Goal: Task Accomplishment & Management: Use online tool/utility

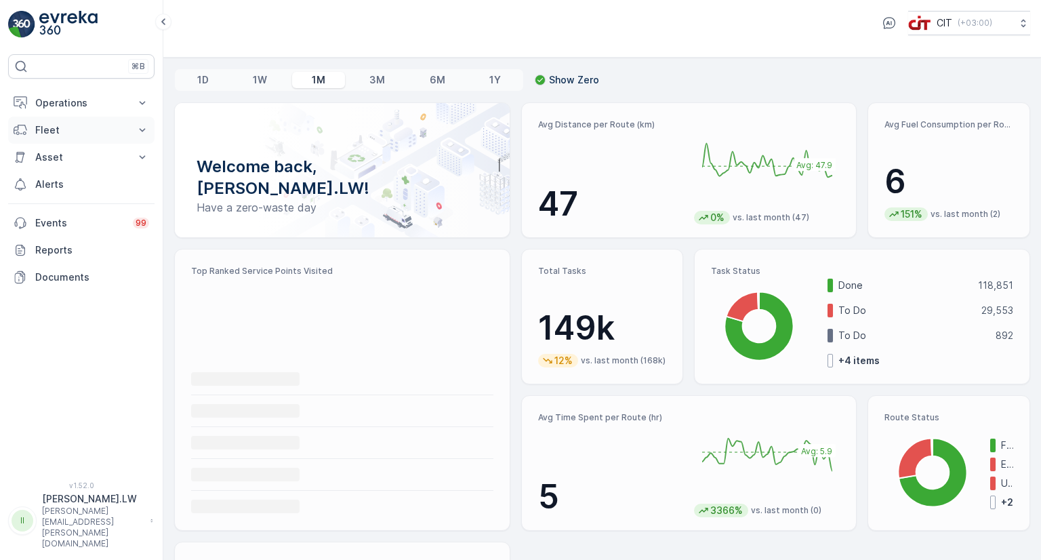
click at [94, 130] on p "Fleet" at bounding box center [81, 130] width 92 height 14
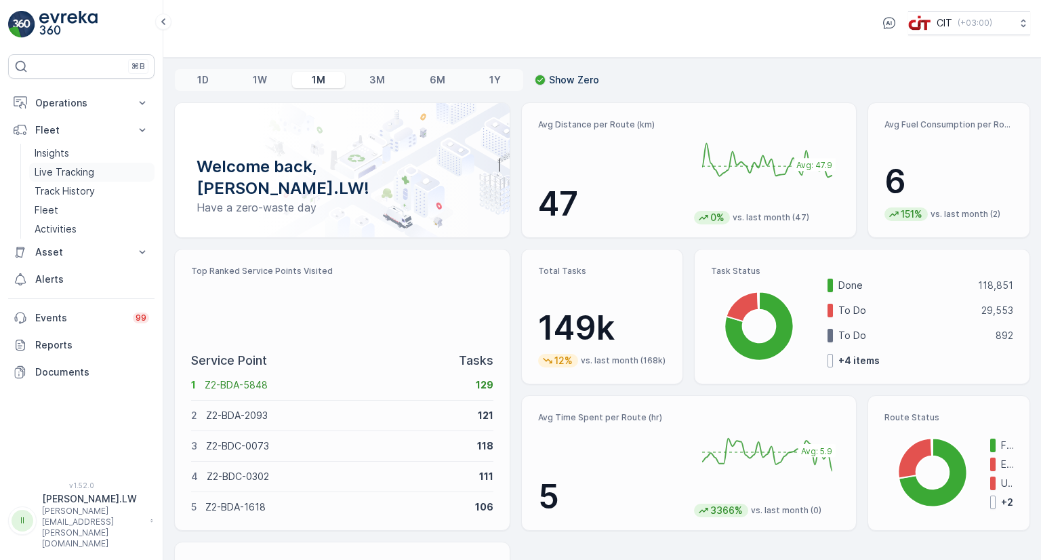
click at [92, 163] on link "Live Tracking" at bounding box center [91, 172] width 125 height 19
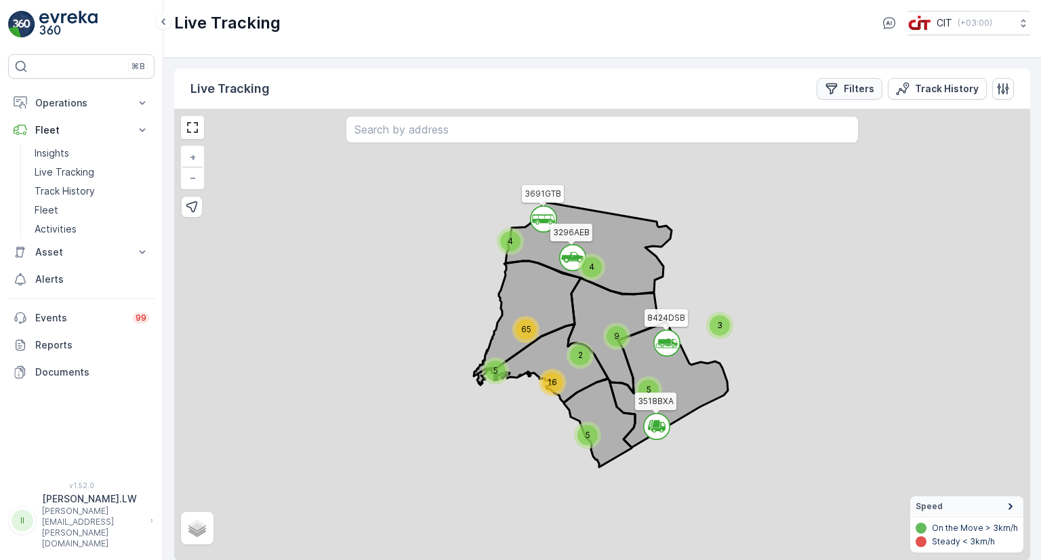
click at [862, 90] on p "Filters" at bounding box center [859, 89] width 31 height 14
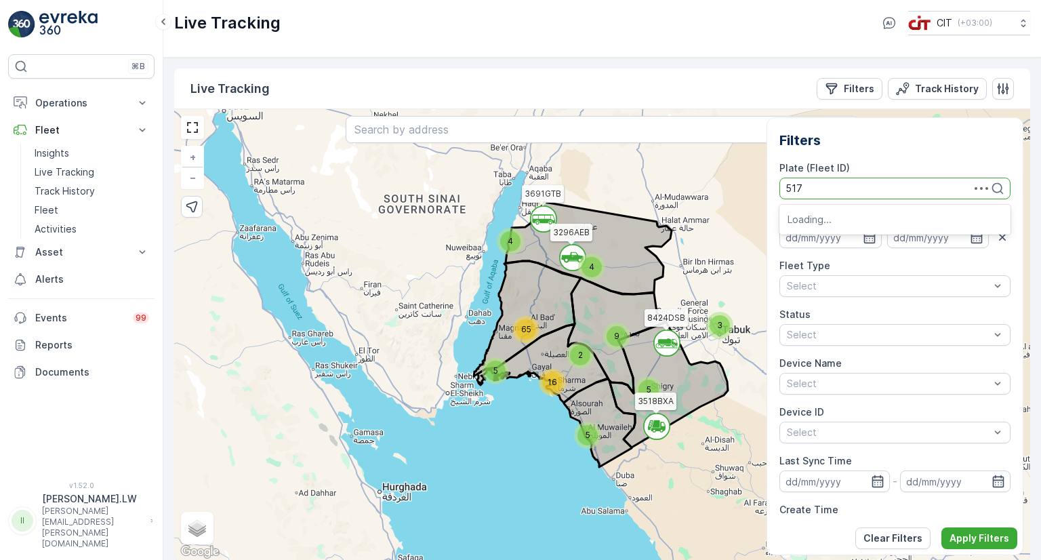
type input "5178"
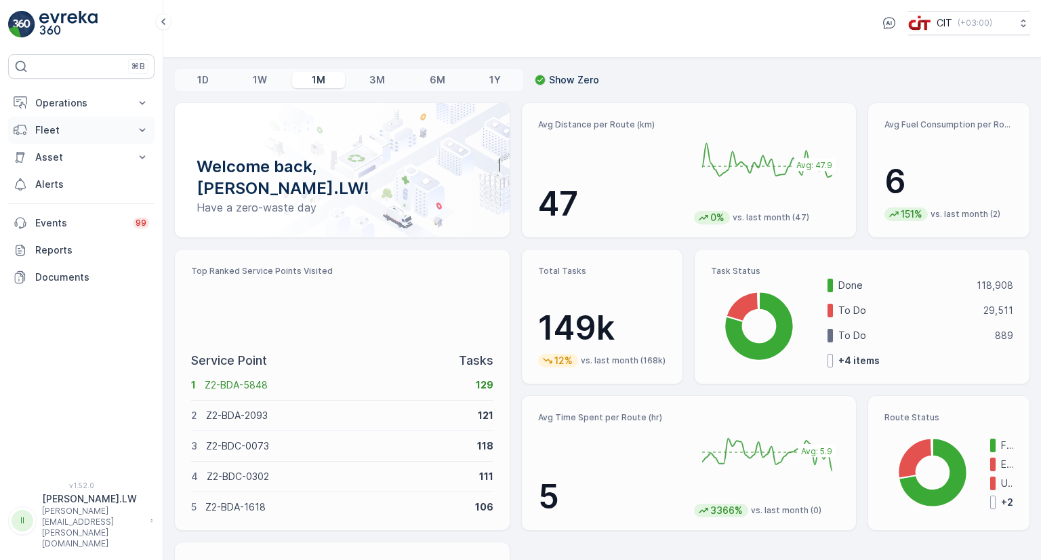
click at [134, 123] on button "Fleet" at bounding box center [81, 130] width 146 height 27
click at [73, 170] on p "Live Tracking" at bounding box center [65, 172] width 60 height 14
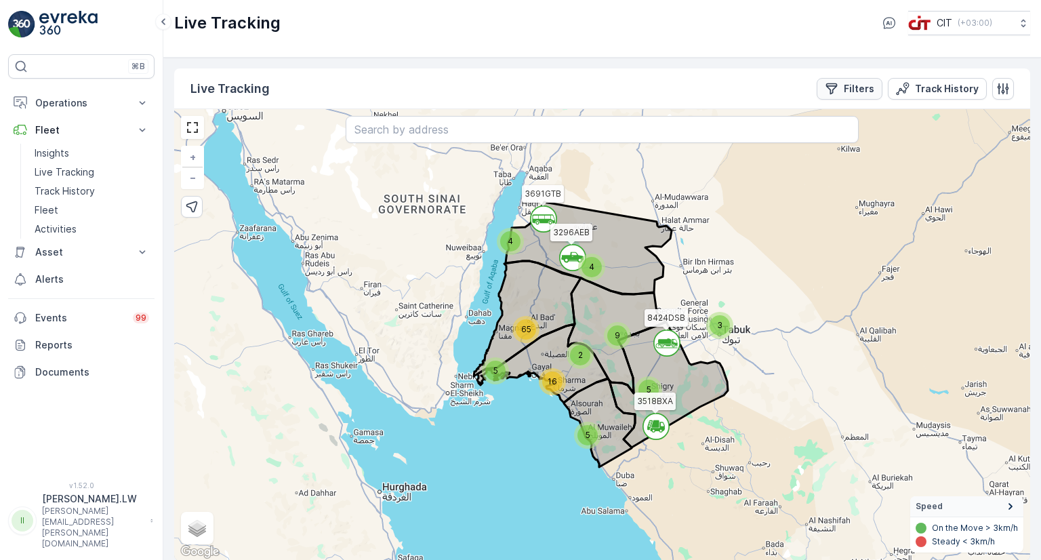
click at [868, 91] on p "Filters" at bounding box center [859, 89] width 31 height 14
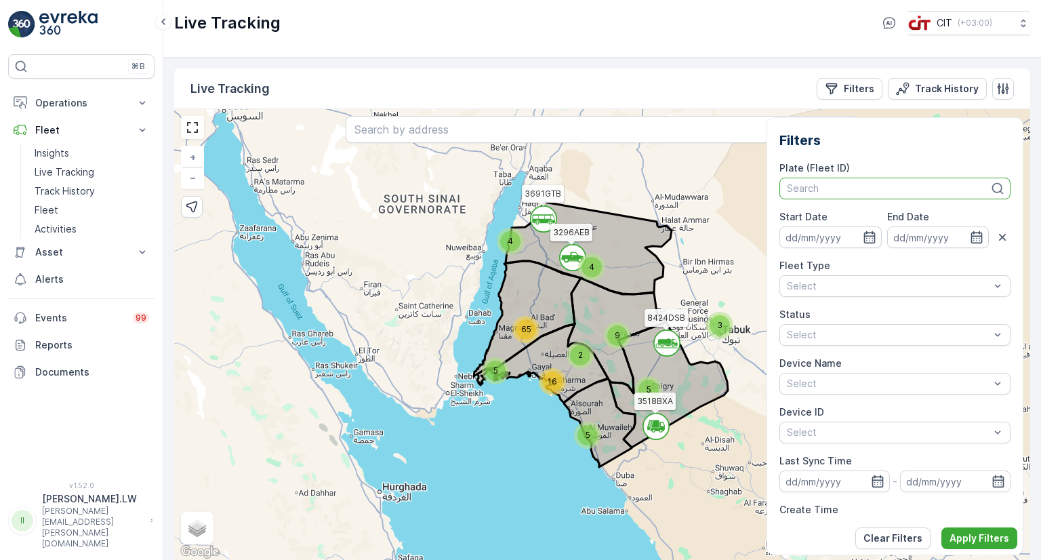
click at [906, 192] on div at bounding box center [888, 188] width 205 height 11
type input "3518"
click at [870, 218] on span "3518BXA (REL 13 ([PERSON_NAME]))" at bounding box center [870, 218] width 165 height 11
click at [949, 194] on p "Search" at bounding box center [888, 189] width 203 height 14
type input "5178"
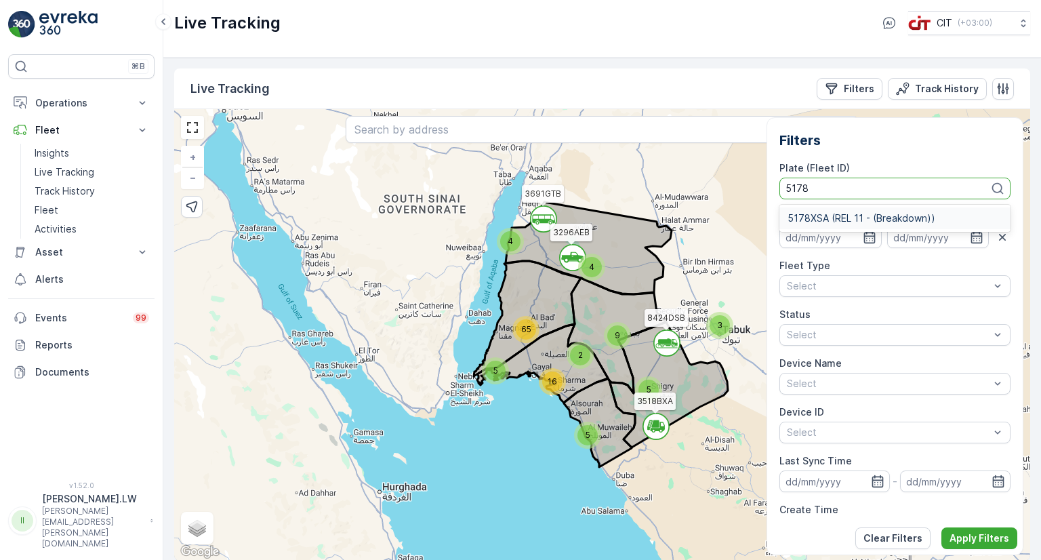
click at [935, 218] on div "5178XSA (REL 11 - (Breakdown))" at bounding box center [895, 218] width 215 height 11
click at [955, 536] on p "Apply Filters" at bounding box center [980, 539] width 60 height 14
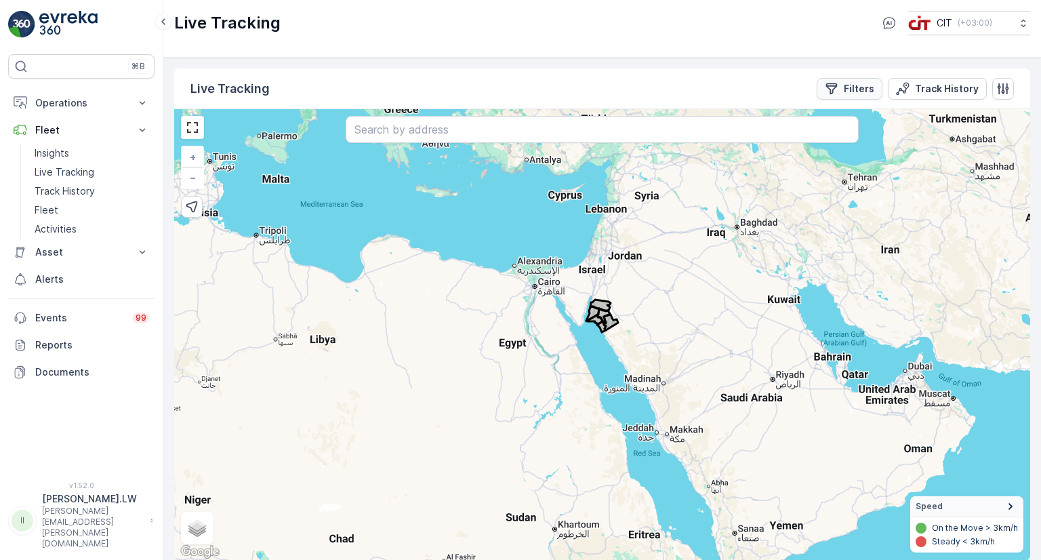
click at [875, 86] on button "Filters" at bounding box center [850, 89] width 66 height 22
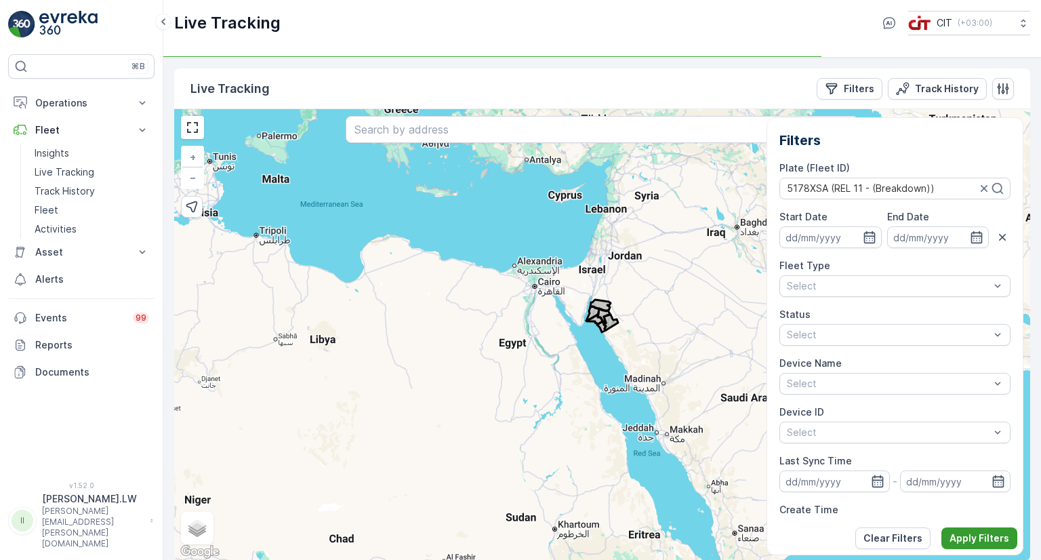
click at [955, 534] on p "Apply Filters" at bounding box center [980, 539] width 60 height 14
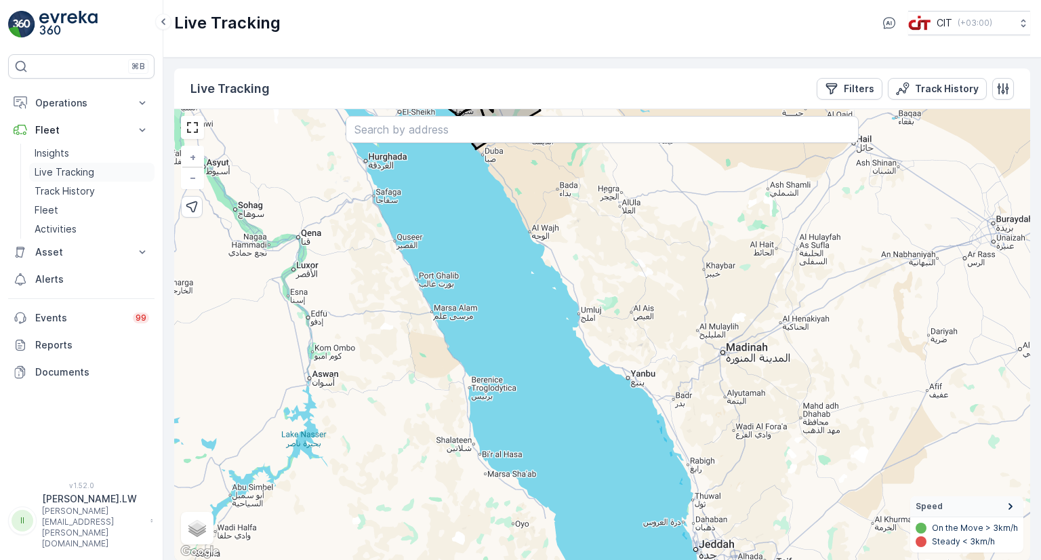
click at [60, 169] on p "Live Tracking" at bounding box center [65, 172] width 60 height 14
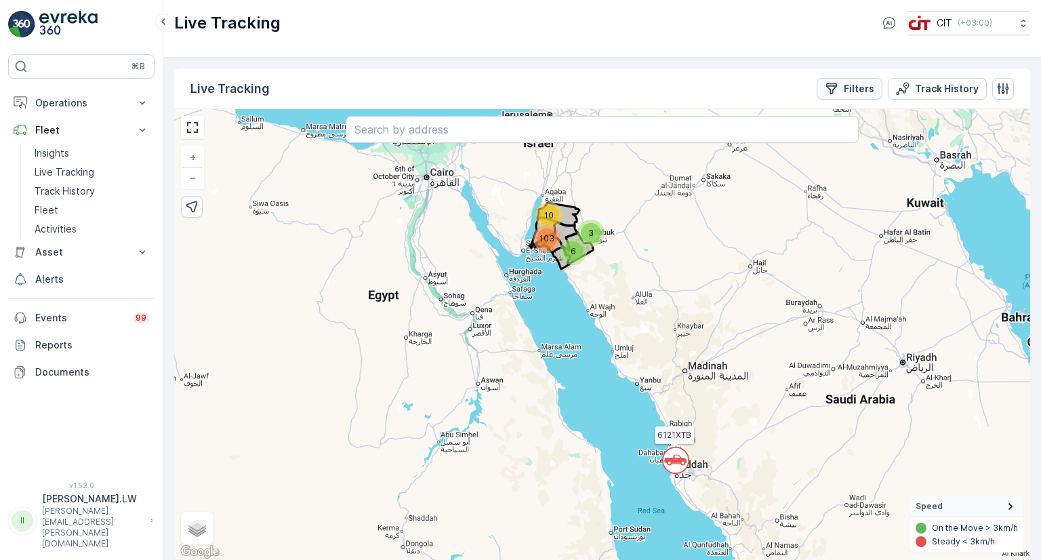
click at [832, 90] on icon "Filters" at bounding box center [833, 89] width 12 height 12
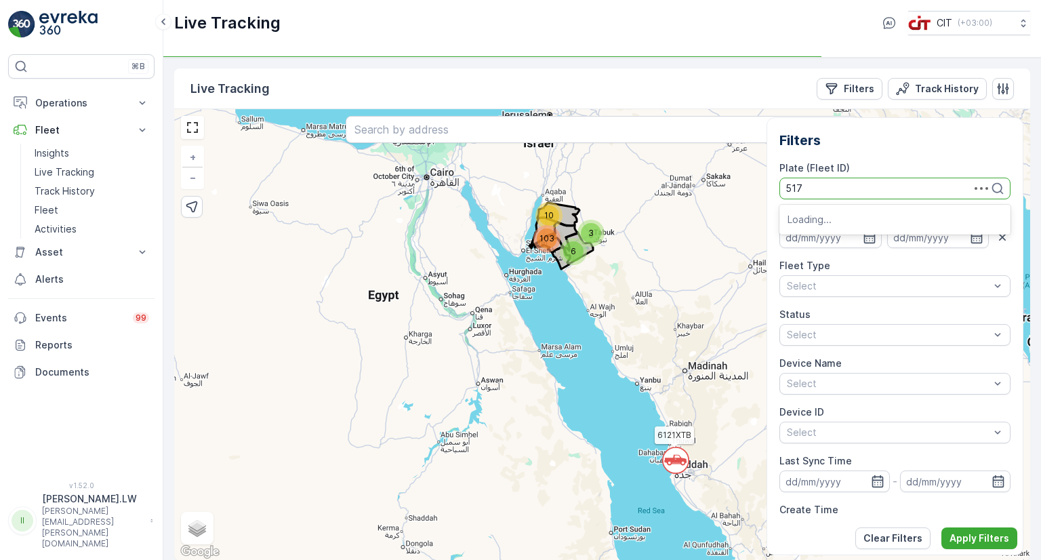
type input "5178"
click at [865, 210] on div "5178XSA (REL 11 - (Breakdown))" at bounding box center [895, 218] width 231 height 22
click at [949, 530] on button "Apply Filters" at bounding box center [980, 539] width 76 height 22
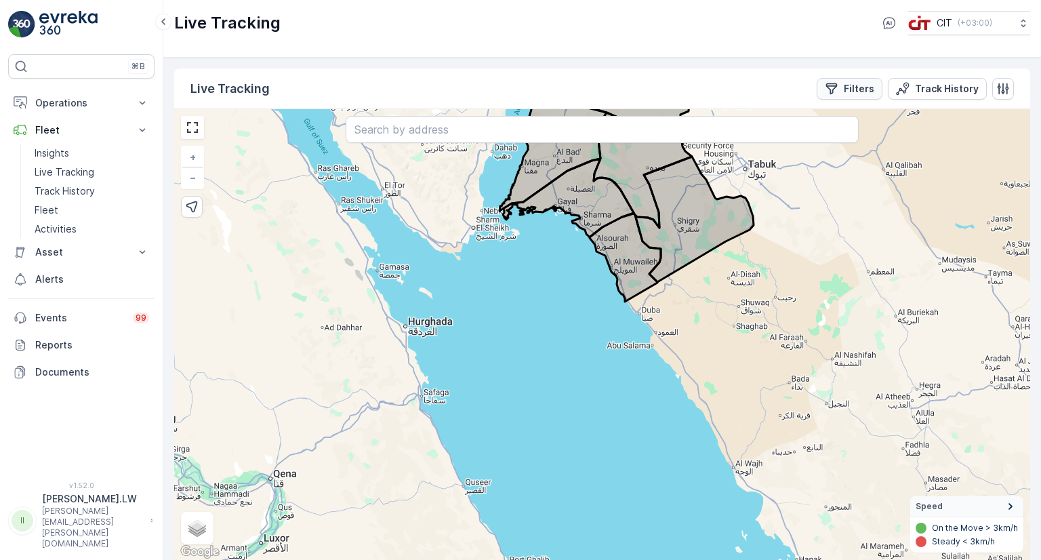
click at [838, 85] on icon "Filters" at bounding box center [833, 89] width 12 height 12
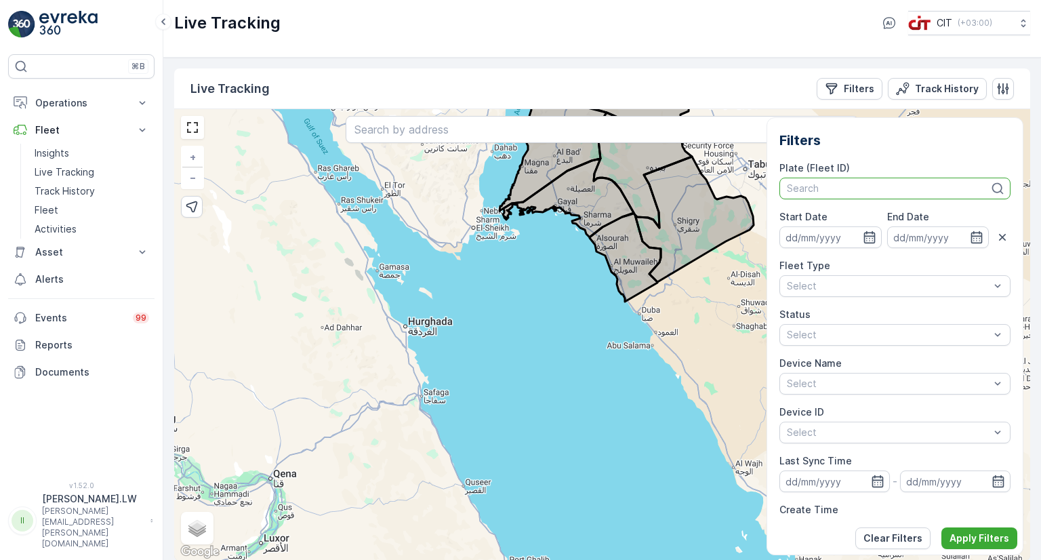
click at [983, 188] on div at bounding box center [888, 188] width 205 height 11
click at [936, 193] on div at bounding box center [888, 188] width 205 height 11
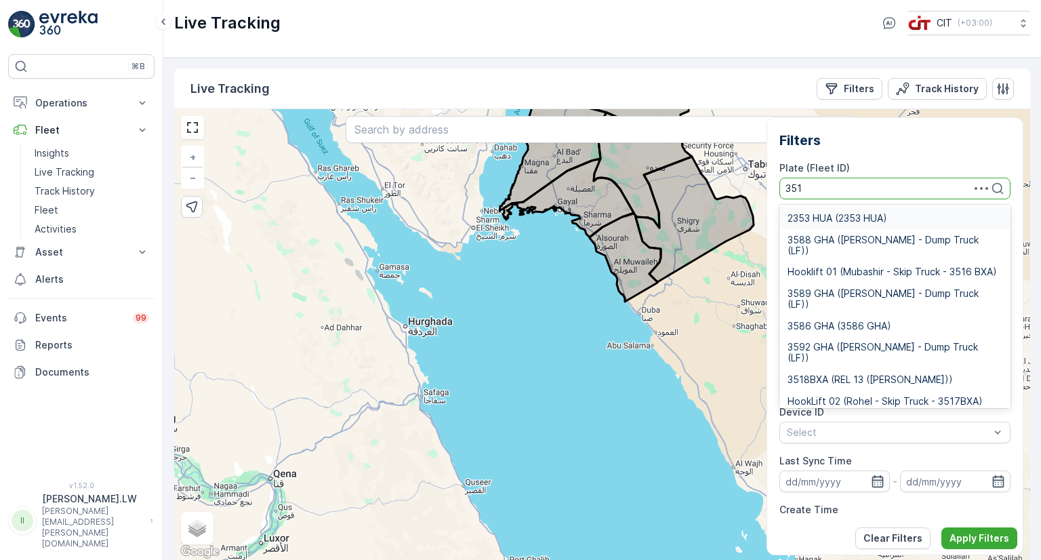
type input "3518"
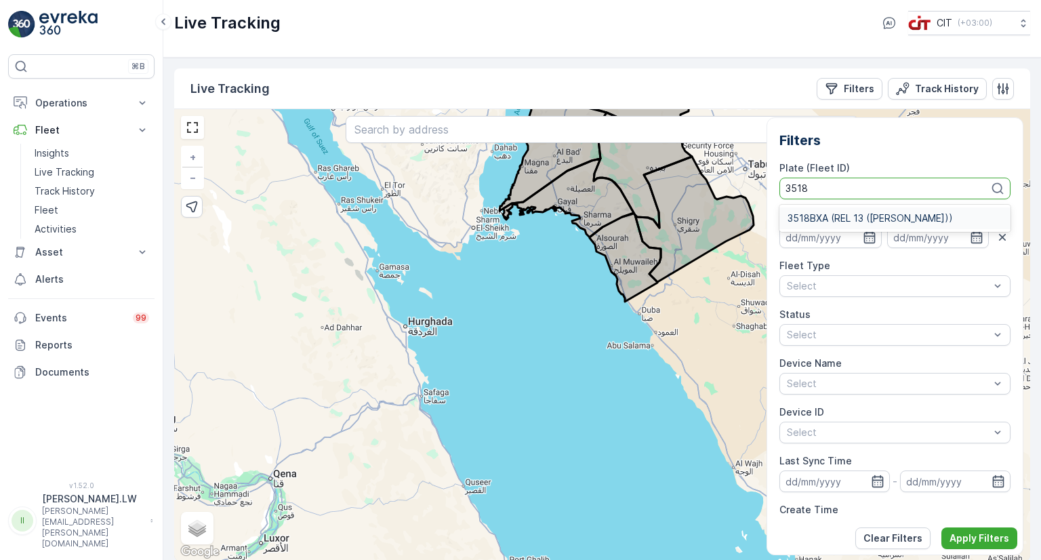
click at [934, 211] on div "3518BXA (REL 13 ([PERSON_NAME]))" at bounding box center [895, 218] width 231 height 22
click at [969, 528] on button "Apply Filters" at bounding box center [980, 539] width 76 height 22
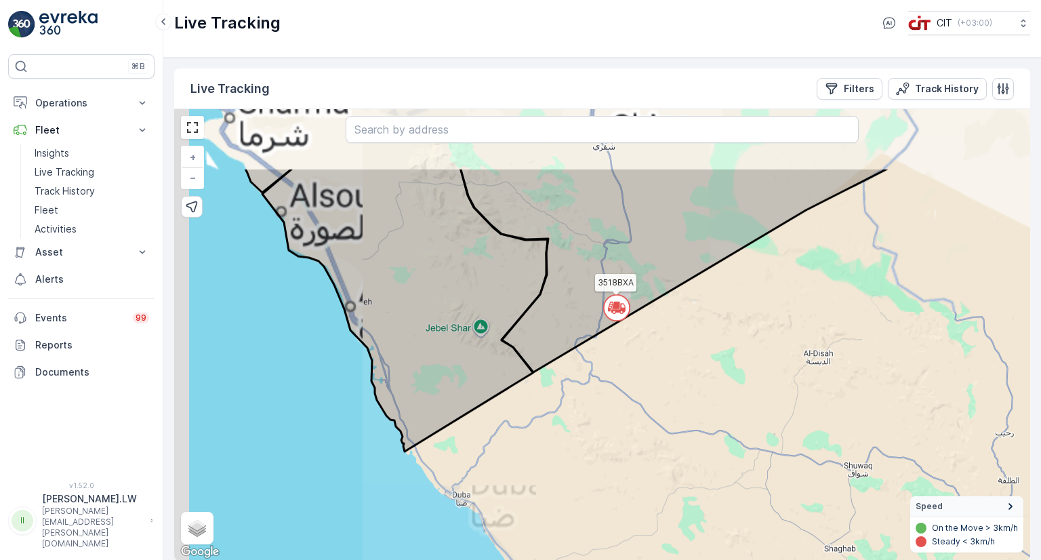
drag, startPoint x: 573, startPoint y: 245, endPoint x: 654, endPoint y: 357, distance: 137.9
click at [654, 357] on div "3518BXA + − Satellite Roadmap Terrain Hybrid Leaflet Keyboard shortcuts Map Dat…" at bounding box center [602, 335] width 856 height 452
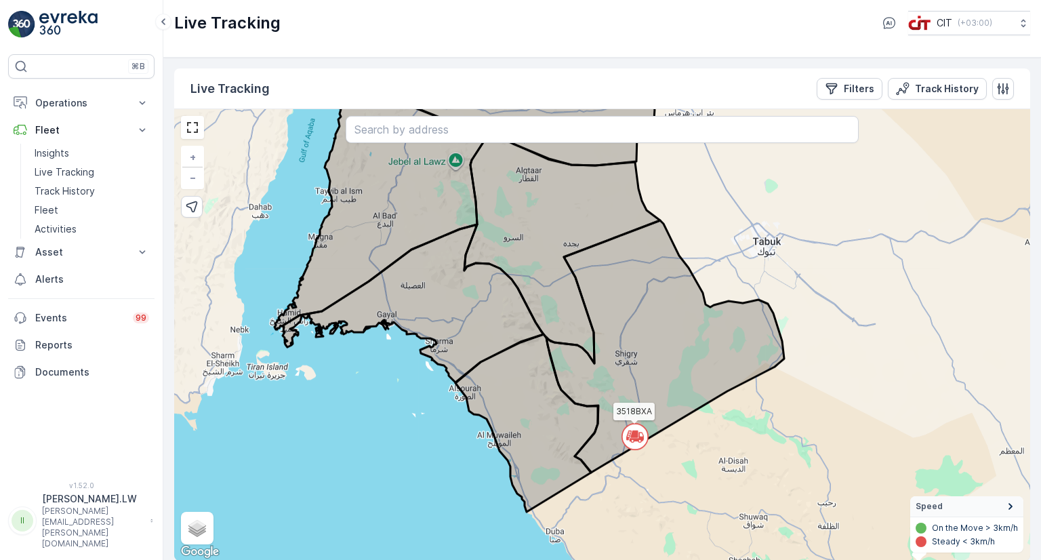
click at [632, 442] on icon at bounding box center [632, 440] width 3 height 3
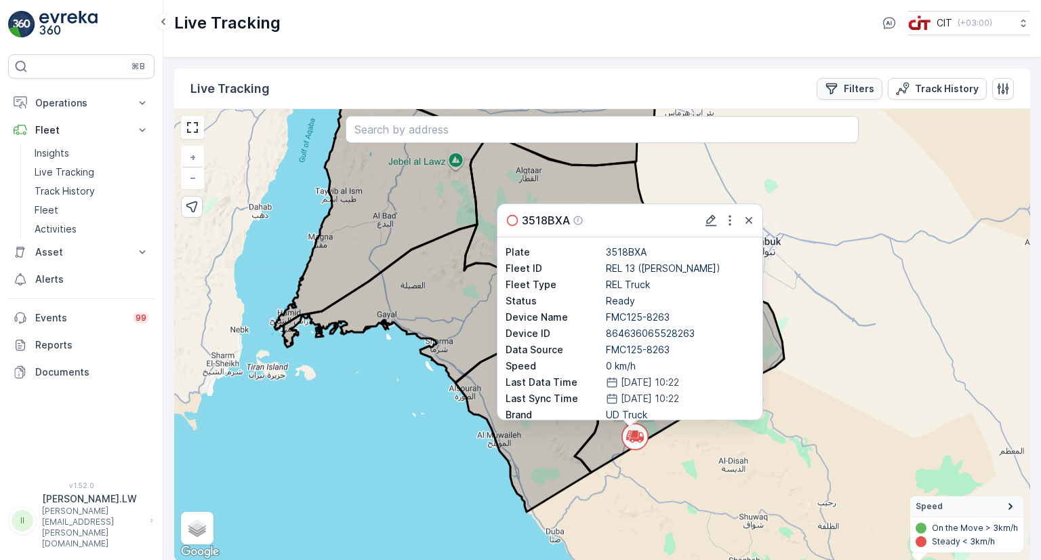
click at [857, 97] on button "Filters" at bounding box center [850, 89] width 66 height 22
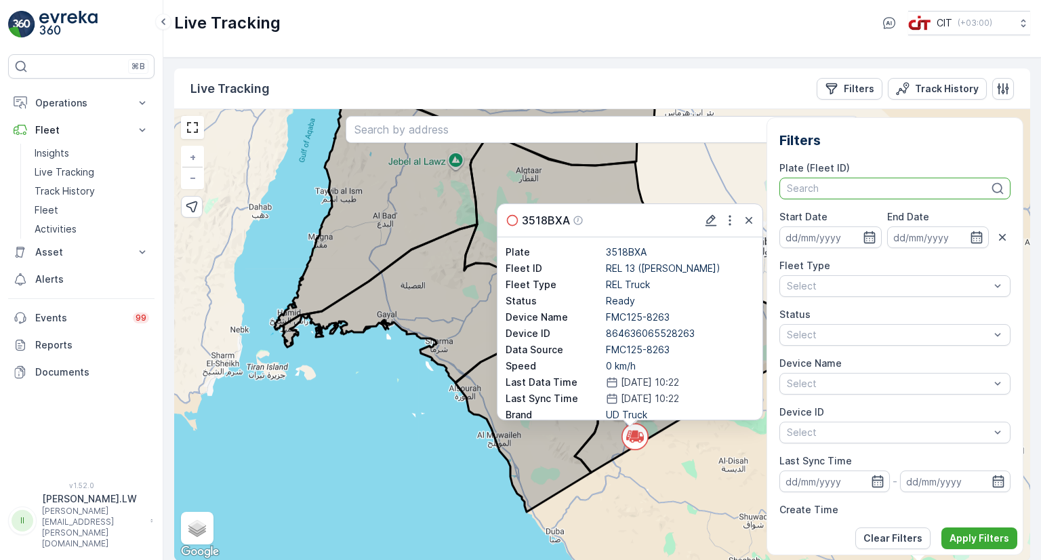
click at [964, 188] on div at bounding box center [888, 188] width 205 height 11
type input "5178"
click at [928, 213] on span "5178XSA (REL 11 - (Breakdown))" at bounding box center [862, 218] width 148 height 11
click at [989, 540] on p "Apply Filters" at bounding box center [980, 539] width 60 height 14
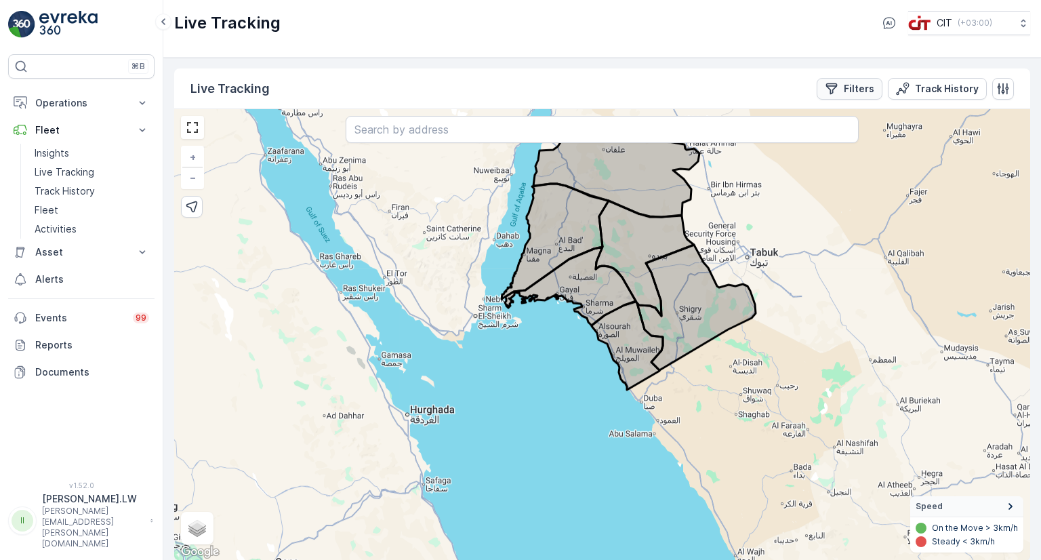
click at [838, 87] on icon "Filters" at bounding box center [832, 89] width 14 height 14
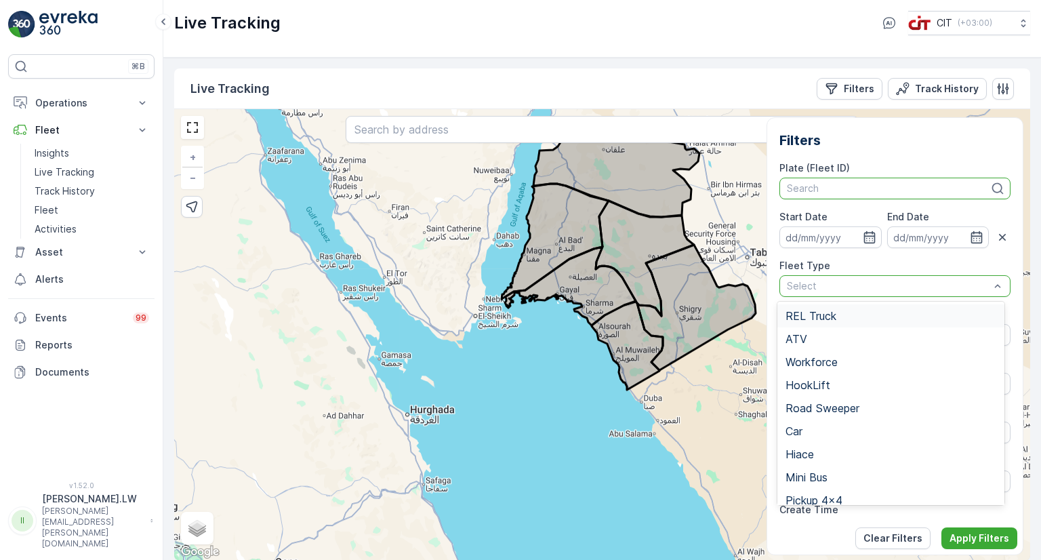
click at [913, 321] on div "REL Truck" at bounding box center [891, 316] width 211 height 12
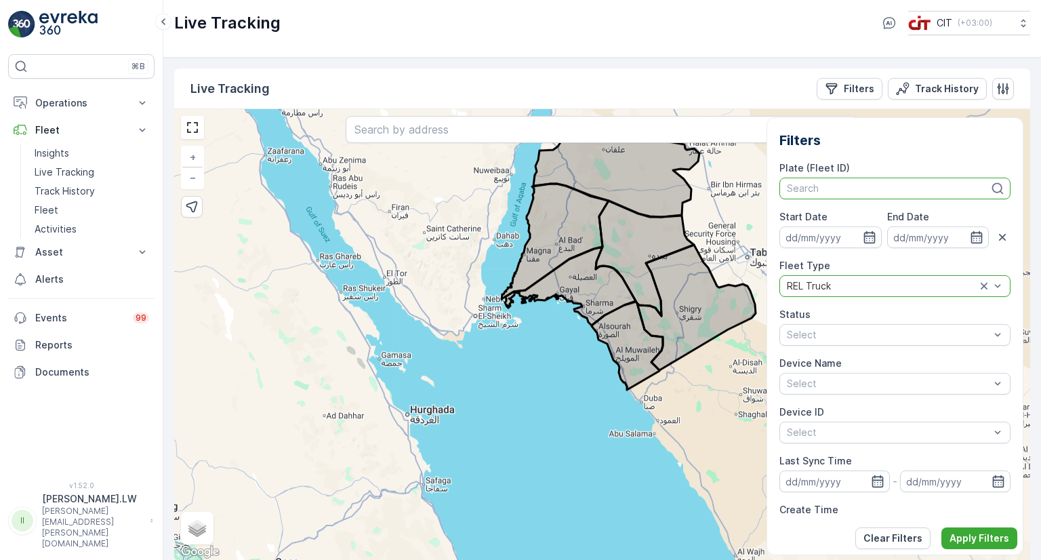
click at [871, 185] on div at bounding box center [888, 188] width 205 height 11
type input "5178"
click at [854, 221] on span "5178XSA (REL 11 - (Breakdown))" at bounding box center [862, 218] width 148 height 11
click at [972, 532] on p "Apply Filters" at bounding box center [980, 539] width 60 height 14
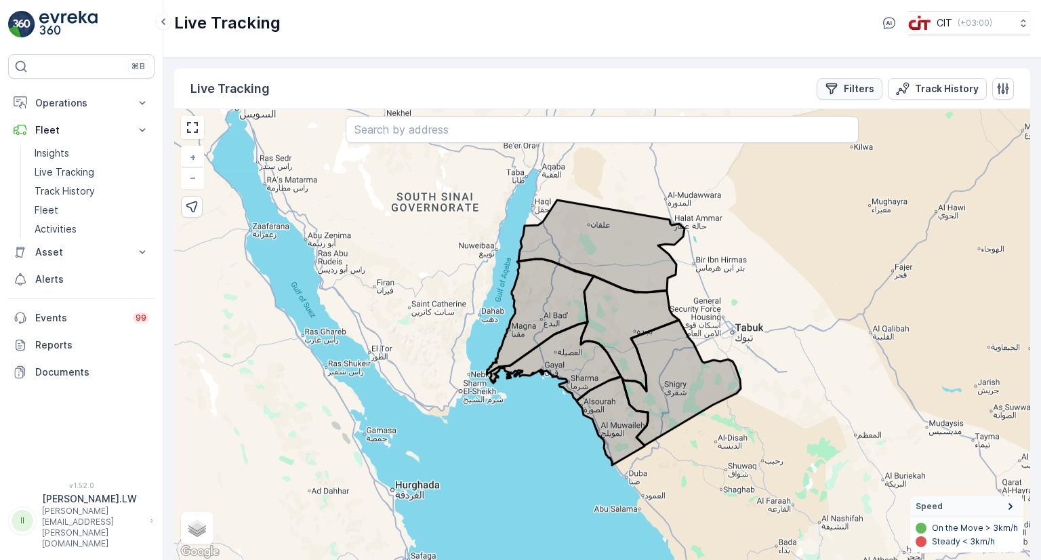
click at [857, 93] on p "Filters" at bounding box center [859, 89] width 31 height 14
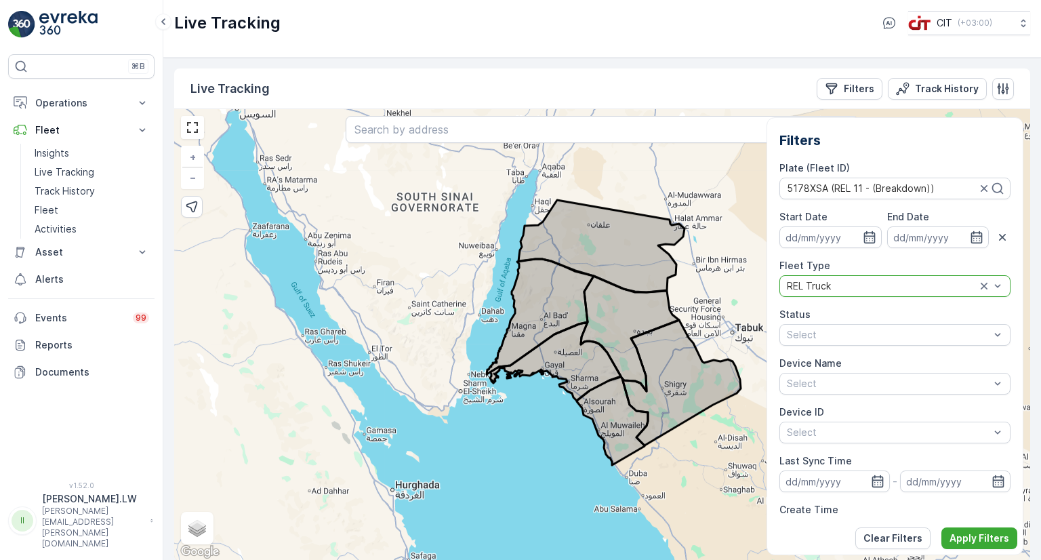
click at [824, 281] on div at bounding box center [882, 286] width 192 height 11
click at [837, 233] on input at bounding box center [831, 237] width 102 height 22
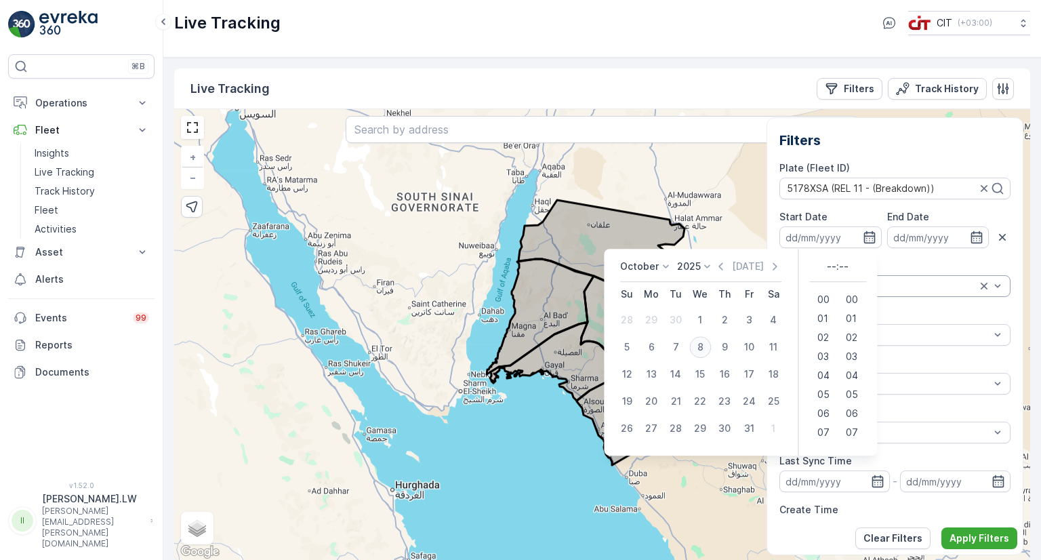
click at [696, 346] on div "8" at bounding box center [701, 347] width 22 height 22
type input "[DATE]"
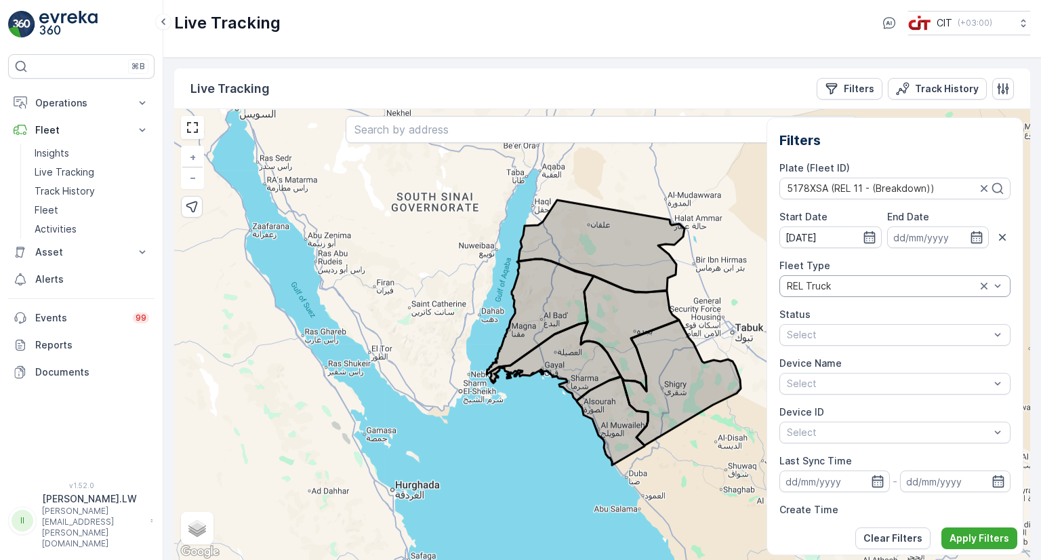
click at [900, 339] on div at bounding box center [888, 335] width 205 height 11
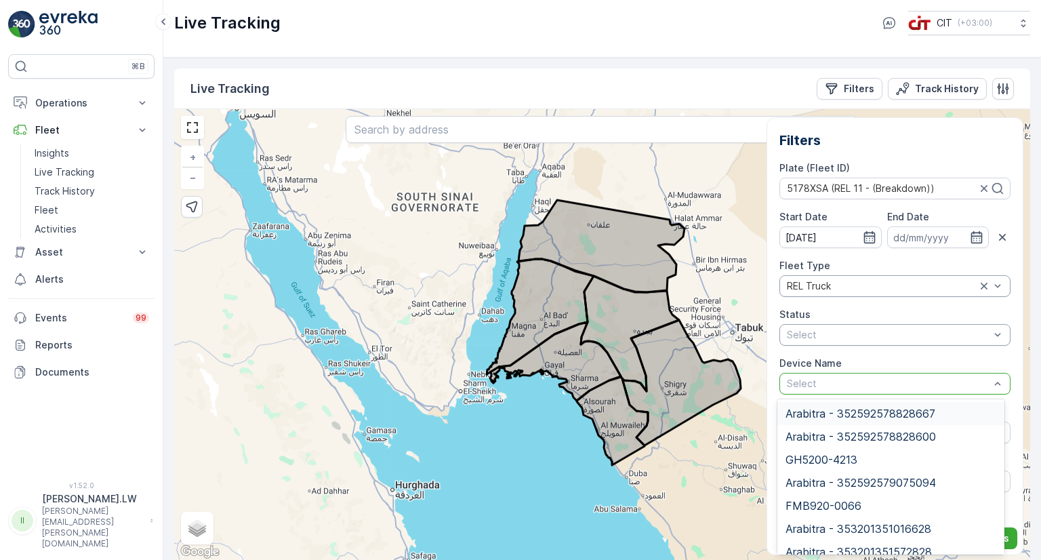
click at [879, 380] on div at bounding box center [888, 383] width 205 height 11
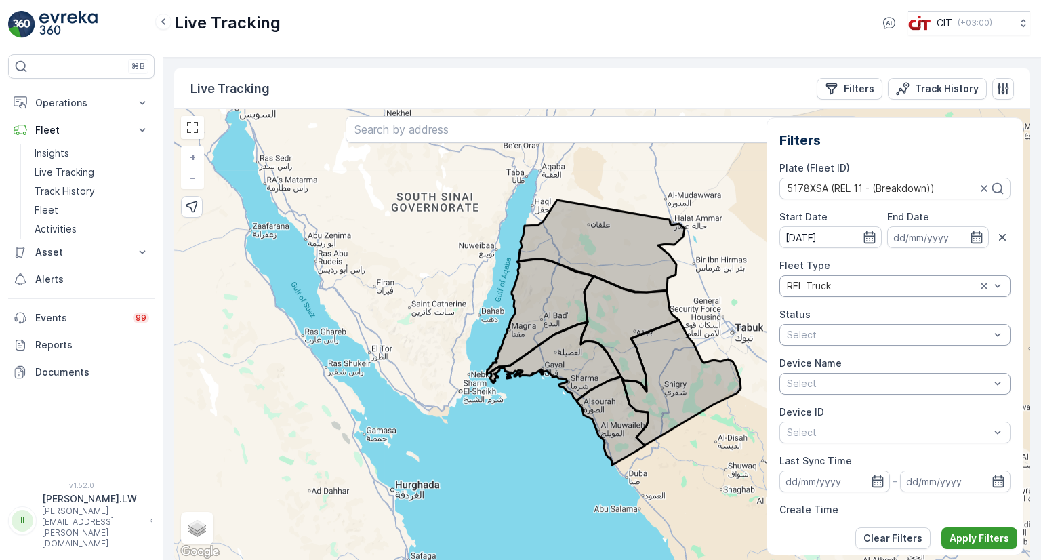
click at [966, 540] on p "Apply Filters" at bounding box center [980, 539] width 60 height 14
click at [948, 532] on button "Apply Filters" at bounding box center [980, 539] width 76 height 22
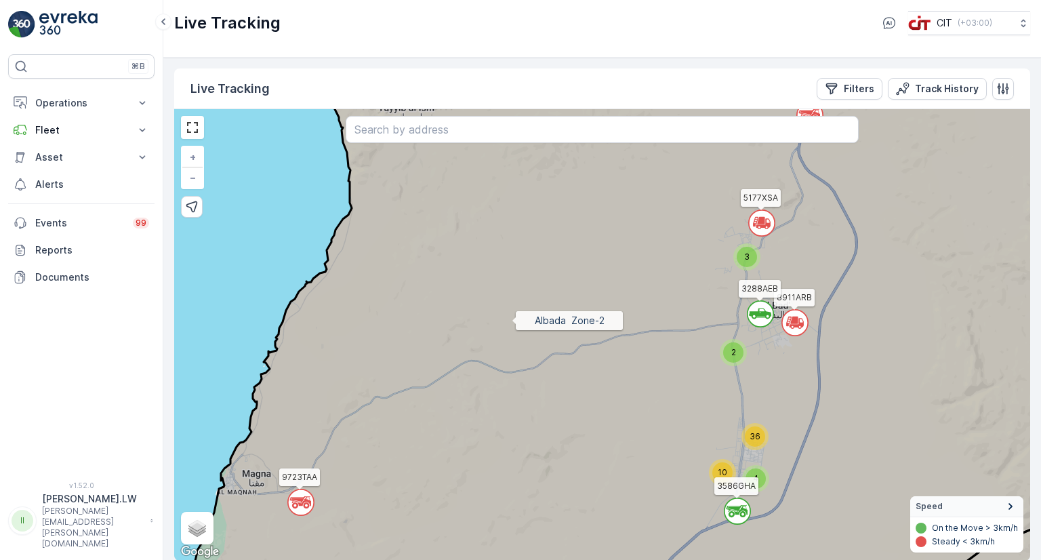
click at [513, 321] on icon at bounding box center [647, 335] width 935 height 546
click at [856, 83] on p "Filters" at bounding box center [859, 89] width 31 height 14
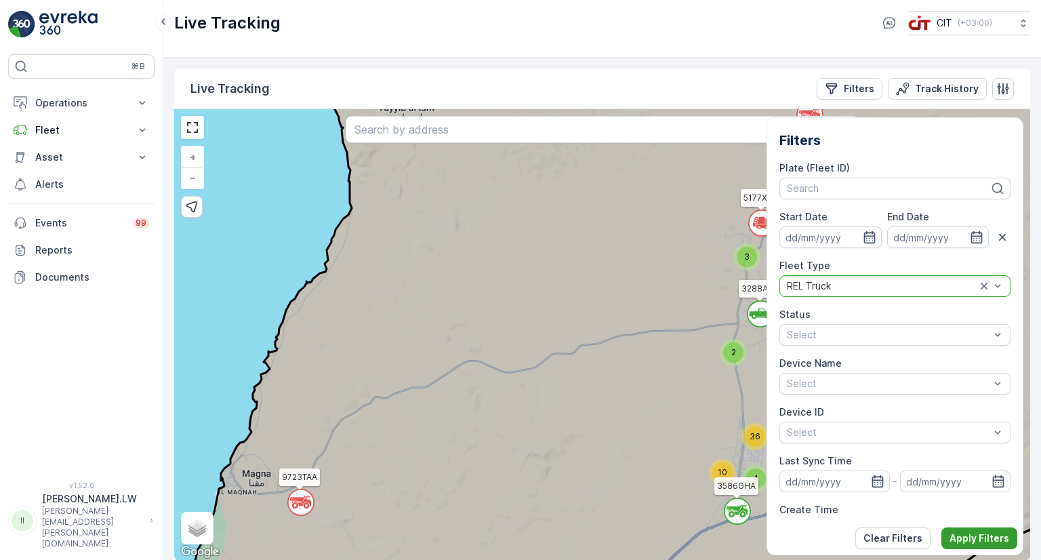
click at [969, 535] on p "Apply Filters" at bounding box center [980, 539] width 60 height 14
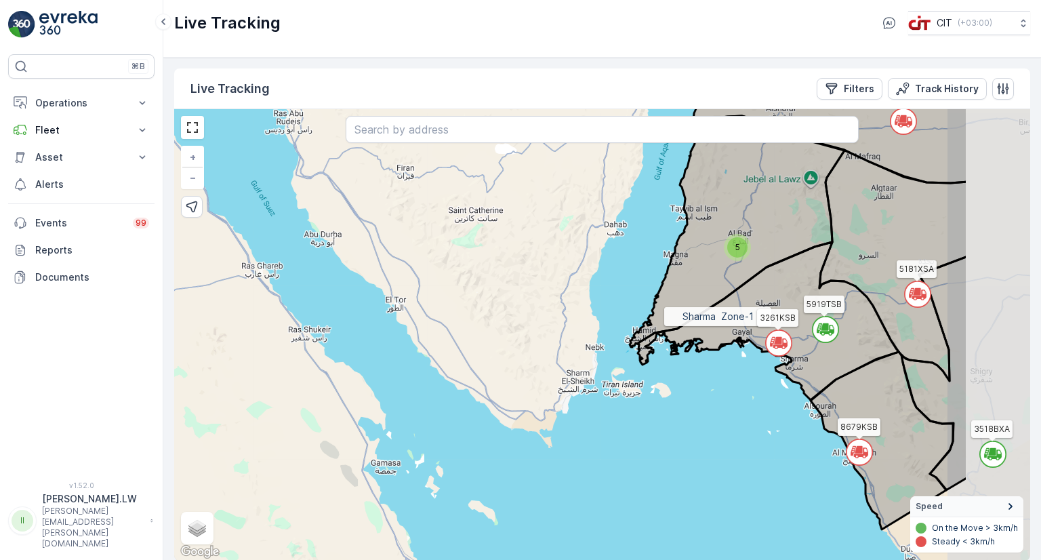
drag, startPoint x: 929, startPoint y: 389, endPoint x: 740, endPoint y: 287, distance: 214.5
click at [740, 287] on icon at bounding box center [768, 321] width 262 height 158
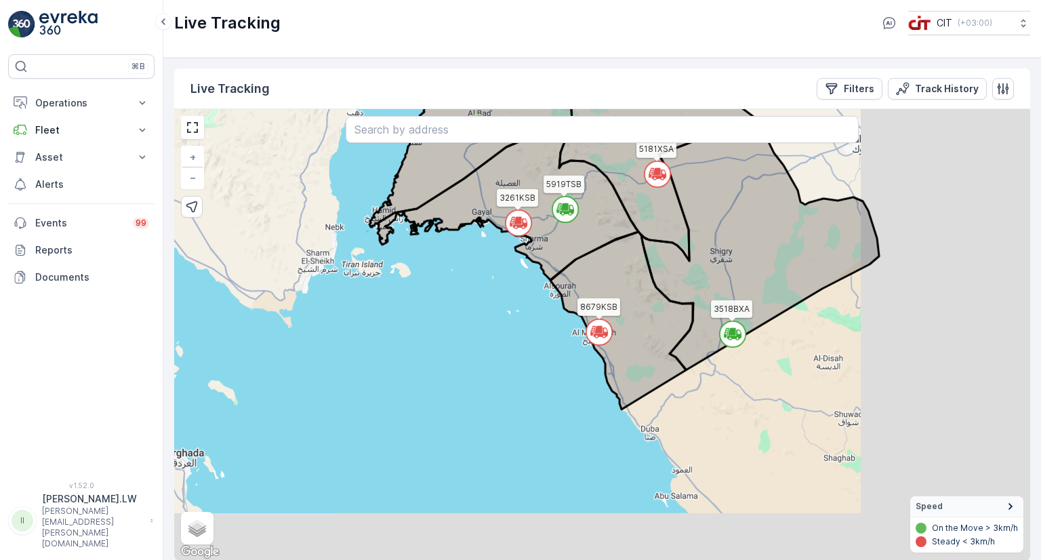
drag, startPoint x: 837, startPoint y: 348, endPoint x: 601, endPoint y: 258, distance: 253.2
click at [601, 258] on icon at bounding box center [622, 321] width 142 height 178
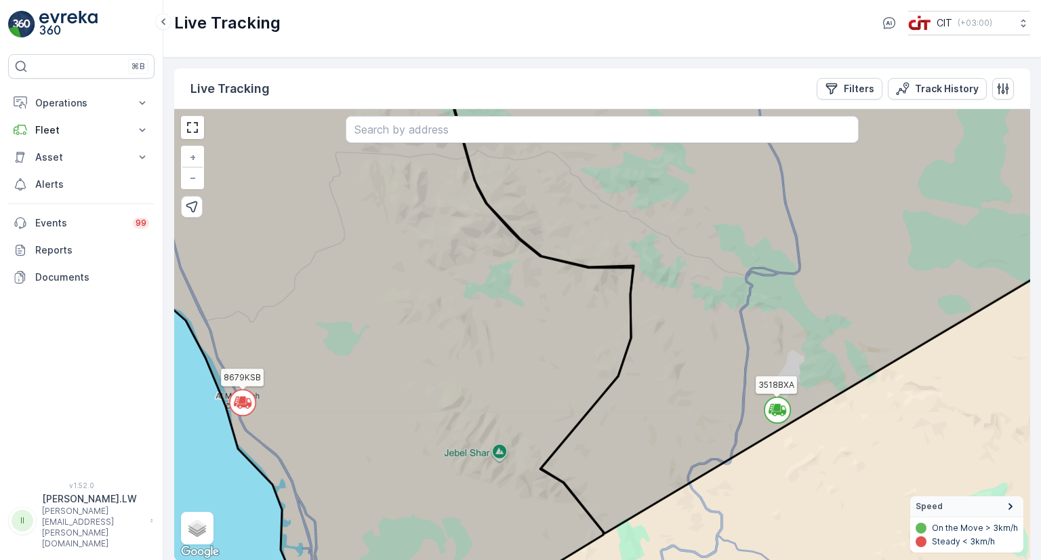
click at [776, 410] on icon at bounding box center [777, 407] width 7 height 6
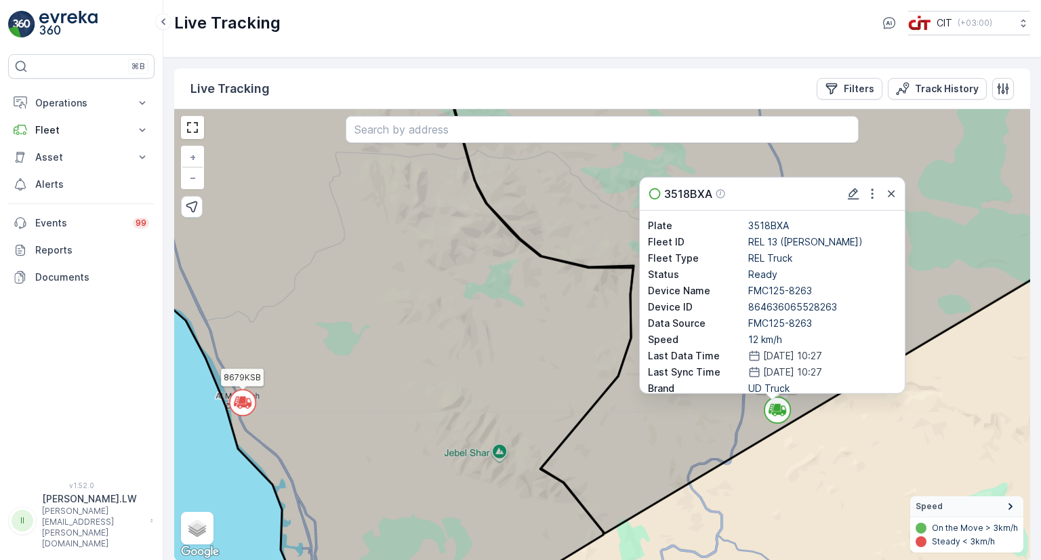
click at [776, 410] on icon at bounding box center [777, 407] width 7 height 6
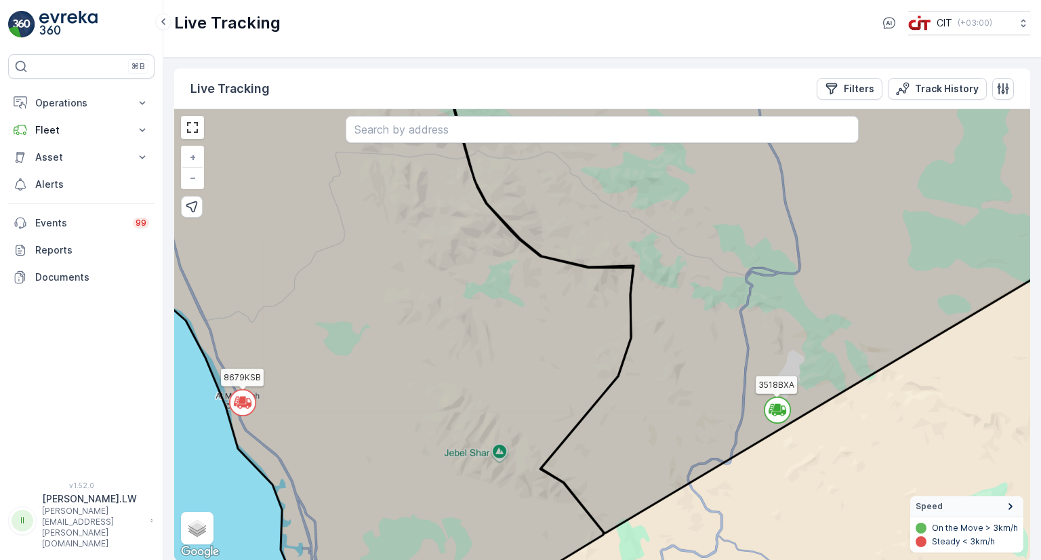
click at [776, 410] on icon at bounding box center [777, 407] width 7 height 6
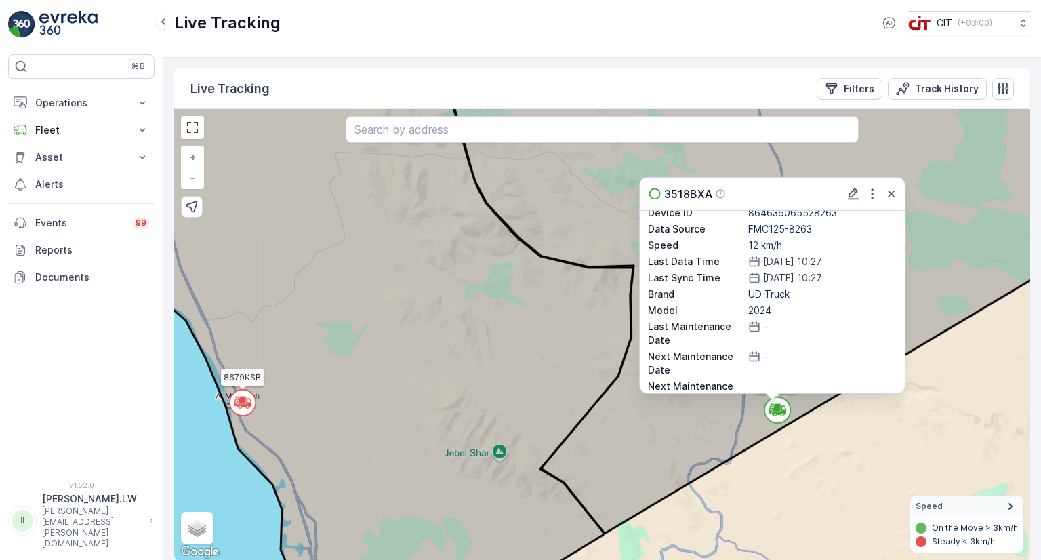
scroll to position [115, 0]
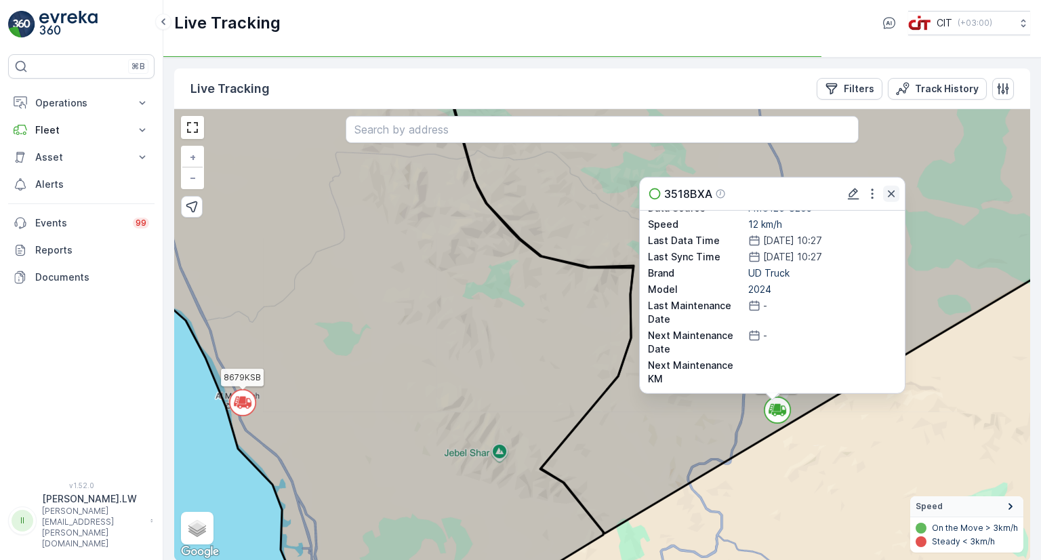
click at [889, 193] on icon "button" at bounding box center [892, 194] width 14 height 14
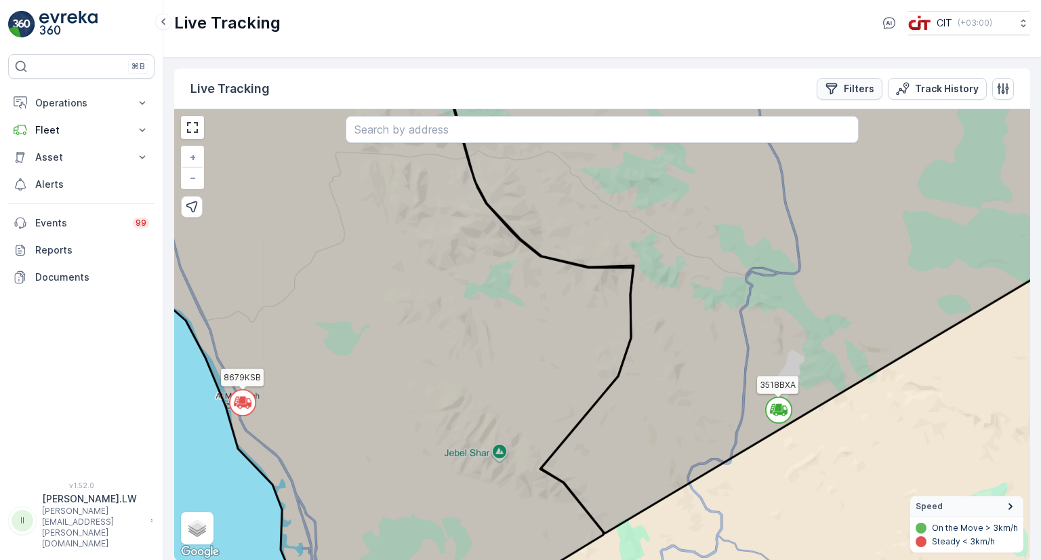
click at [869, 79] on button "Filters" at bounding box center [850, 89] width 66 height 22
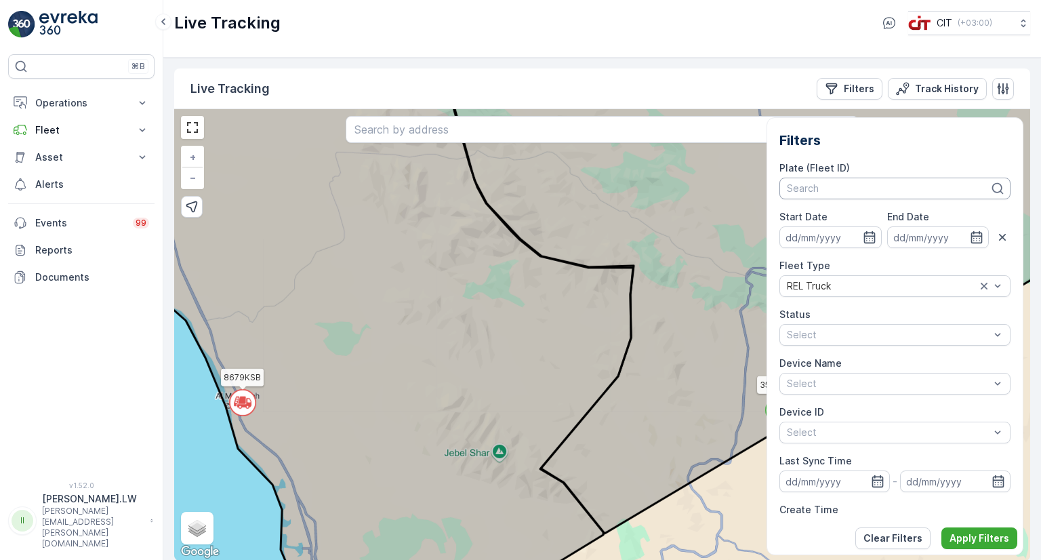
click at [898, 178] on div "Search" at bounding box center [895, 189] width 231 height 22
type input "3518"
click at [894, 213] on span "3518BXA (REL 13 ([PERSON_NAME]))" at bounding box center [870, 218] width 165 height 11
click at [864, 232] on icon "button" at bounding box center [870, 237] width 12 height 12
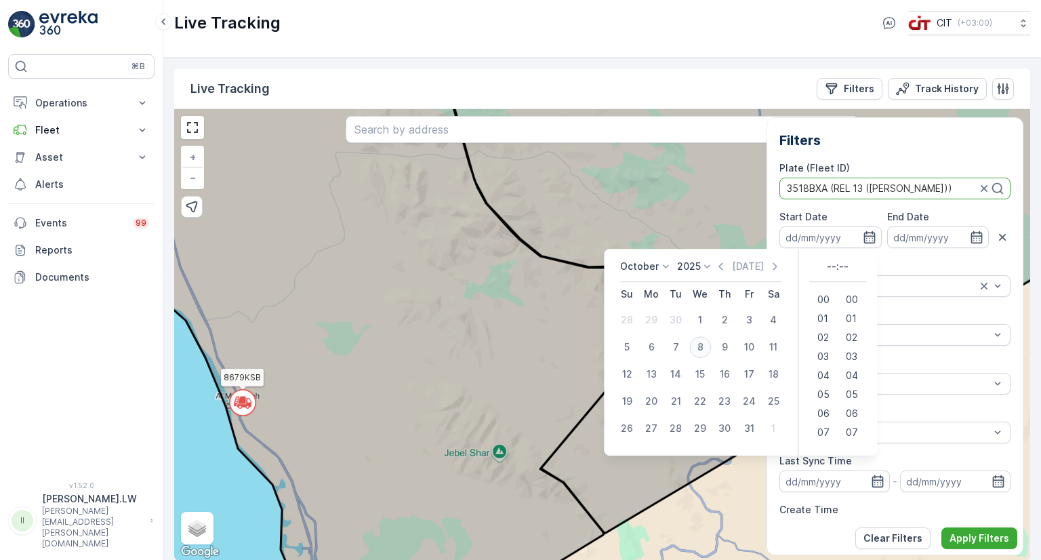
click at [694, 348] on div "8" at bounding box center [701, 347] width 22 height 22
click at [818, 302] on span "00" at bounding box center [824, 300] width 12 height 14
type input "[DATE] 00:00"
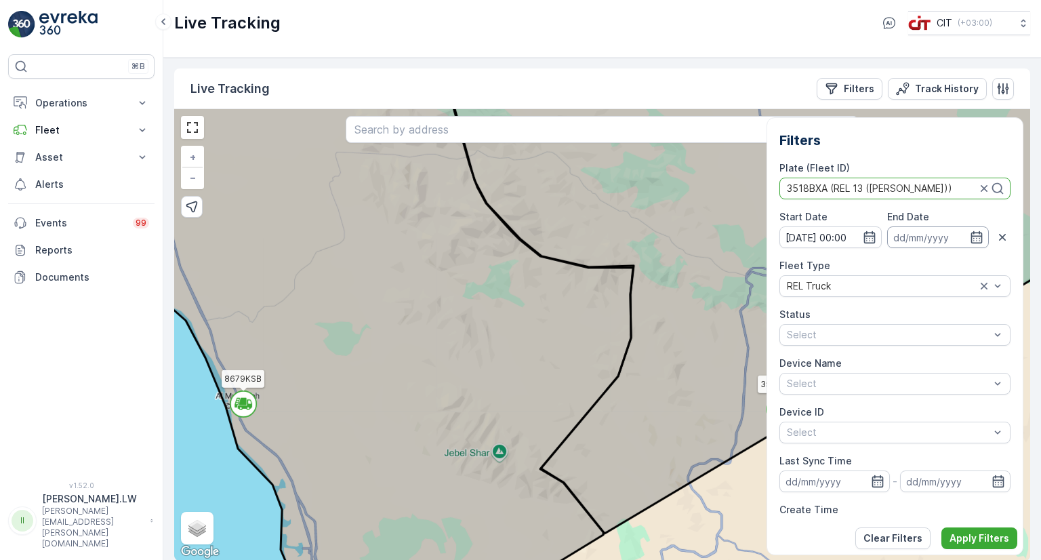
click at [925, 241] on input at bounding box center [939, 237] width 102 height 22
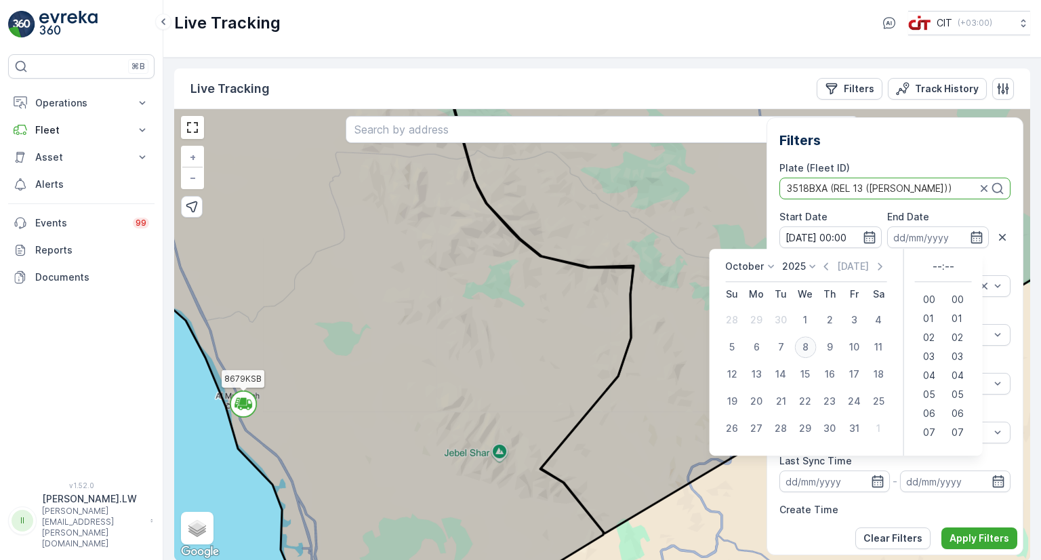
click at [806, 350] on div "8" at bounding box center [806, 347] width 22 height 22
click at [925, 433] on span "23" at bounding box center [928, 433] width 11 height 14
click at [953, 438] on span "59" at bounding box center [958, 433] width 12 height 14
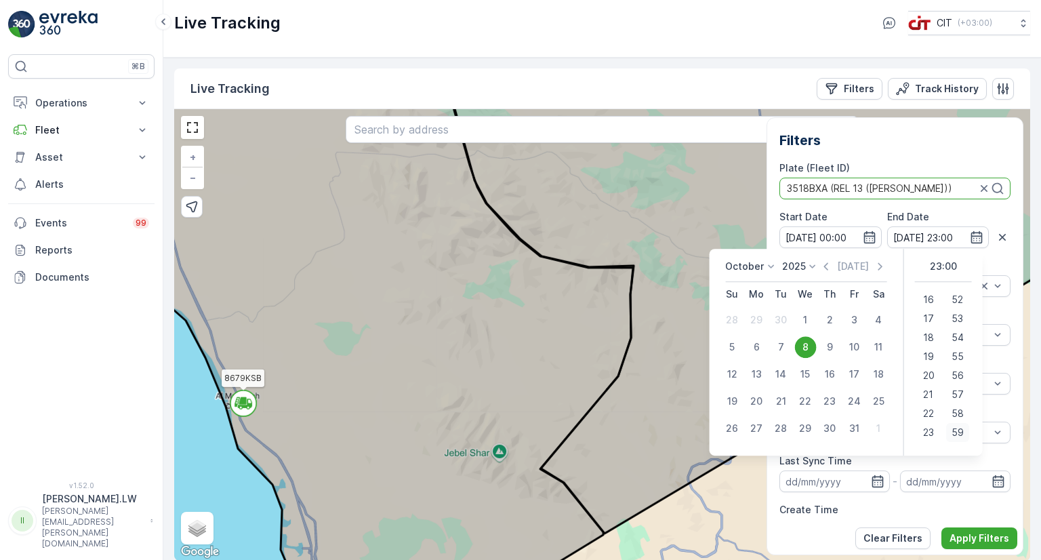
type input "[DATE] 23:59"
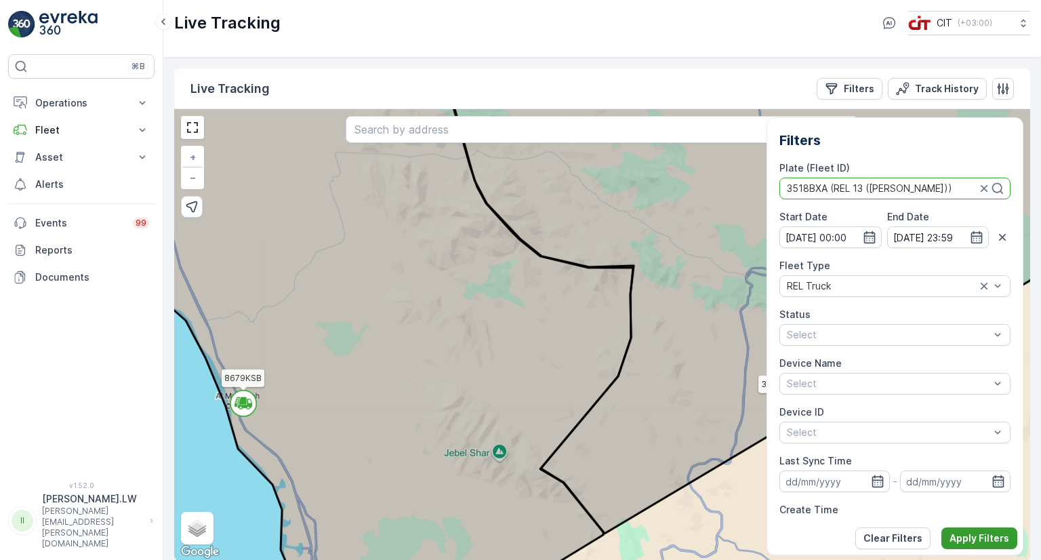
click at [953, 543] on p "Apply Filters" at bounding box center [980, 539] width 60 height 14
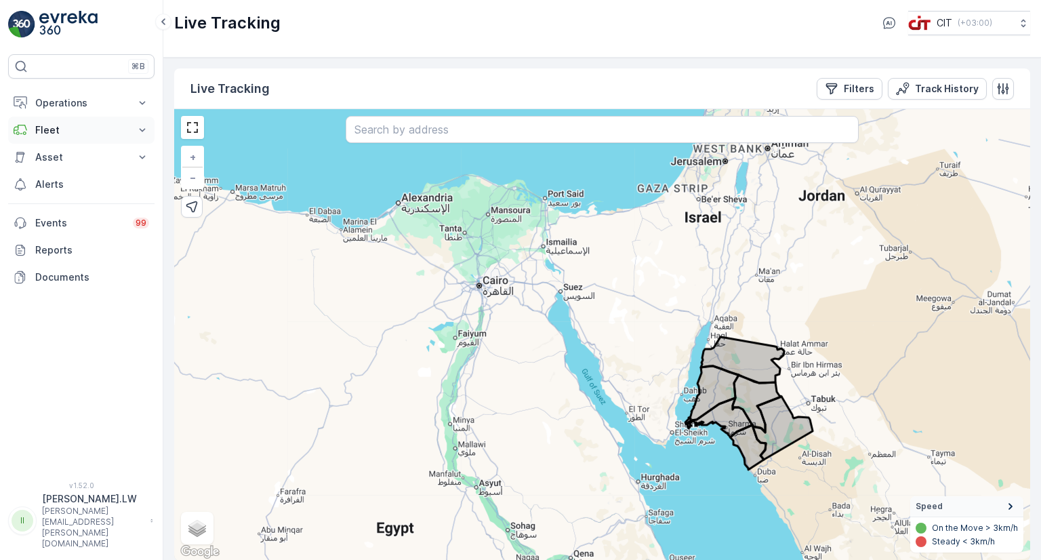
click at [128, 137] on button "Fleet" at bounding box center [81, 130] width 146 height 27
click at [96, 188] on link "Track History" at bounding box center [91, 191] width 125 height 19
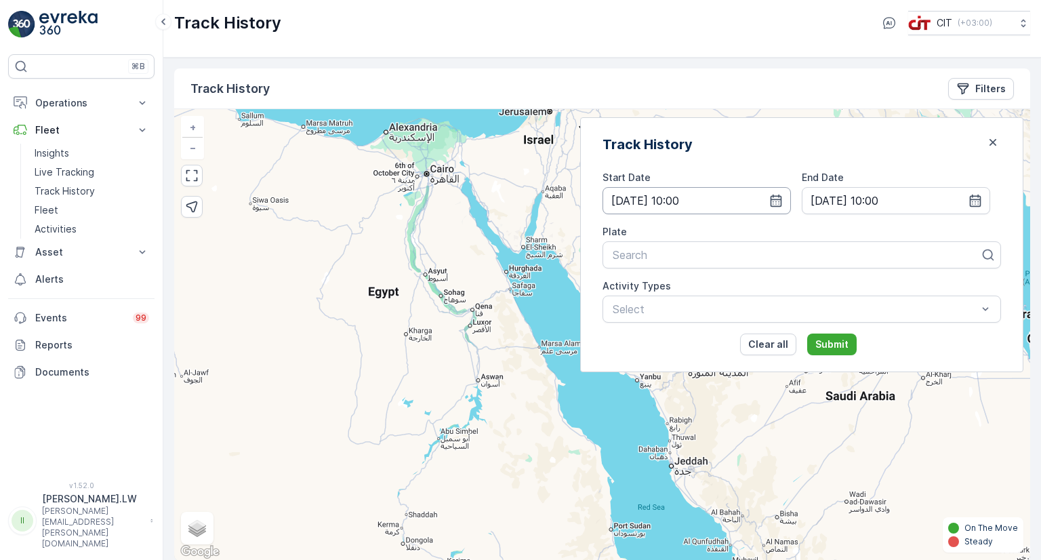
click at [791, 194] on input "[DATE] 10:00" at bounding box center [697, 200] width 188 height 27
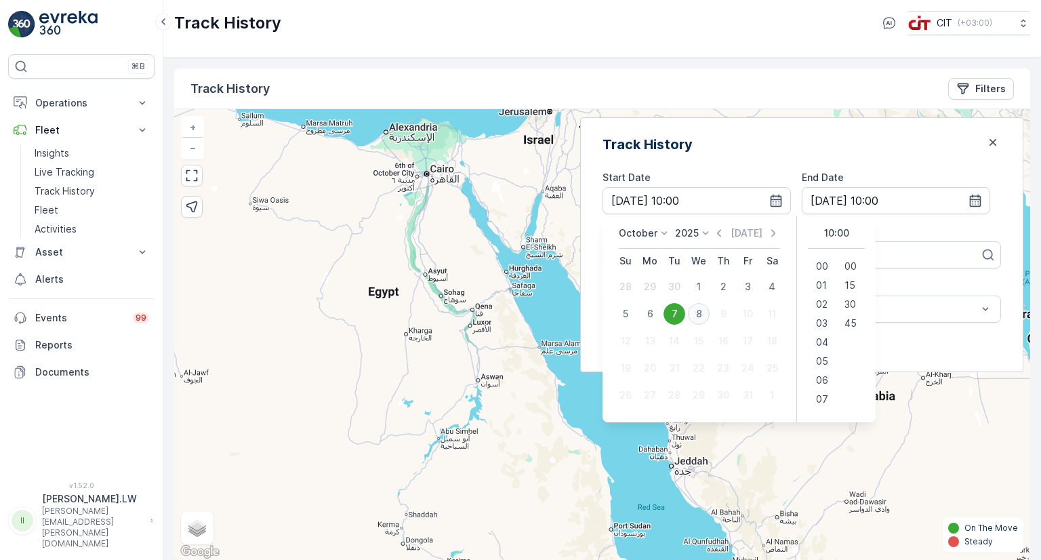
click at [710, 310] on div "8" at bounding box center [699, 314] width 22 height 22
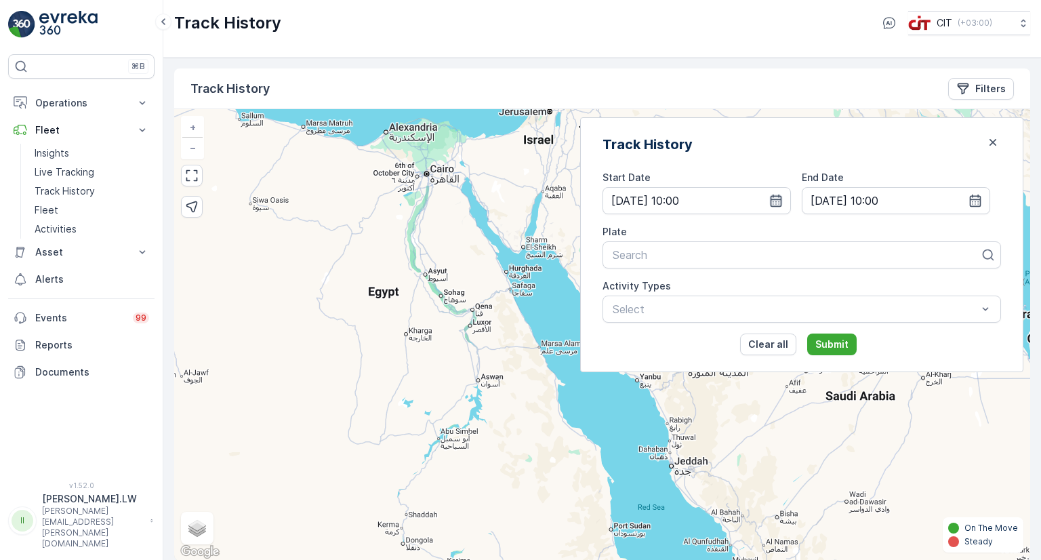
click at [783, 199] on icon "button" at bounding box center [777, 201] width 14 height 14
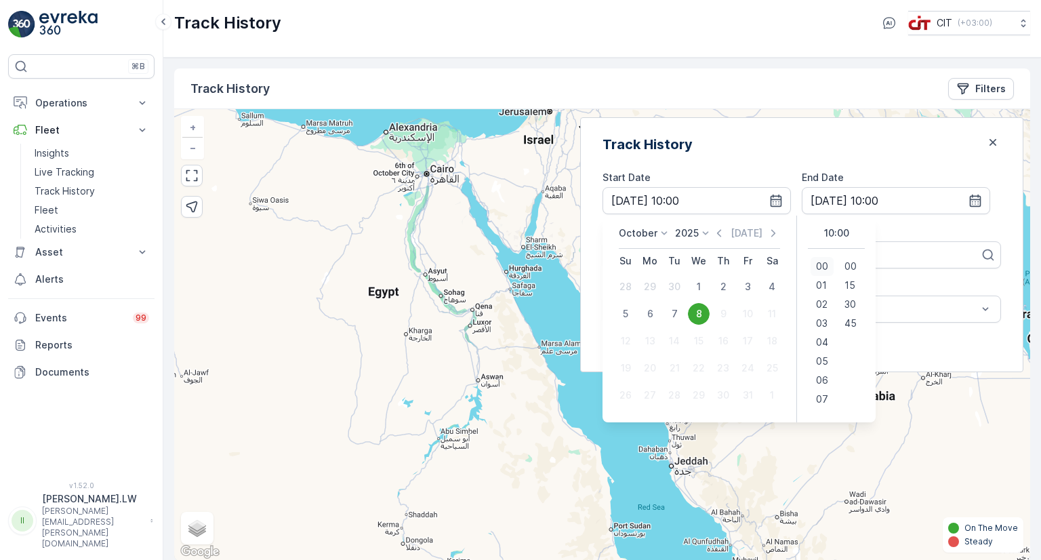
click at [834, 264] on div "00" at bounding box center [822, 266] width 23 height 19
type input "[DATE] 00:00"
click at [834, 264] on div "00" at bounding box center [822, 266] width 23 height 19
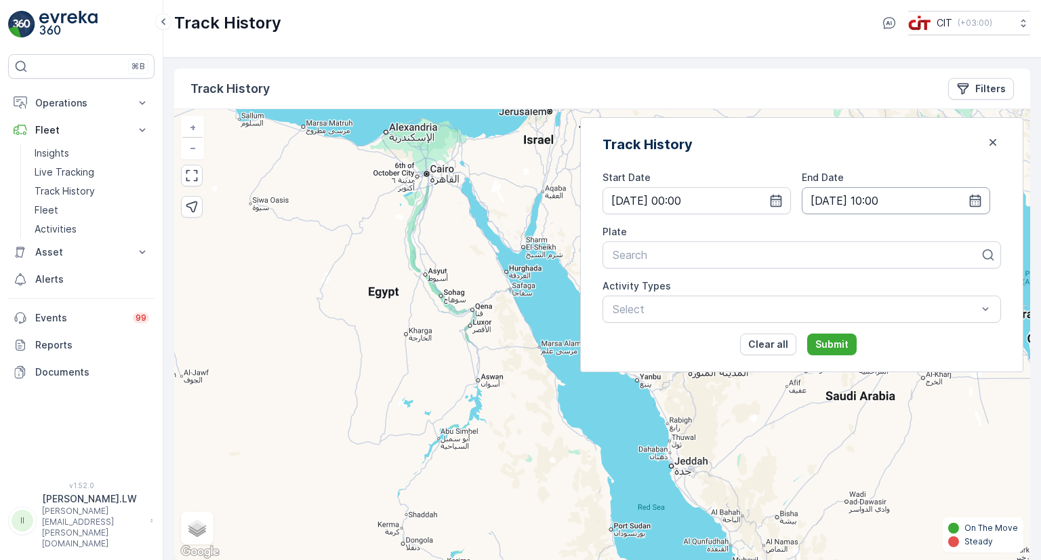
click at [920, 198] on input "[DATE] 10:00" at bounding box center [896, 200] width 188 height 27
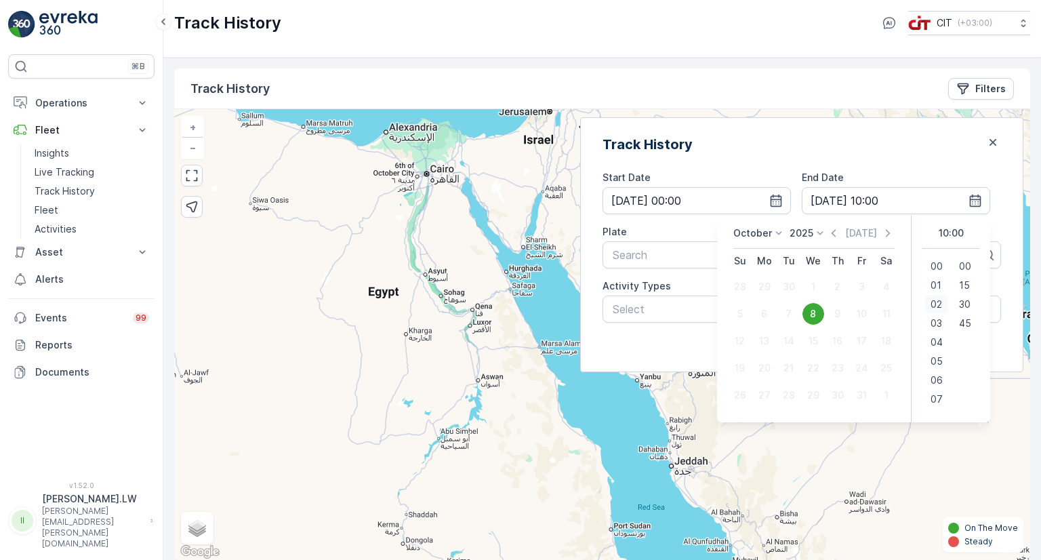
click at [933, 295] on div "02" at bounding box center [937, 304] width 23 height 19
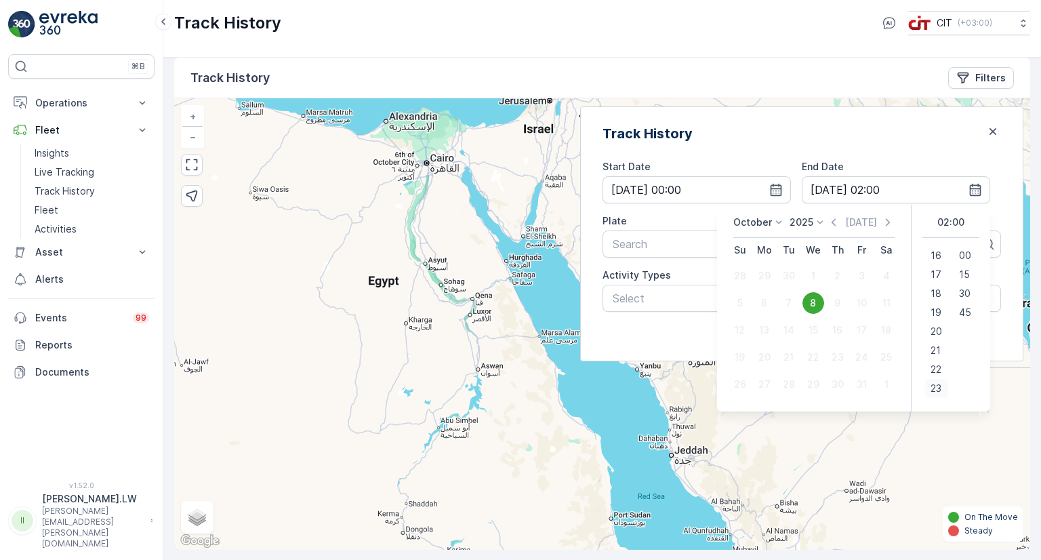
click at [936, 387] on span "23" at bounding box center [936, 389] width 11 height 14
click at [966, 313] on span "45" at bounding box center [965, 313] width 12 height 14
type input "[DATE] 23:45"
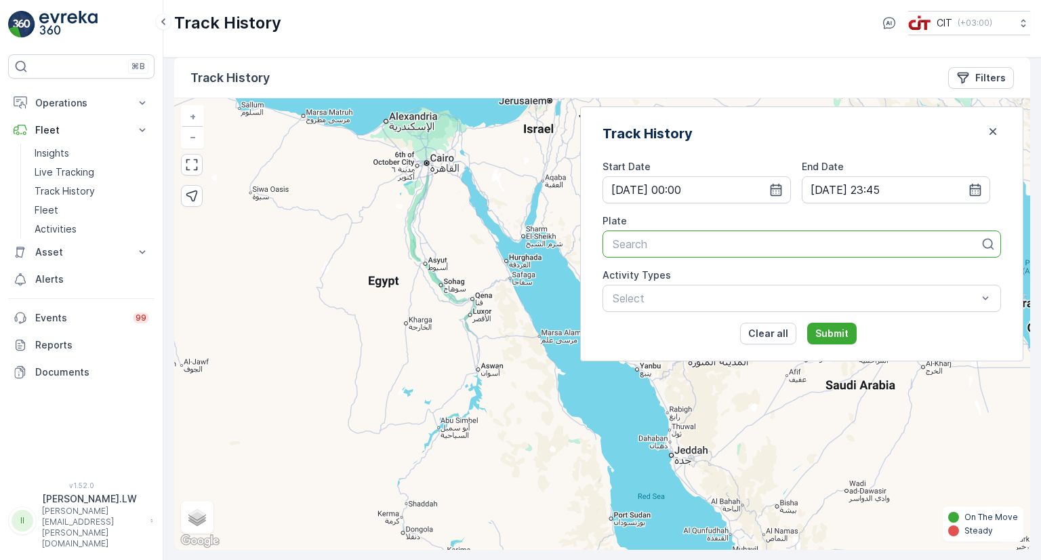
click at [806, 239] on div at bounding box center [797, 244] width 370 height 12
type input "re"
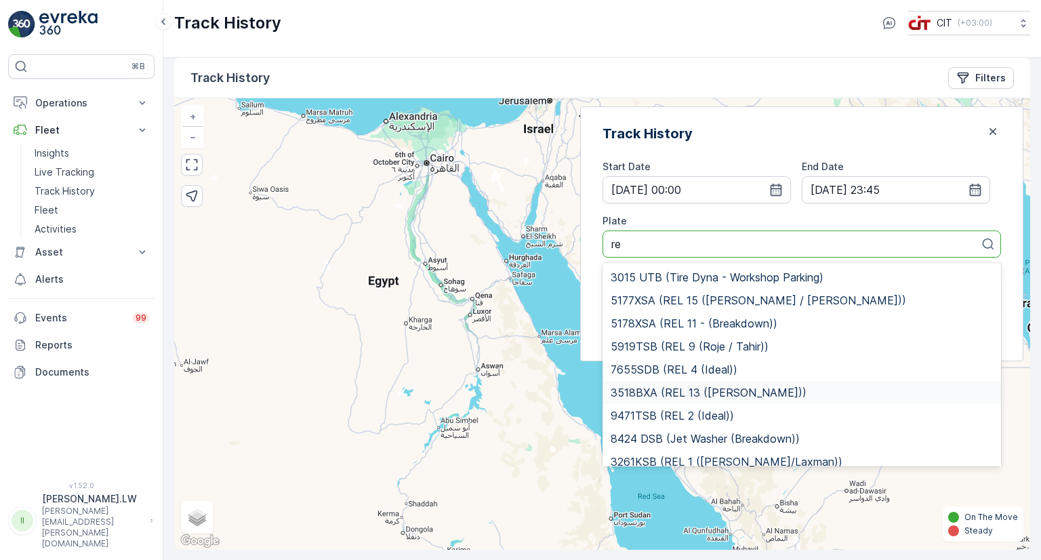
click at [878, 389] on div "3518BXA (REL 13 ([PERSON_NAME]))" at bounding box center [802, 392] width 382 height 12
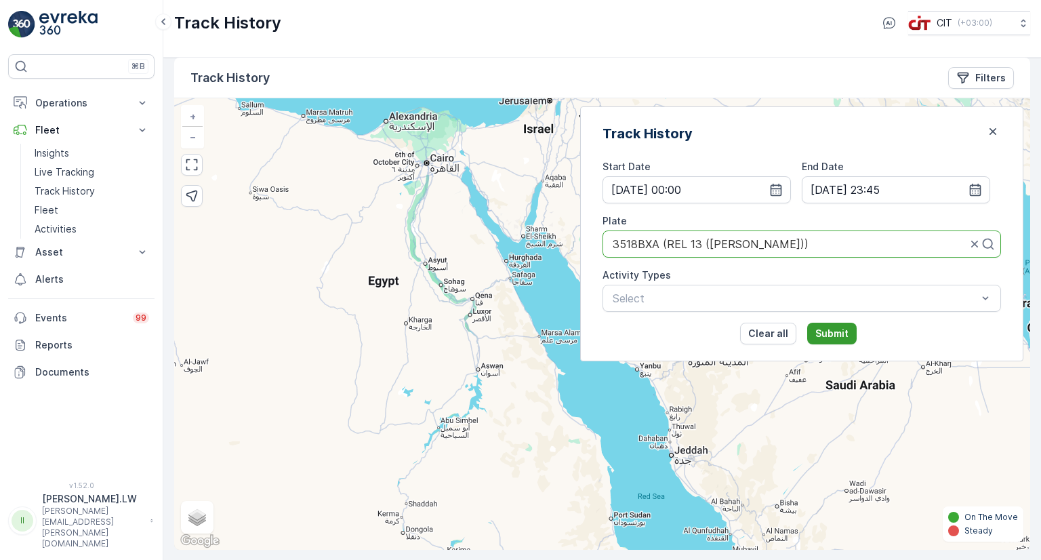
click at [849, 328] on p "Submit" at bounding box center [832, 334] width 33 height 14
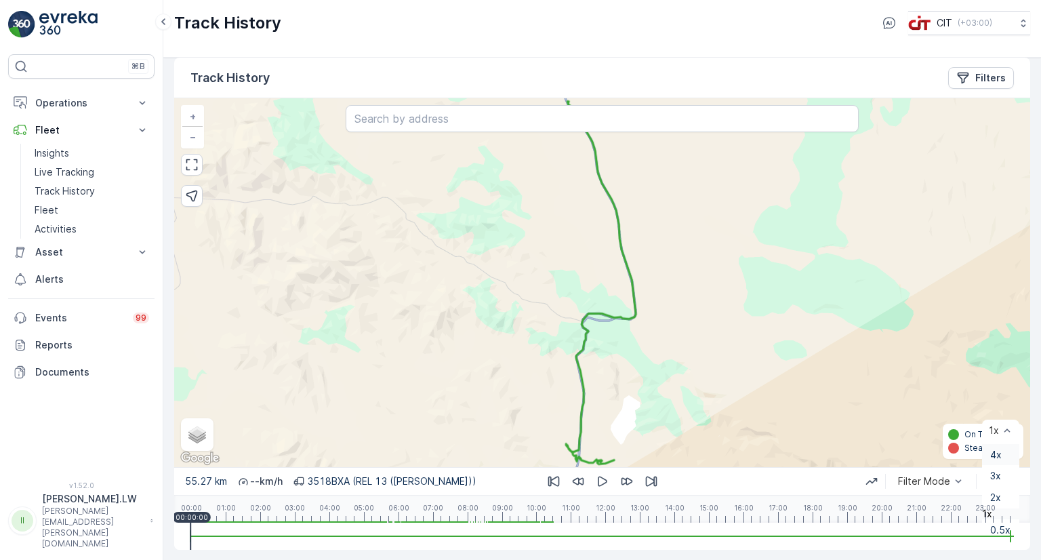
click at [996, 444] on div "4x" at bounding box center [1000, 455] width 37 height 22
click at [603, 477] on icon "button" at bounding box center [603, 482] width 14 height 14
drag, startPoint x: 192, startPoint y: 530, endPoint x: 229, endPoint y: 527, distance: 37.4
click at [229, 527] on div at bounding box center [603, 536] width 824 height 27
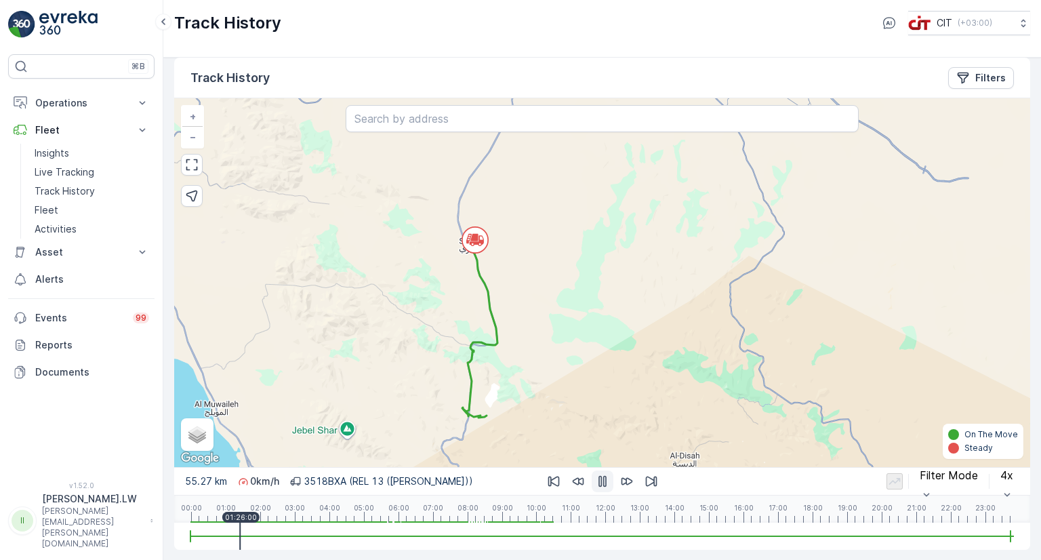
drag, startPoint x: 232, startPoint y: 529, endPoint x: 263, endPoint y: 530, distance: 31.2
click at [263, 530] on div at bounding box center [603, 536] width 824 height 27
click at [377, 520] on div "00:00 01:00 02:00 03:00 04:00 05:00 06:00 07:00 08:00 09:00 10:00 11:00 12:00 1…" at bounding box center [603, 509] width 824 height 27
click at [453, 517] on div "00:00 01:00 02:00 03:00 04:00 05:00 06:00 07:00 08:00 09:00 10:00 11:00 12:00 1…" at bounding box center [603, 509] width 824 height 27
click at [437, 523] on div at bounding box center [603, 536] width 824 height 27
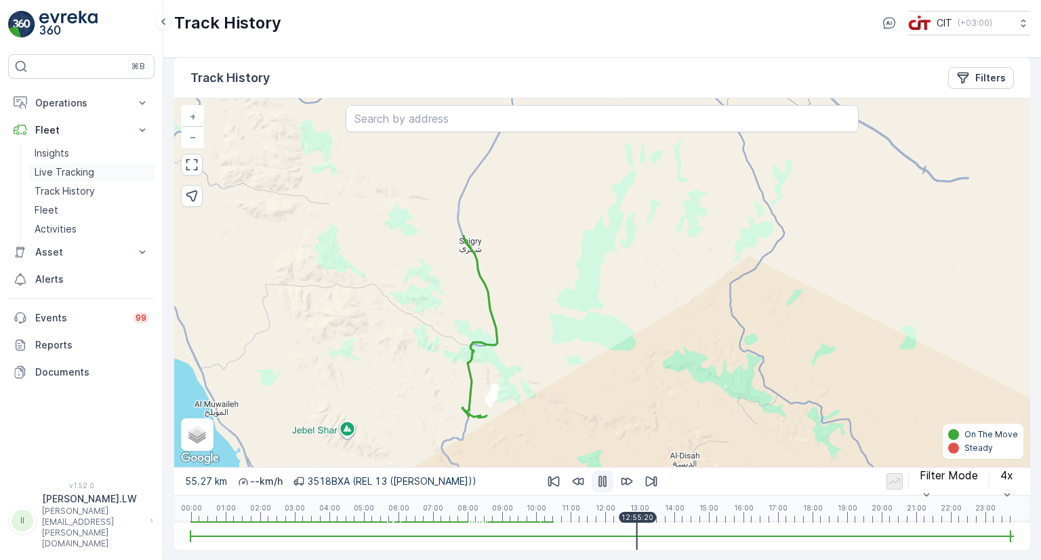
click at [85, 172] on p "Live Tracking" at bounding box center [65, 172] width 60 height 14
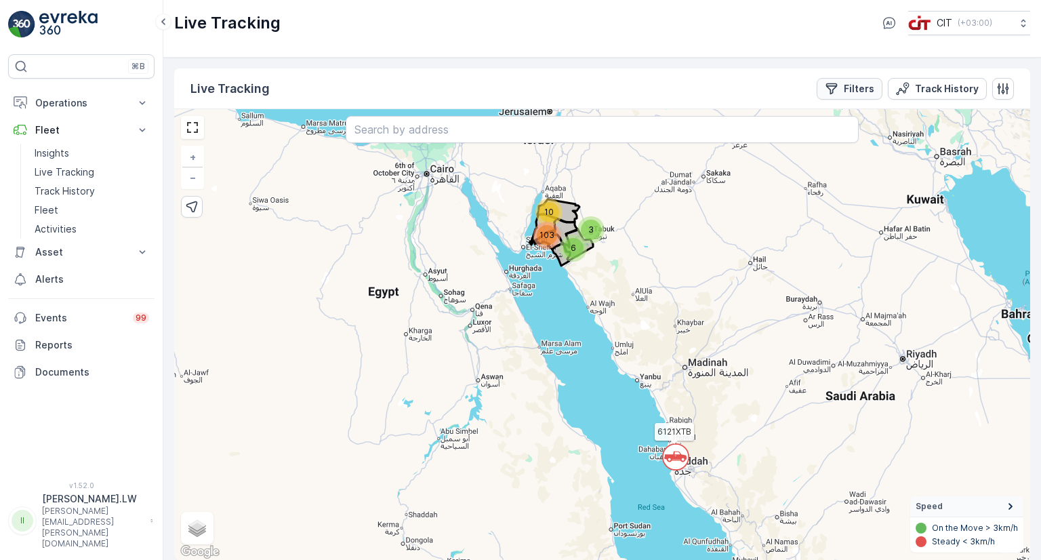
click at [849, 89] on p "Filters" at bounding box center [859, 89] width 31 height 14
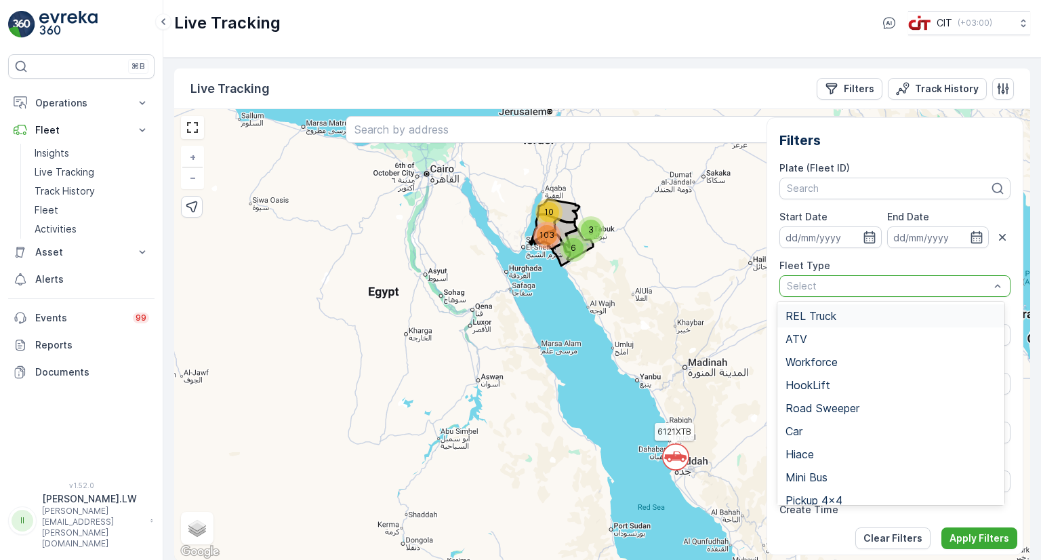
click at [822, 275] on div "Select" at bounding box center [895, 286] width 231 height 22
click at [809, 319] on span "REL Truck" at bounding box center [811, 316] width 51 height 12
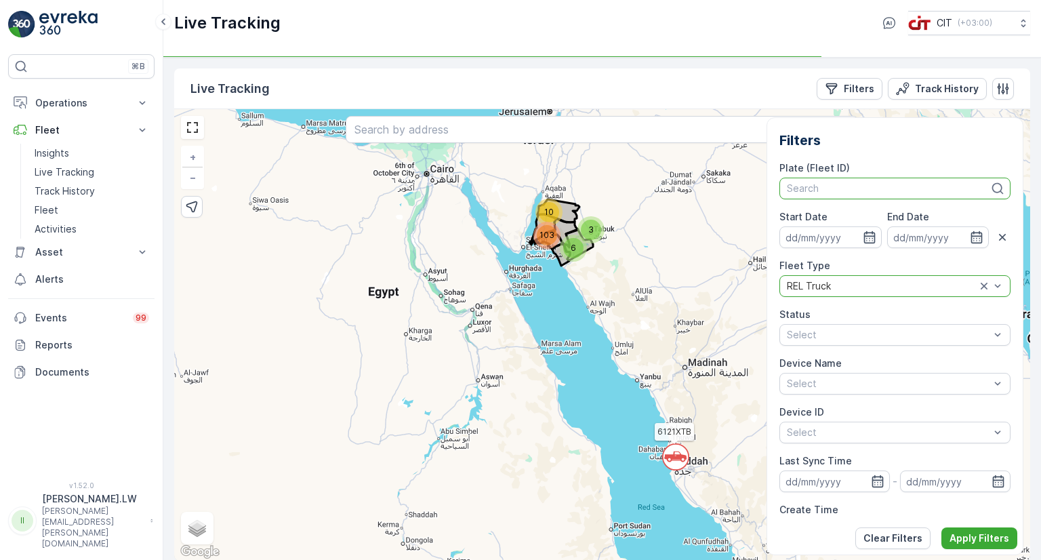
click at [839, 191] on div at bounding box center [888, 188] width 205 height 11
type input "r"
click at [963, 530] on button "Apply Filters" at bounding box center [980, 539] width 76 height 22
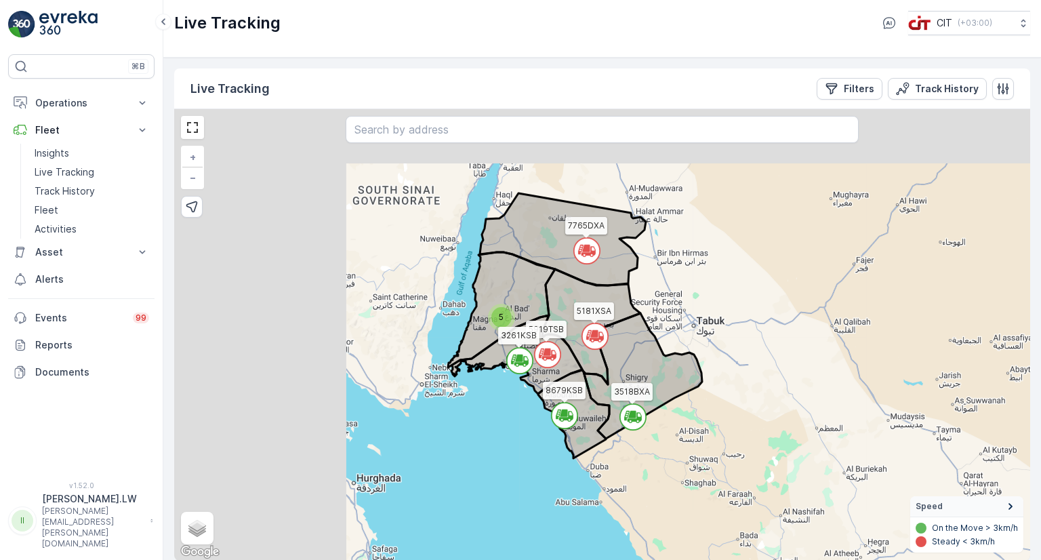
drag, startPoint x: 464, startPoint y: 203, endPoint x: 757, endPoint y: 269, distance: 300.2
click at [757, 269] on div "5 7765DXA 3518BXA 8679KSB 5181XSA 5919TSB 3261KSB + − Satellite Roadmap Terrain…" at bounding box center [602, 335] width 856 height 452
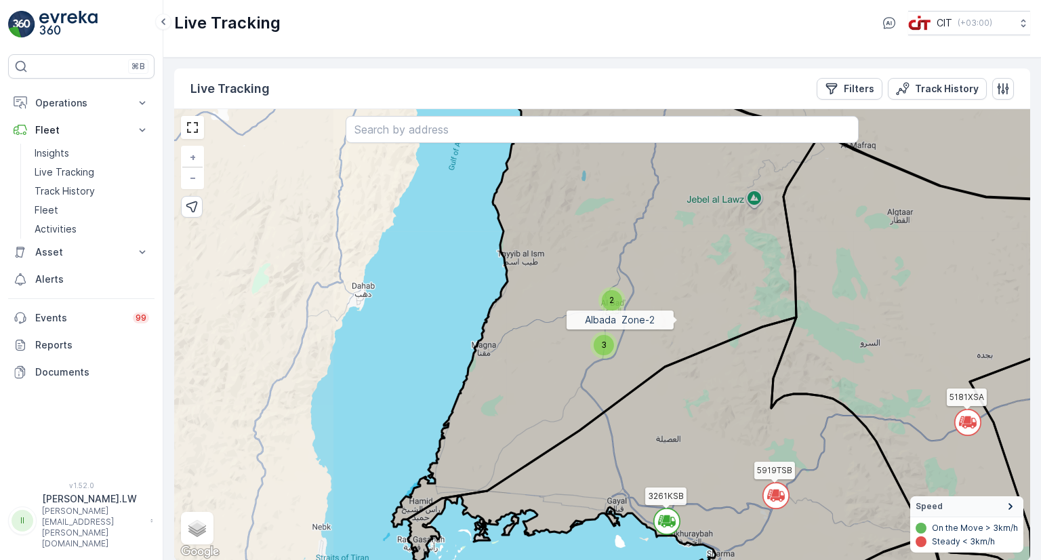
drag, startPoint x: 500, startPoint y: 332, endPoint x: 678, endPoint y: 319, distance: 178.1
click at [678, 319] on icon at bounding box center [606, 296] width 429 height 462
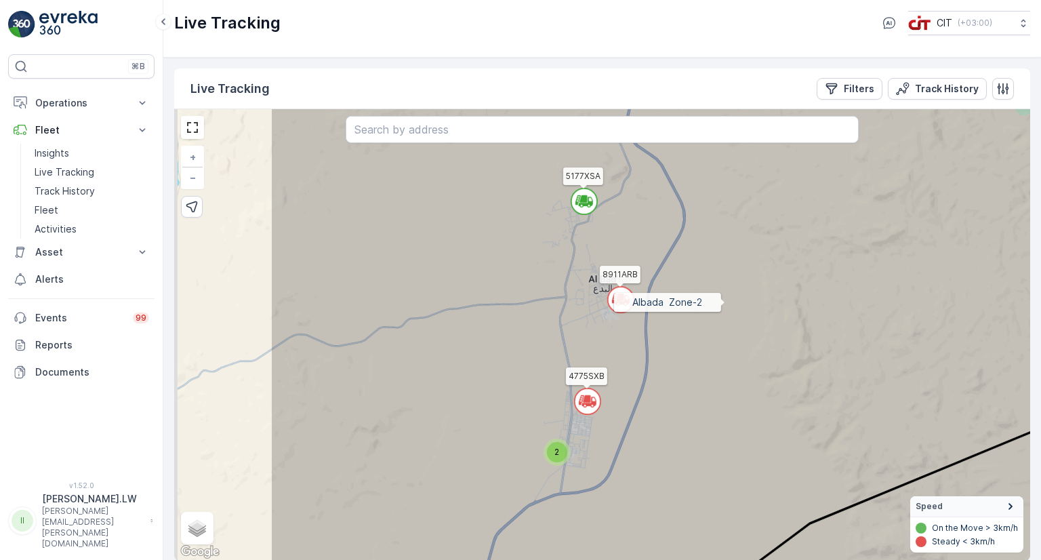
drag, startPoint x: 542, startPoint y: 285, endPoint x: 725, endPoint y: 302, distance: 183.8
click at [725, 302] on icon at bounding box center [784, 351] width 1028 height 546
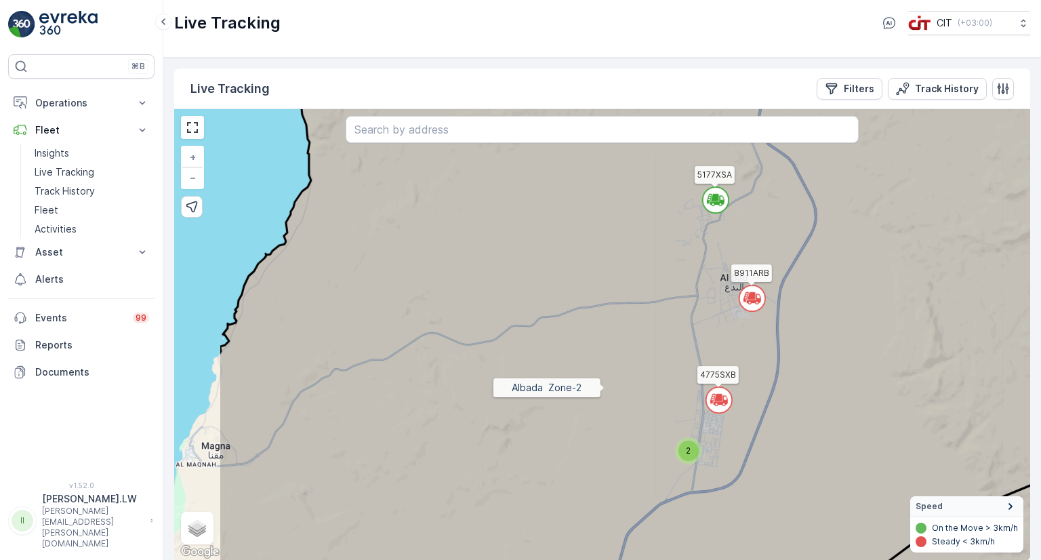
drag, startPoint x: 473, startPoint y: 389, endPoint x: 606, endPoint y: 388, distance: 132.9
click at [606, 388] on icon at bounding box center [732, 333] width 1028 height 546
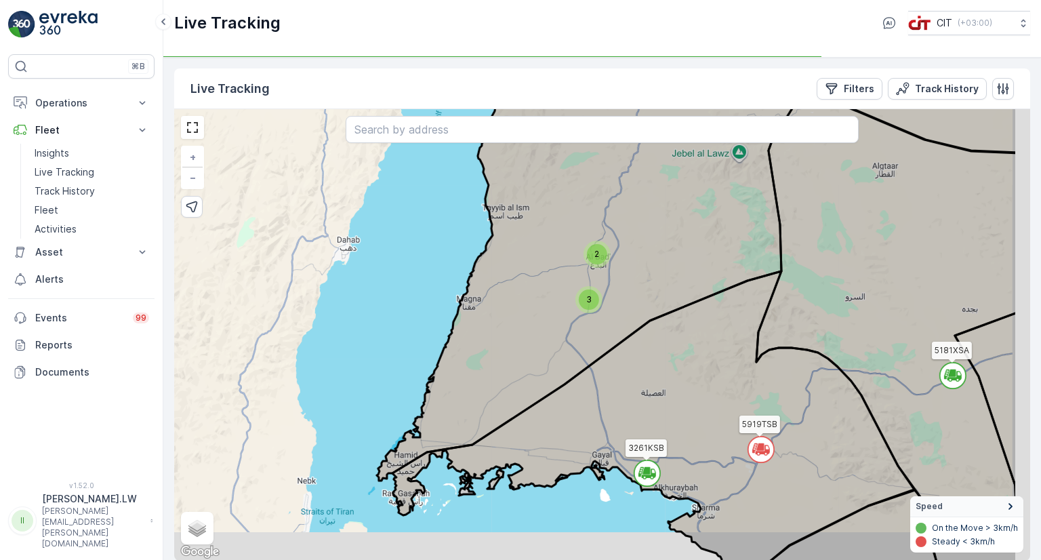
drag, startPoint x: 732, startPoint y: 376, endPoint x: 393, endPoint y: 171, distance: 396.1
click at [393, 171] on icon at bounding box center [591, 250] width 429 height 462
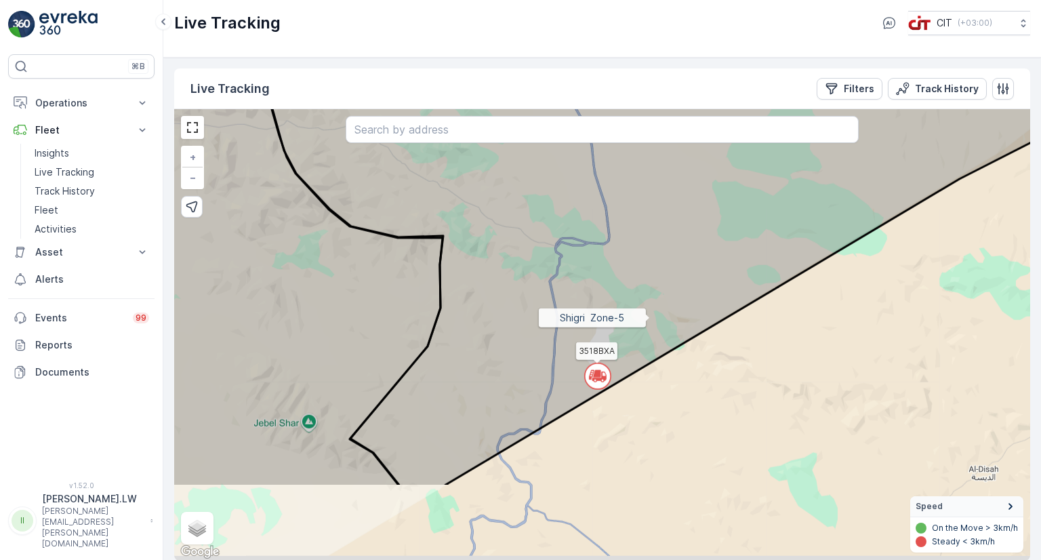
drag, startPoint x: 659, startPoint y: 439, endPoint x: 650, endPoint y: 318, distance: 121.7
click at [650, 318] on icon at bounding box center [670, 214] width 871 height 546
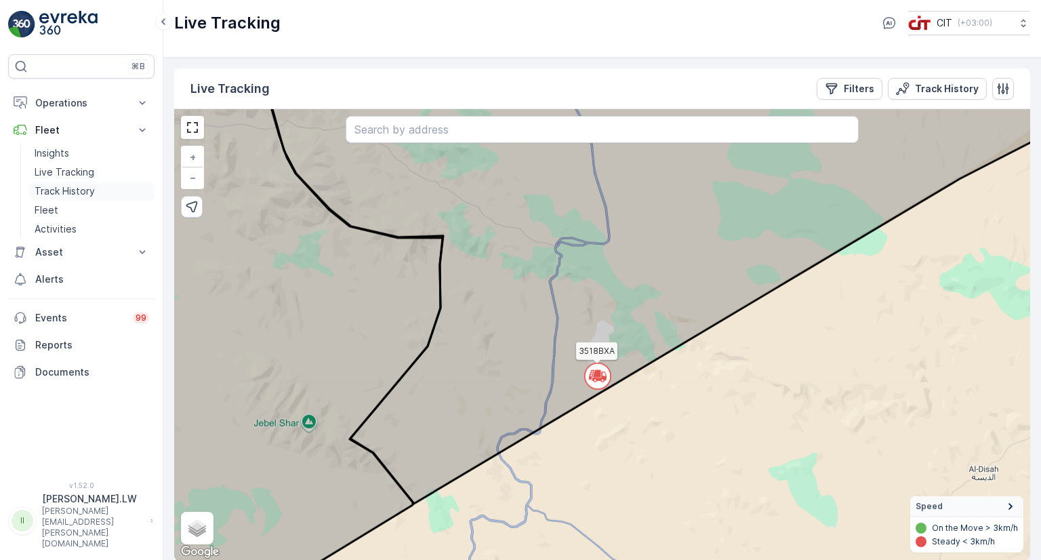
click at [100, 195] on link "Track History" at bounding box center [91, 191] width 125 height 19
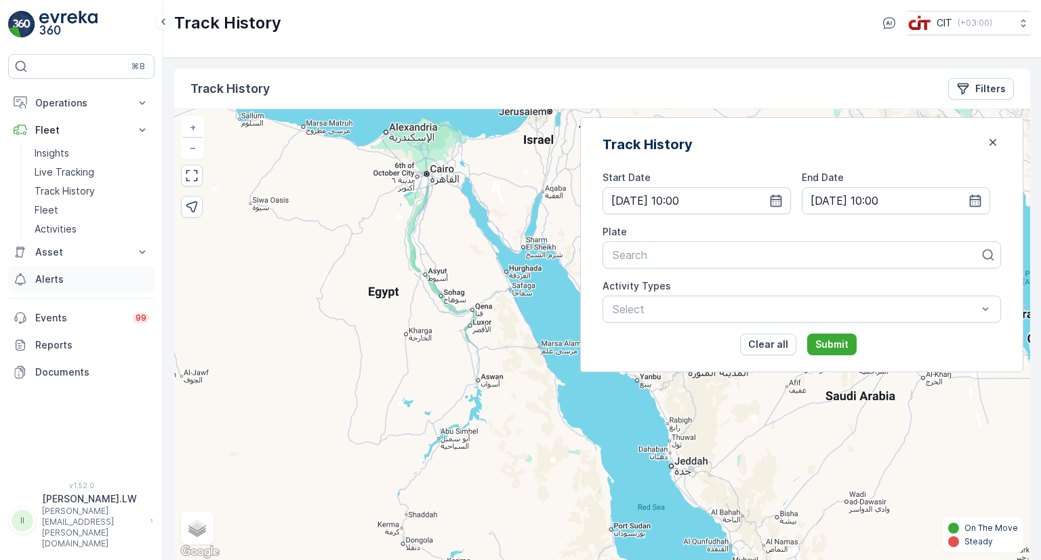
click at [68, 285] on link "Alerts" at bounding box center [81, 279] width 146 height 27
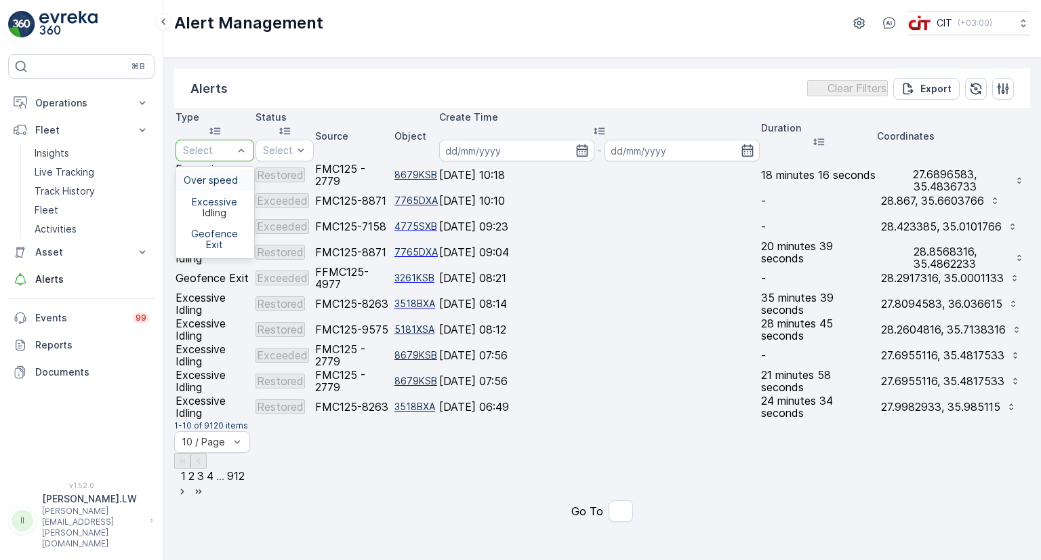
click at [246, 175] on div "Over speed" at bounding box center [215, 180] width 62 height 11
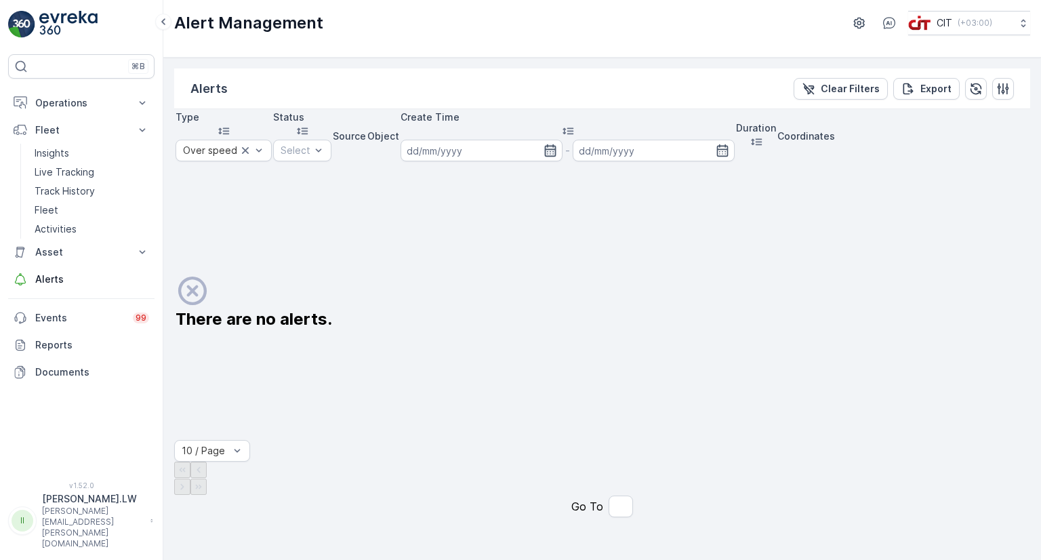
click at [557, 144] on icon "button" at bounding box center [551, 150] width 12 height 12
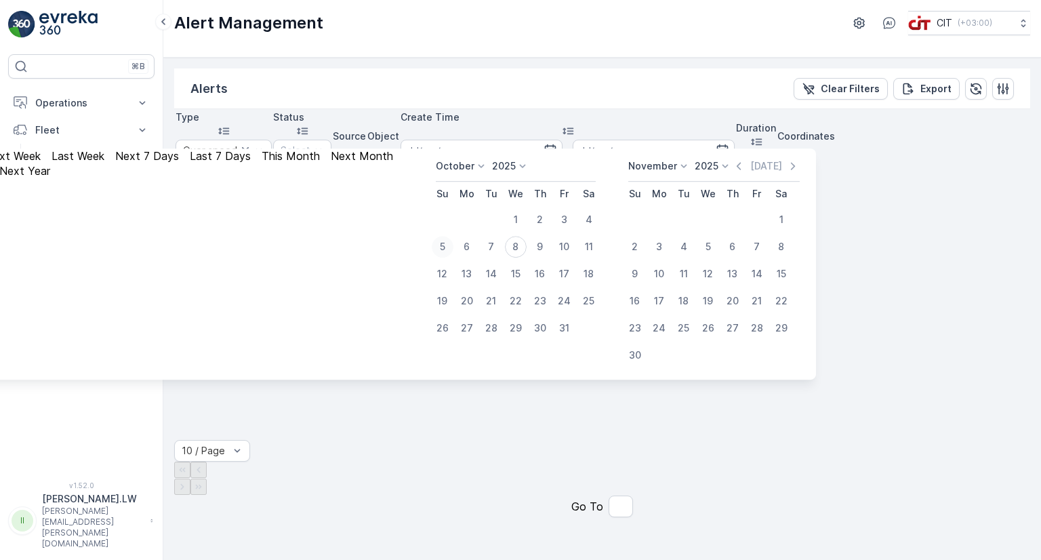
click at [454, 247] on div "5" at bounding box center [443, 247] width 22 height 22
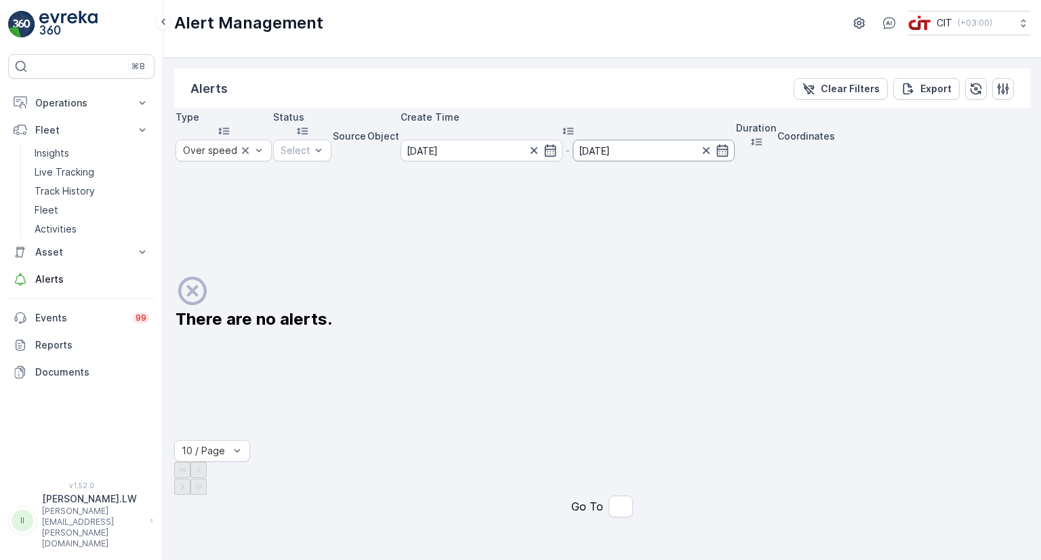
click at [735, 140] on input at bounding box center [654, 151] width 162 height 22
click at [735, 140] on input "[DATE]" at bounding box center [654, 151] width 162 height 22
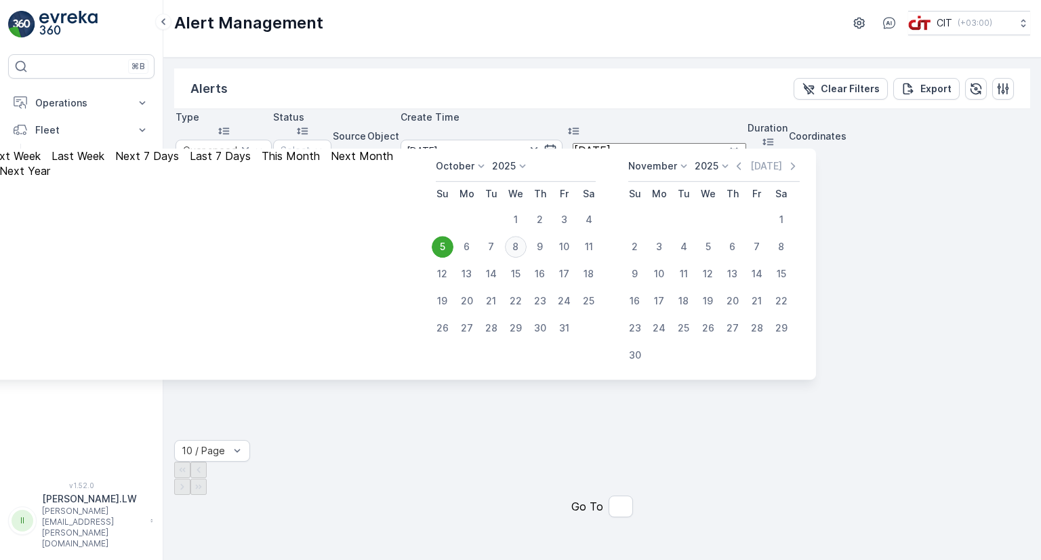
click at [524, 241] on div "8" at bounding box center [516, 247] width 22 height 22
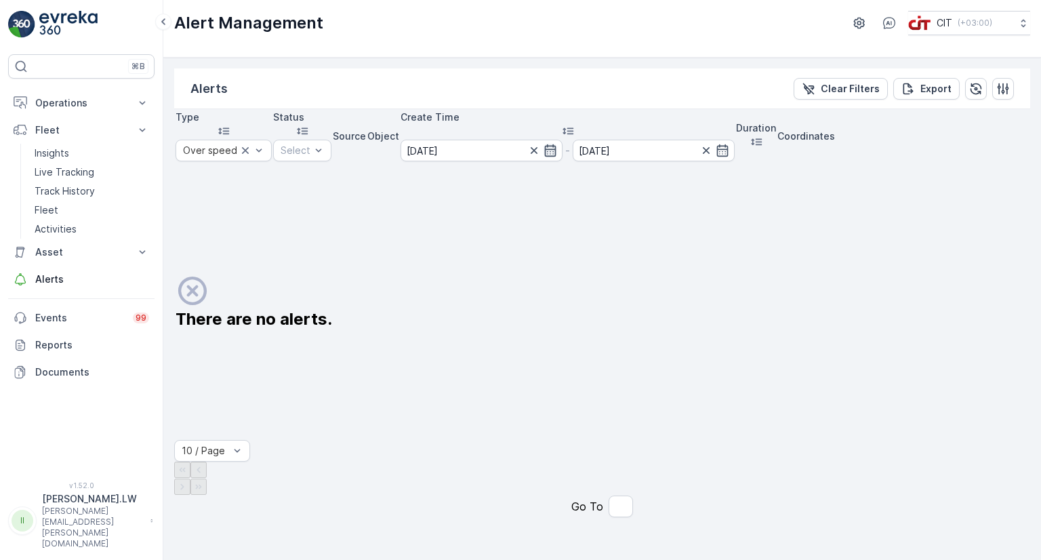
click at [557, 144] on icon "button" at bounding box center [551, 151] width 14 height 14
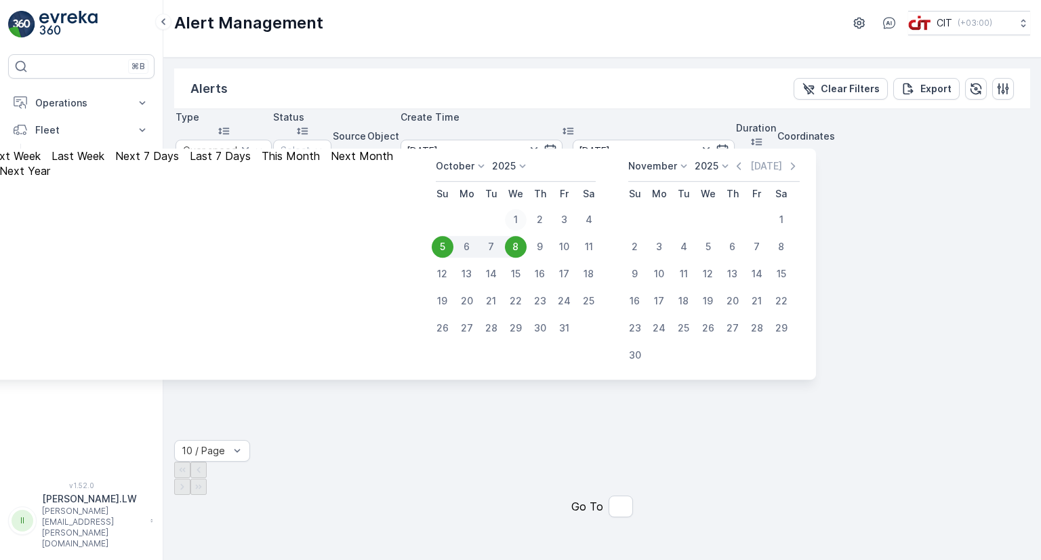
click at [518, 221] on div "1" at bounding box center [516, 220] width 22 height 22
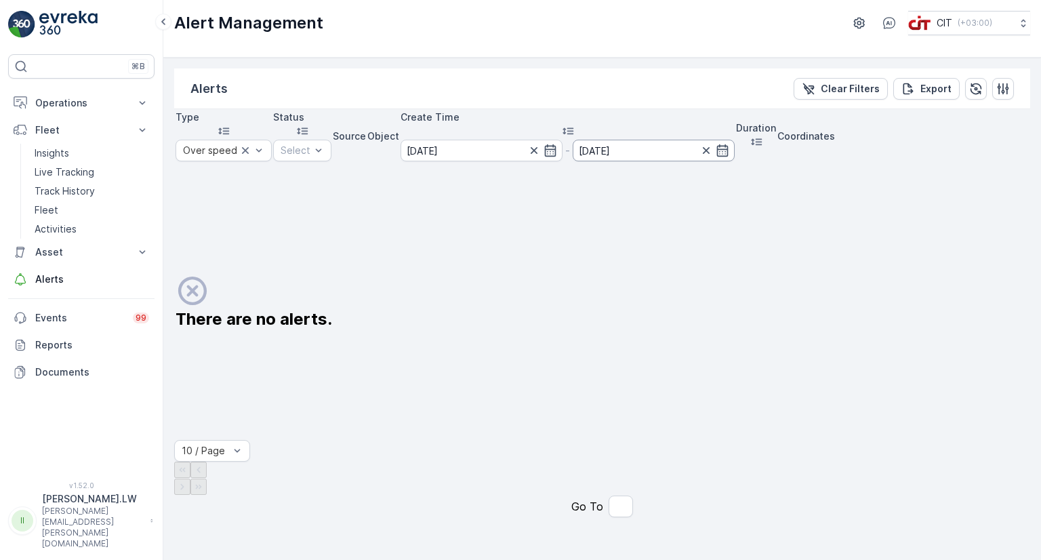
click at [735, 140] on input "[DATE]" at bounding box center [654, 151] width 162 height 22
click at [557, 144] on div at bounding box center [543, 151] width 30 height 14
click at [776, 121] on p "Duration" at bounding box center [756, 128] width 40 height 14
click at [557, 144] on icon "button" at bounding box center [551, 150] width 12 height 12
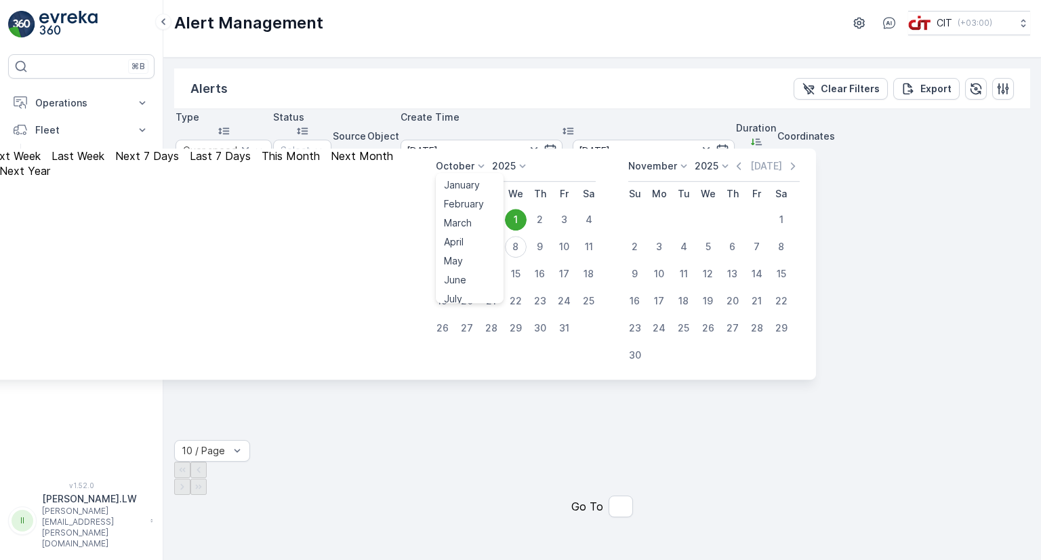
click at [488, 170] on icon at bounding box center [482, 166] width 14 height 14
click at [477, 239] on span "September" at bounding box center [470, 242] width 52 height 14
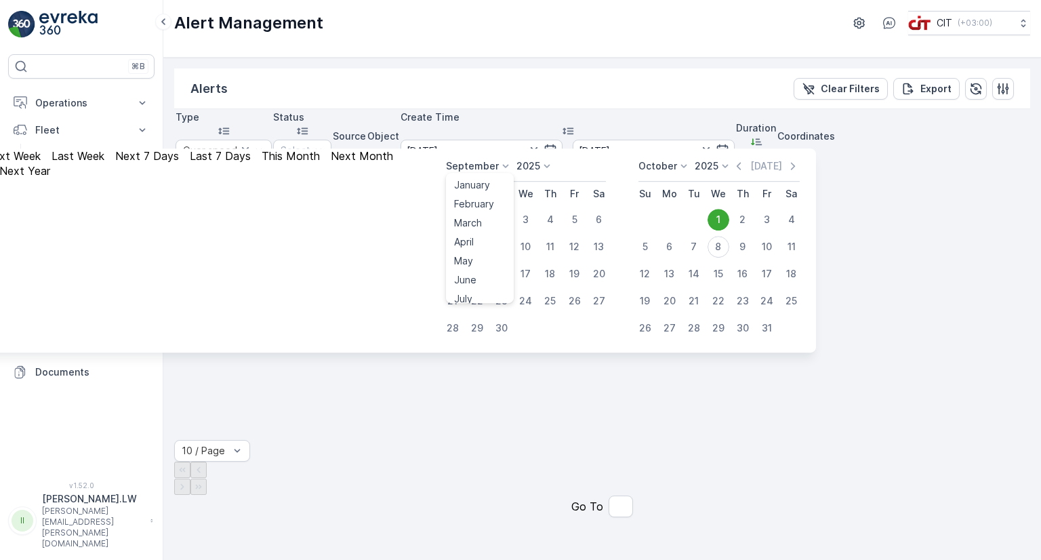
click at [502, 165] on icon at bounding box center [506, 166] width 14 height 14
click at [466, 255] on span "May" at bounding box center [463, 261] width 19 height 14
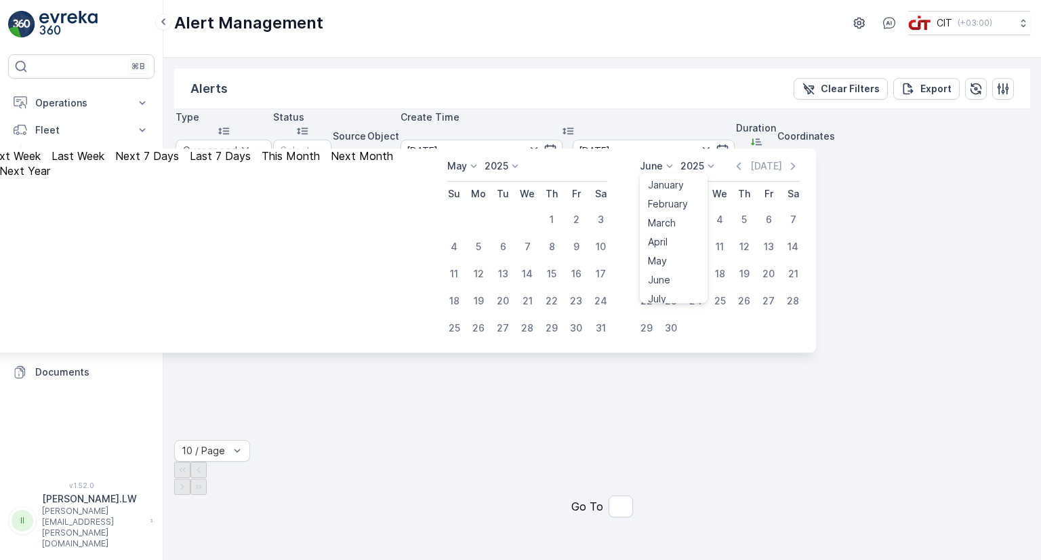
click at [654, 168] on p "June" at bounding box center [651, 166] width 23 height 14
click at [547, 215] on div "1" at bounding box center [552, 220] width 22 height 22
click at [656, 170] on p "June" at bounding box center [651, 166] width 23 height 14
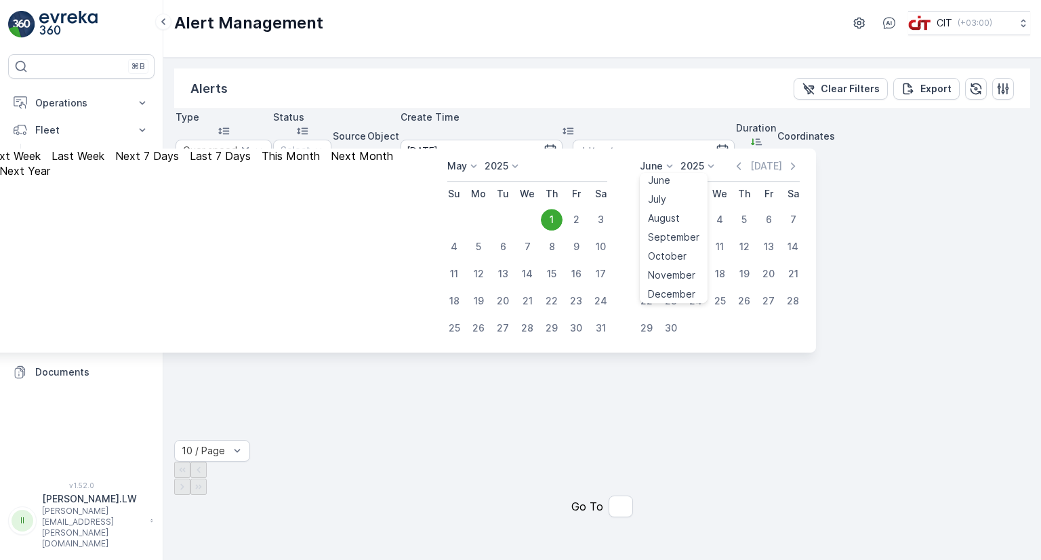
click at [664, 248] on div "October" at bounding box center [667, 256] width 49 height 19
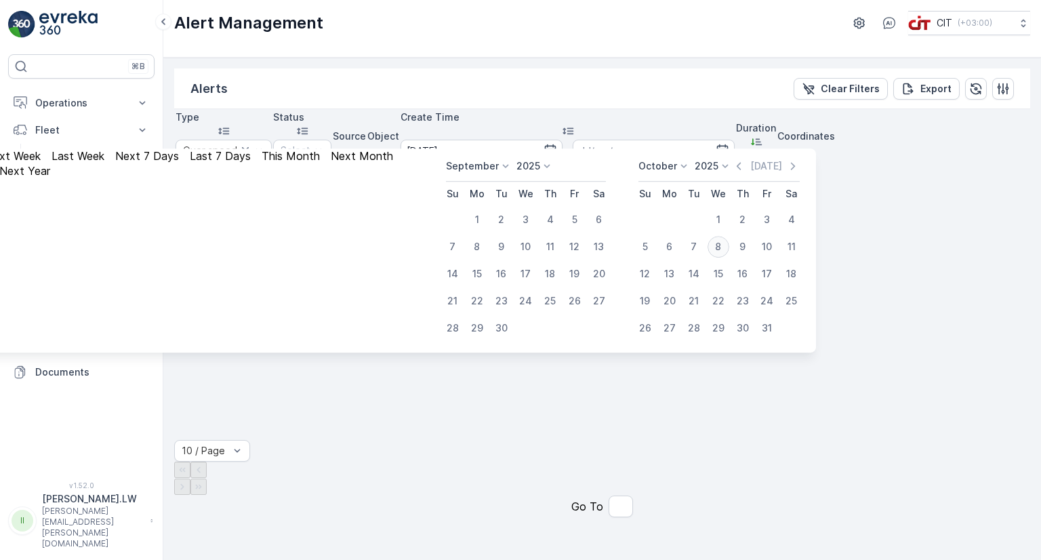
click at [725, 245] on div "8" at bounding box center [719, 247] width 22 height 22
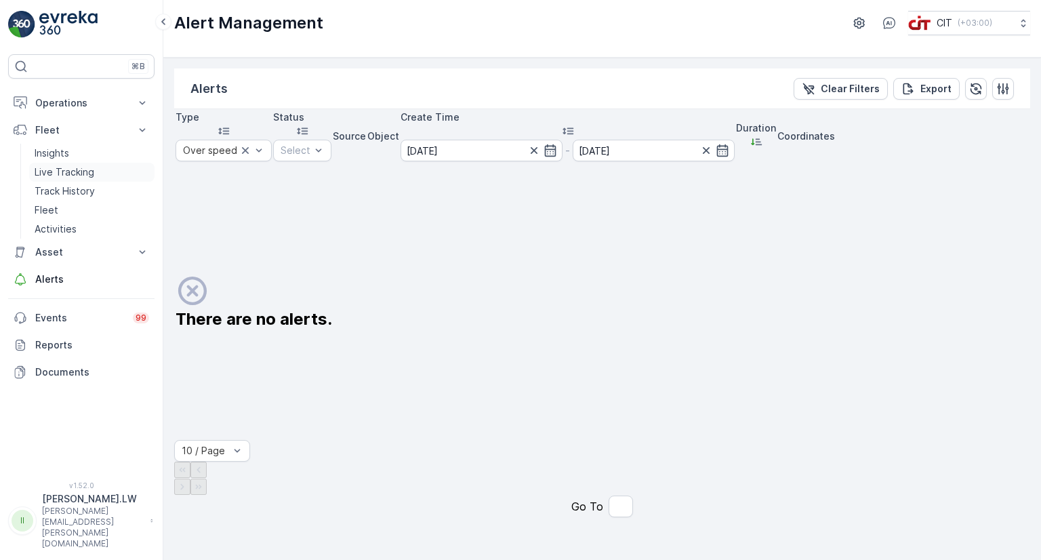
click at [81, 168] on p "Live Tracking" at bounding box center [65, 172] width 60 height 14
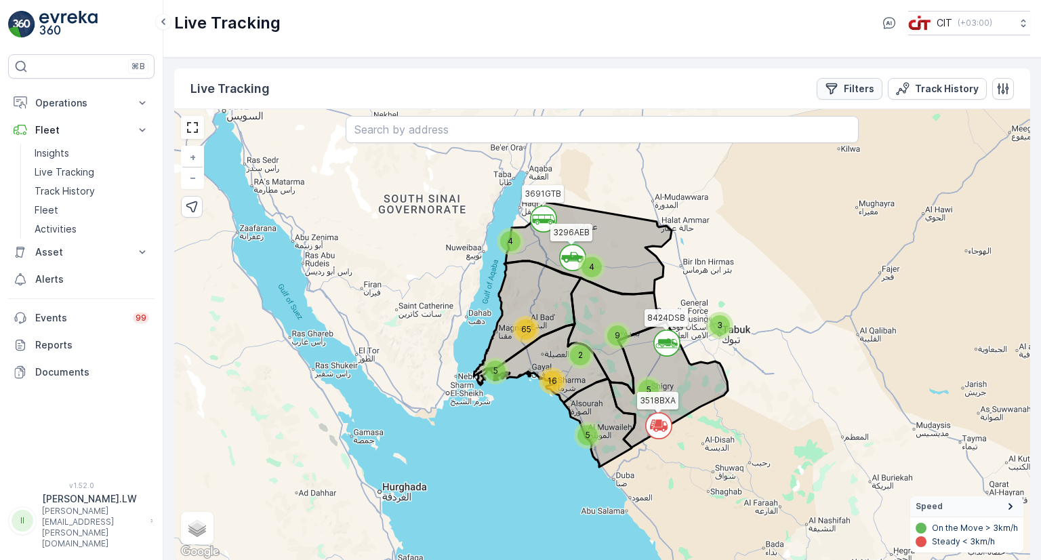
click at [853, 96] on button "Filters" at bounding box center [850, 89] width 66 height 22
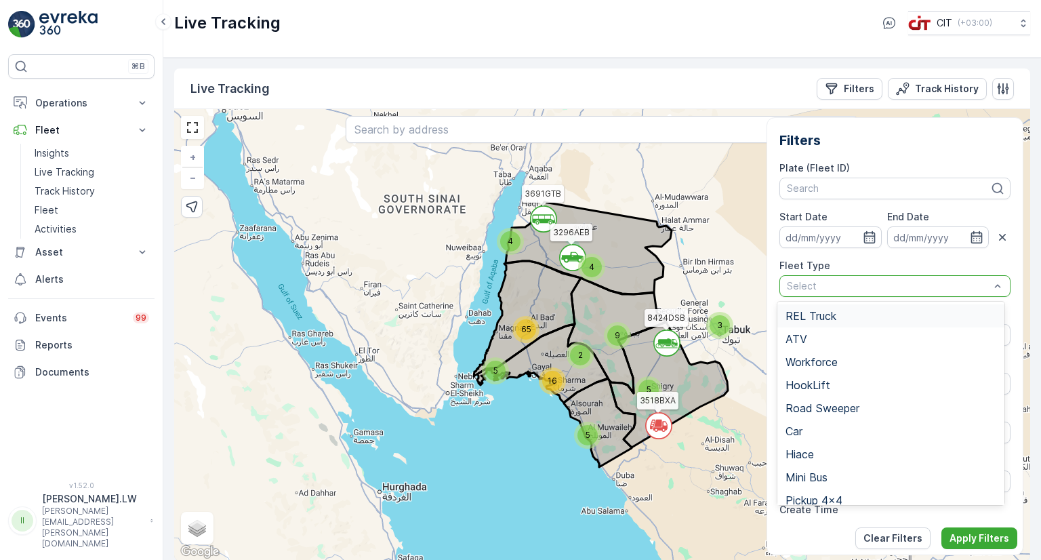
click at [832, 323] on div "REL Truck" at bounding box center [891, 315] width 227 height 23
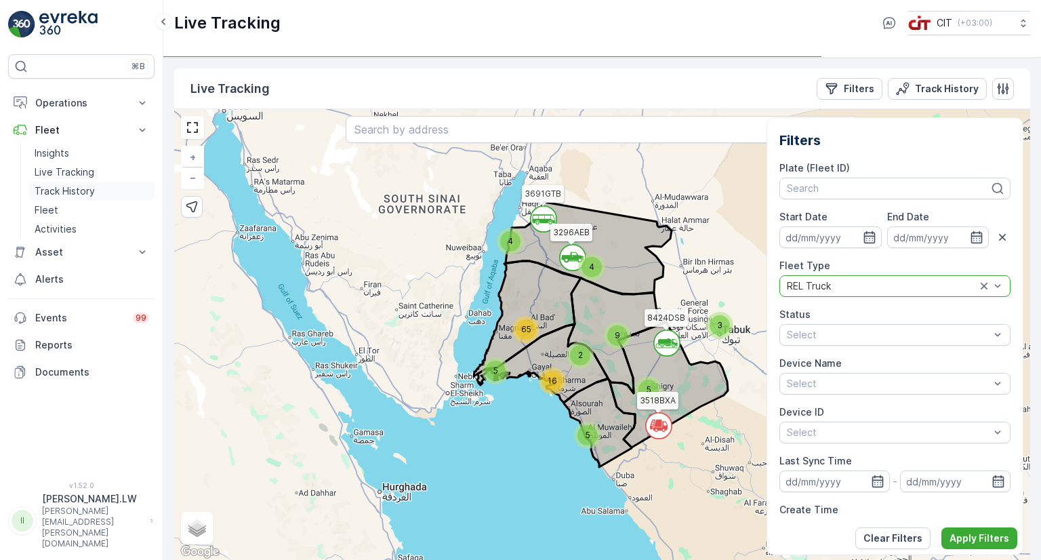
click at [90, 195] on p "Track History" at bounding box center [65, 191] width 60 height 14
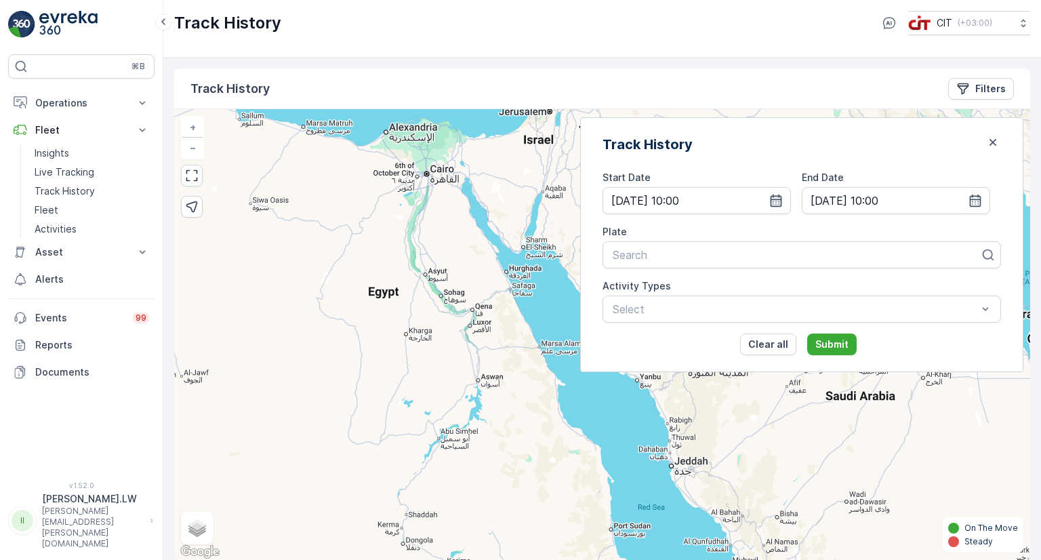
click at [783, 199] on icon "button" at bounding box center [777, 201] width 14 height 14
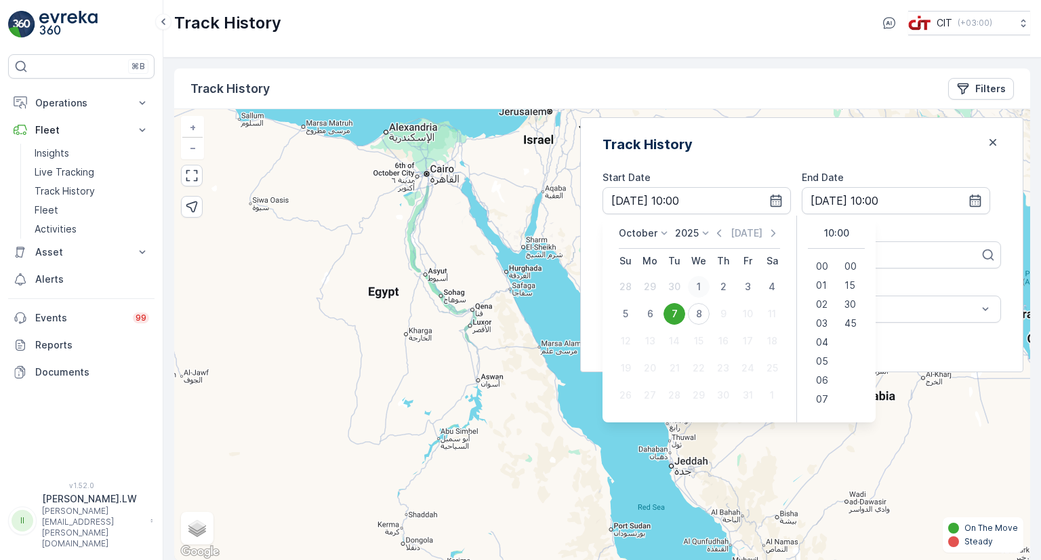
click at [710, 280] on div "1" at bounding box center [699, 287] width 22 height 22
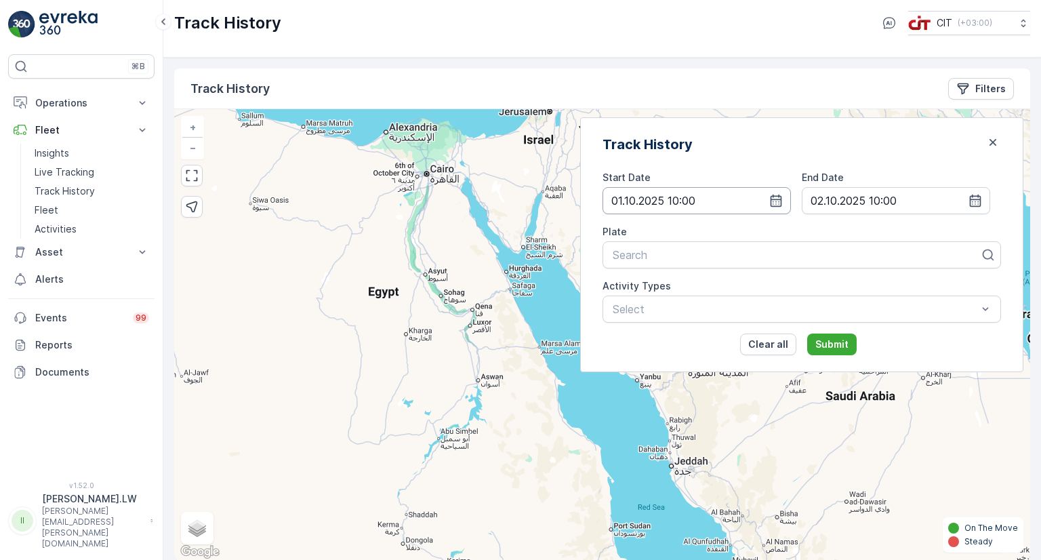
click at [721, 195] on input "[DATE] 10:00" at bounding box center [697, 200] width 188 height 27
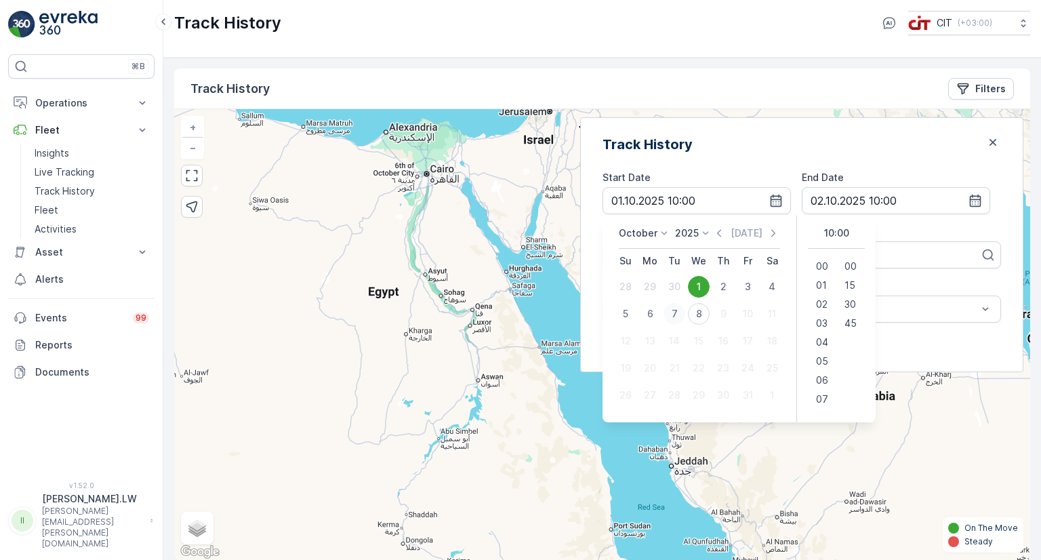
click at [686, 314] on div "7" at bounding box center [675, 314] width 22 height 22
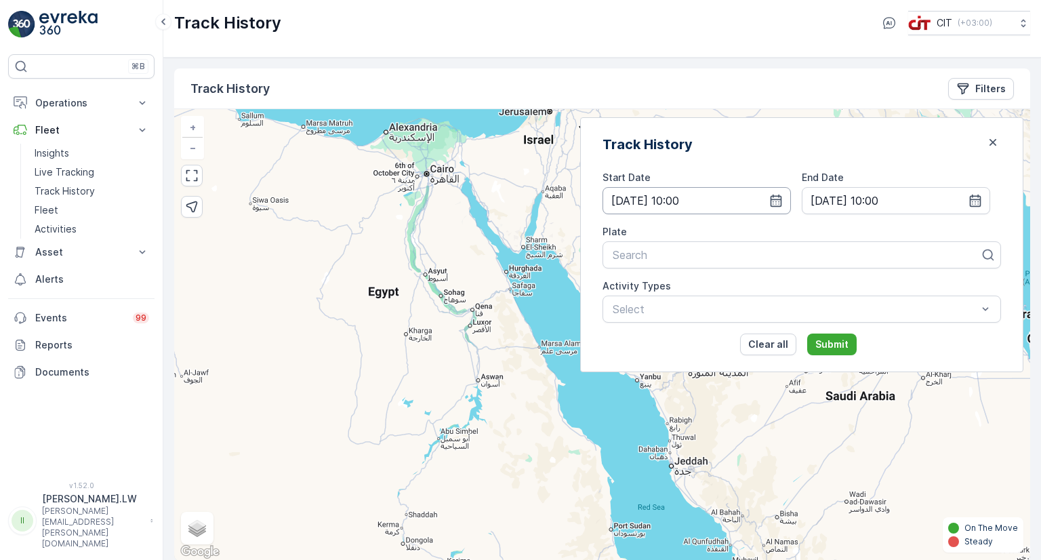
click at [791, 210] on input "[DATE] 10:00" at bounding box center [697, 200] width 188 height 27
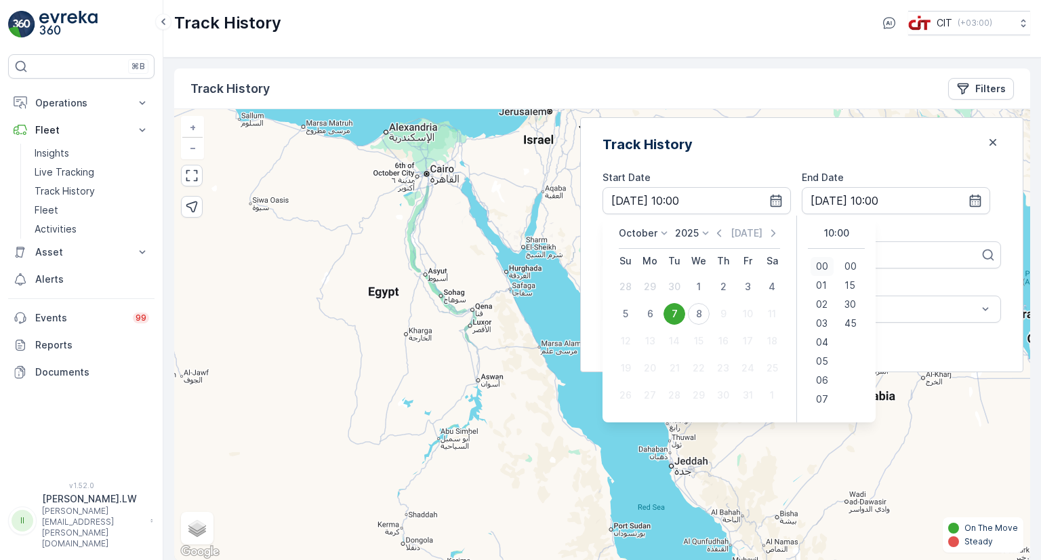
click at [829, 269] on span "00" at bounding box center [822, 267] width 12 height 14
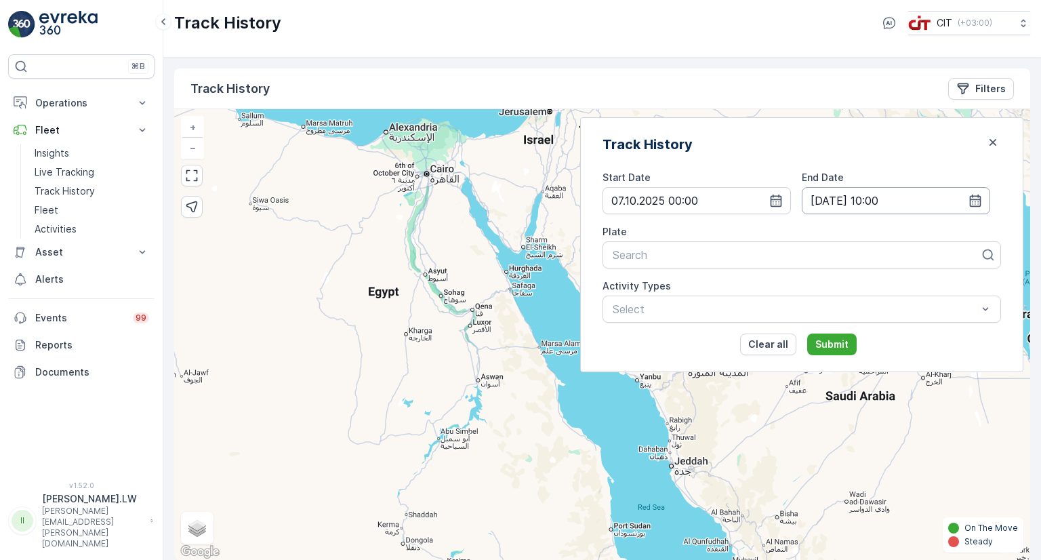
click at [905, 203] on input "[DATE] 10:00" at bounding box center [896, 200] width 188 height 27
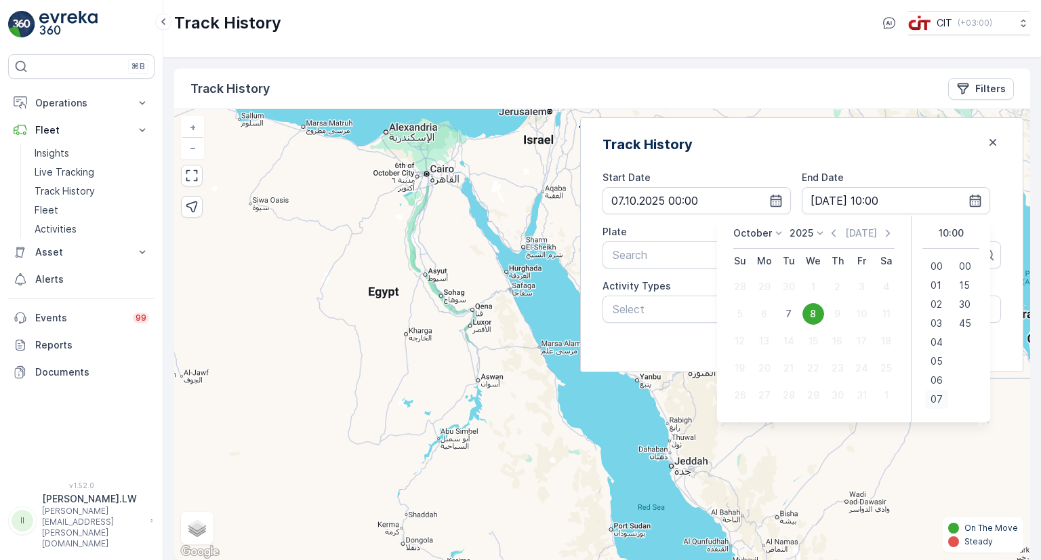
scroll to position [304, 0]
click at [931, 397] on span "23" at bounding box center [936, 400] width 11 height 14
click at [966, 323] on span "45" at bounding box center [965, 324] width 12 height 14
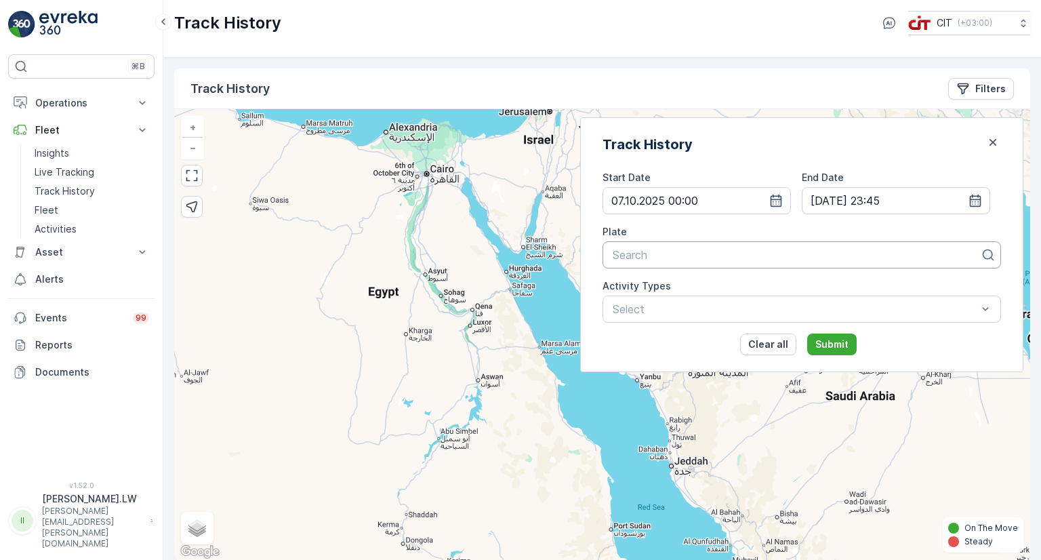
click at [795, 256] on div at bounding box center [797, 255] width 370 height 12
type input "rel 1"
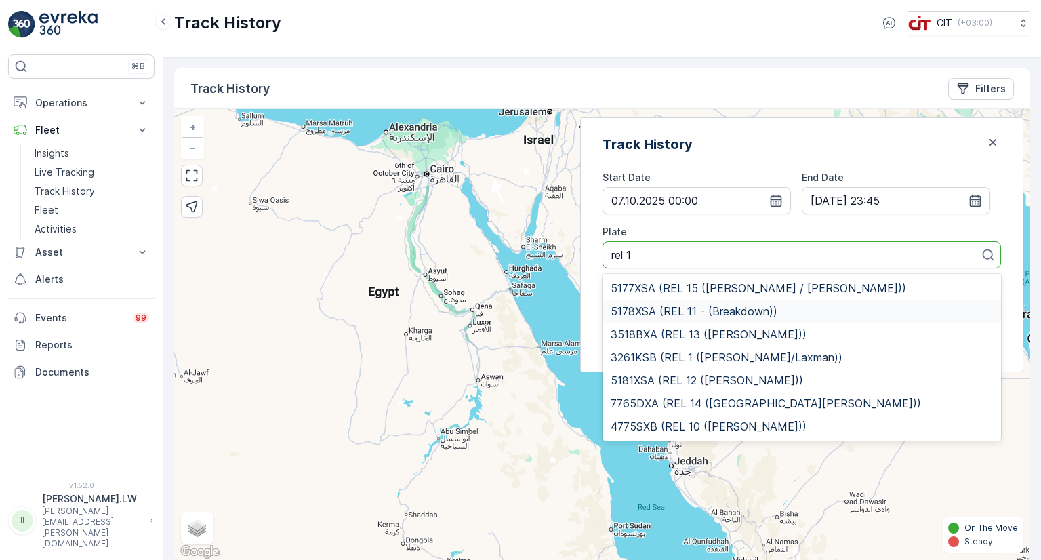
click at [776, 302] on div "5178XSA (REL 11 - (Breakdown))" at bounding box center [802, 311] width 399 height 23
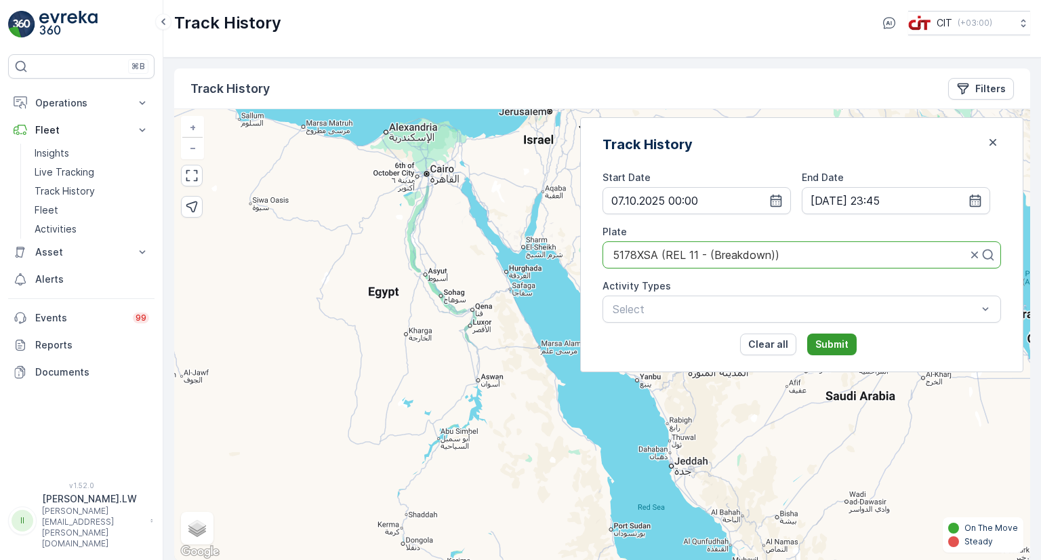
click at [841, 340] on p "Submit" at bounding box center [832, 345] width 33 height 14
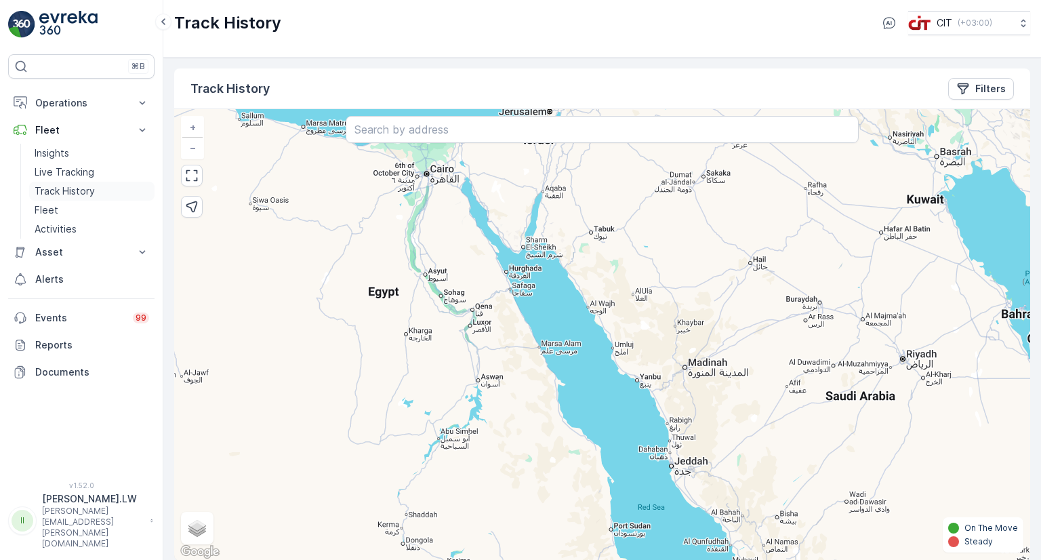
click at [62, 192] on p "Track History" at bounding box center [65, 191] width 60 height 14
click at [100, 187] on link "Track History" at bounding box center [91, 191] width 125 height 19
click at [983, 87] on p "Filters" at bounding box center [991, 89] width 31 height 14
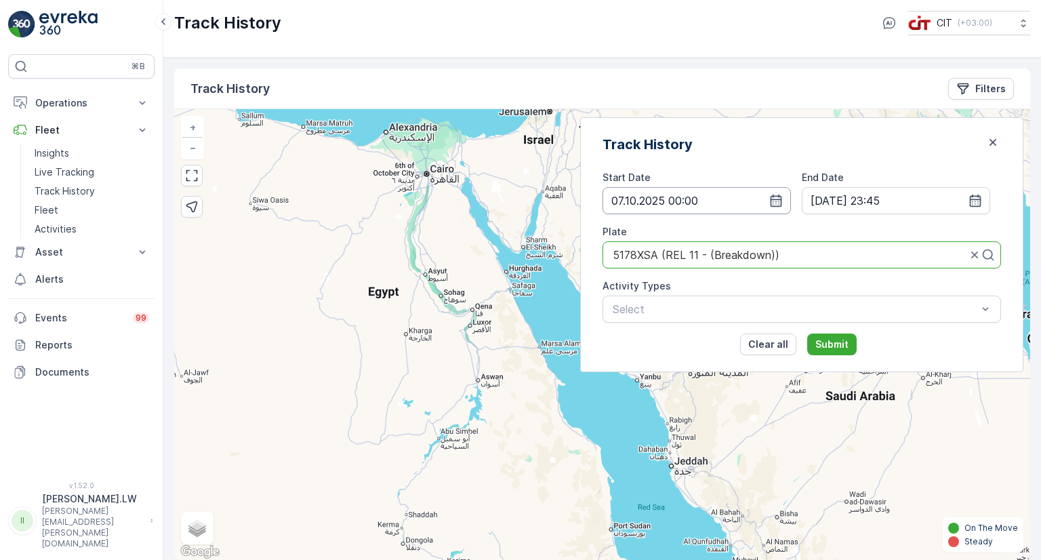
click at [791, 193] on input "[DATE] 10:00" at bounding box center [697, 200] width 188 height 27
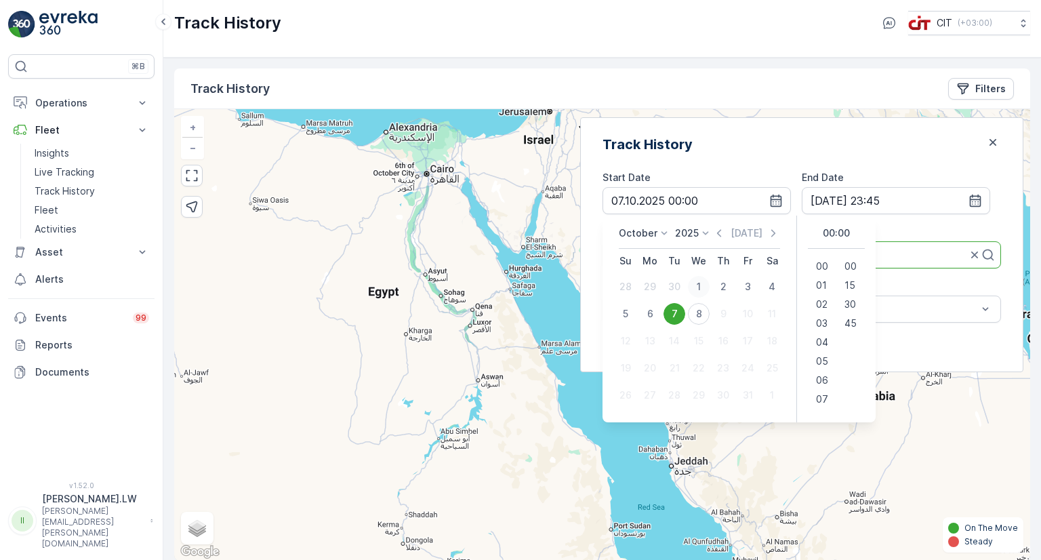
click at [710, 287] on div "1" at bounding box center [699, 287] width 22 height 22
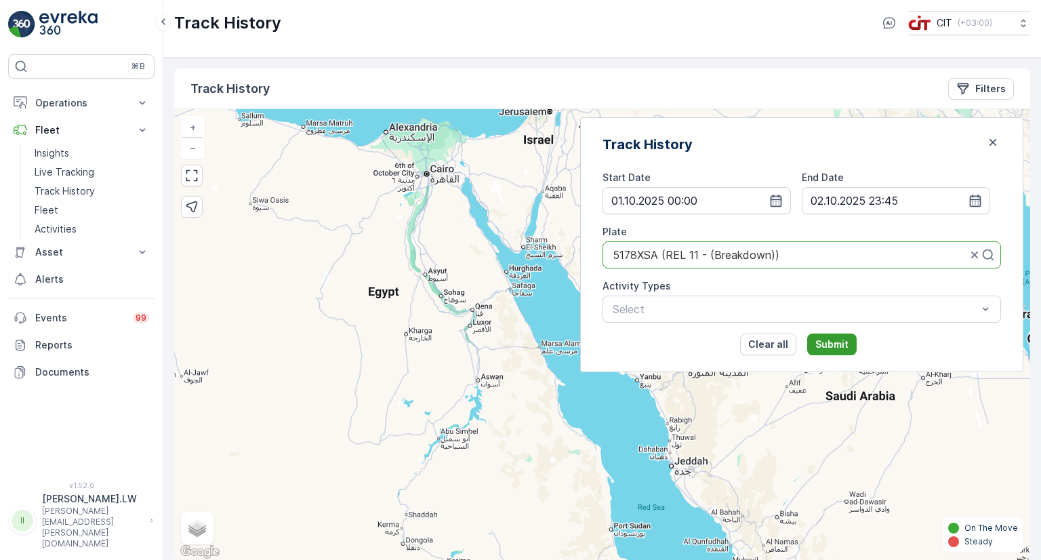
click at [849, 340] on p "Submit" at bounding box center [832, 345] width 33 height 14
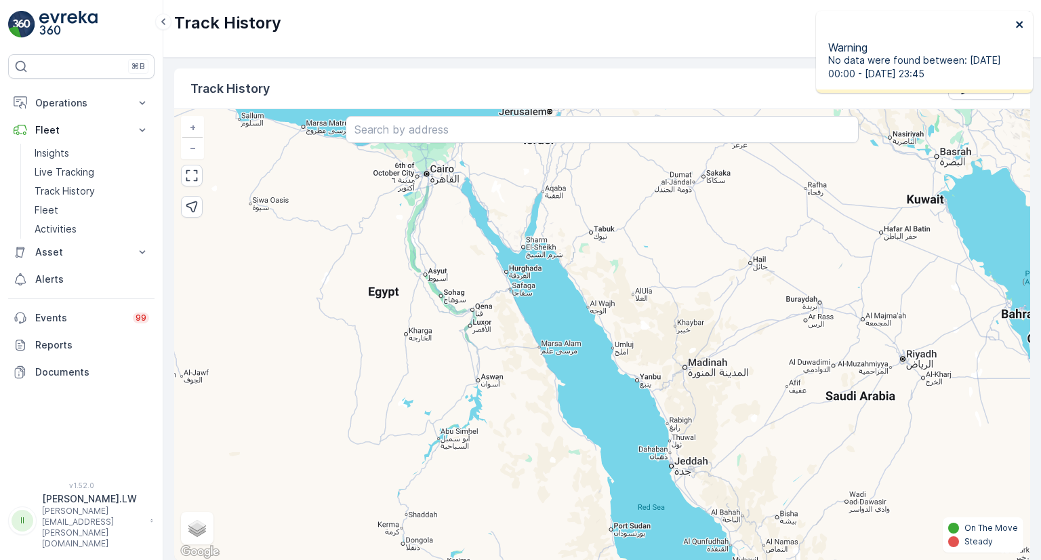
click at [1018, 28] on icon "close" at bounding box center [1020, 24] width 9 height 11
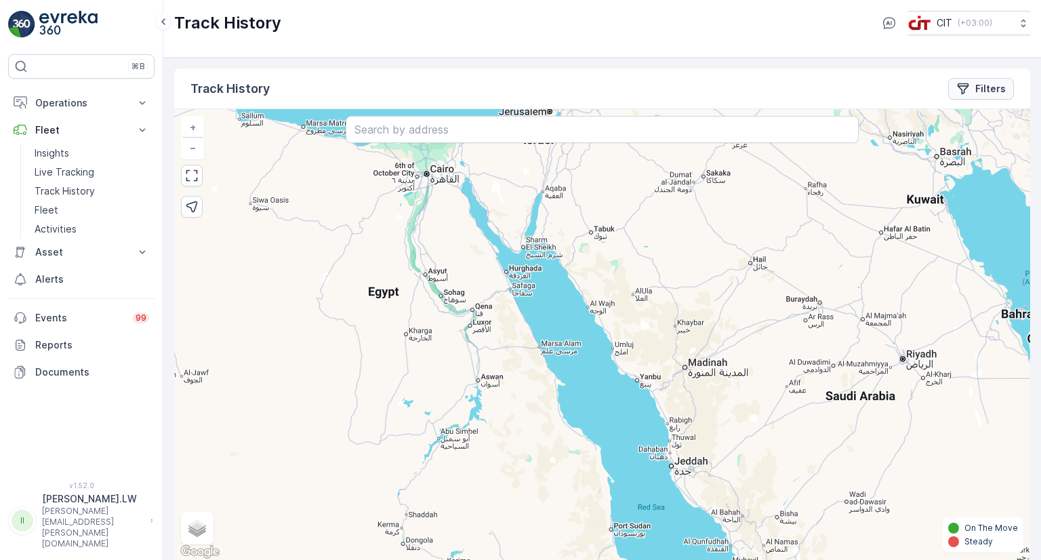
click at [965, 86] on icon "Filters" at bounding box center [964, 89] width 14 height 14
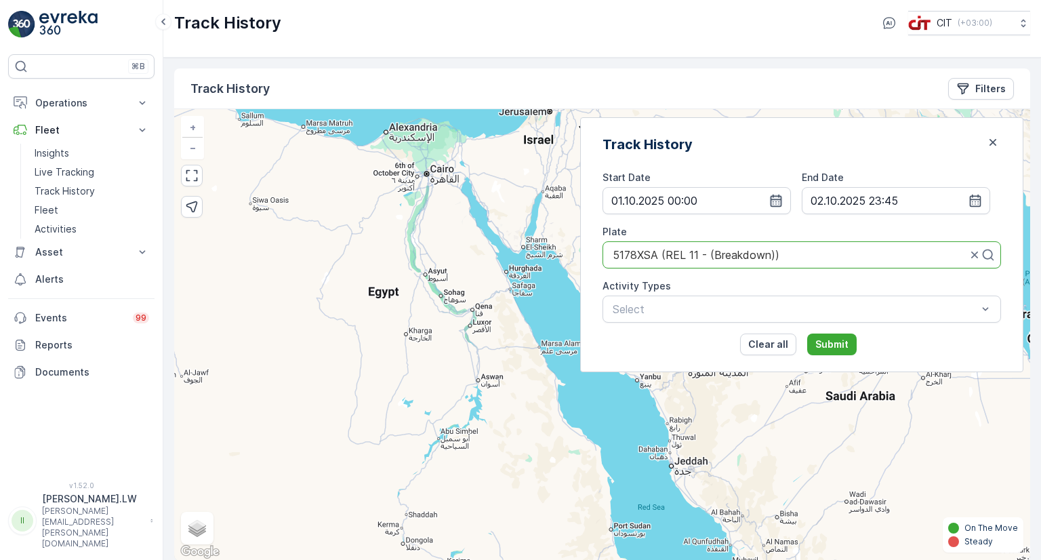
click at [783, 198] on icon "button" at bounding box center [777, 201] width 14 height 14
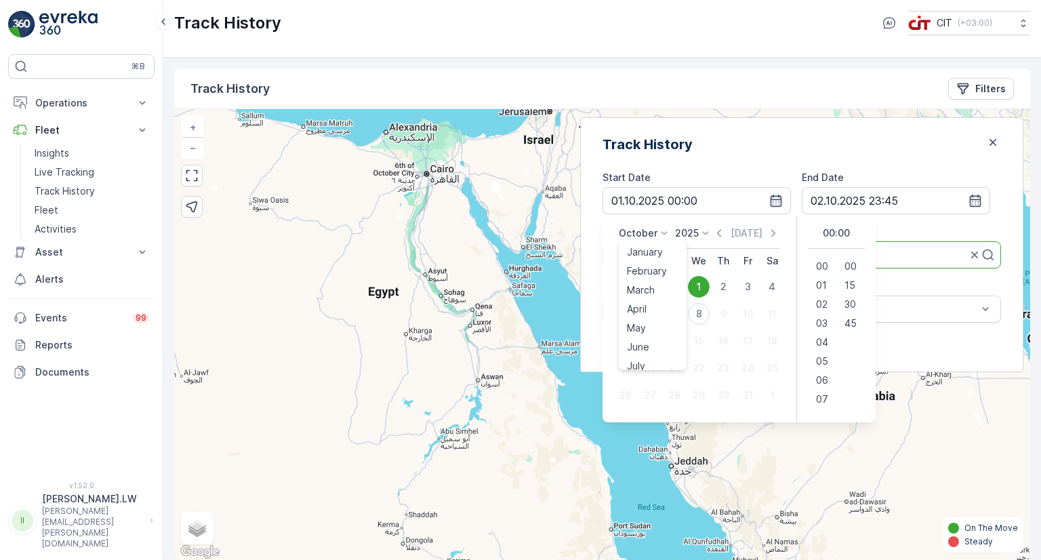
click at [658, 234] on p "October" at bounding box center [638, 233] width 39 height 14
click at [684, 320] on div "September" at bounding box center [653, 328] width 62 height 19
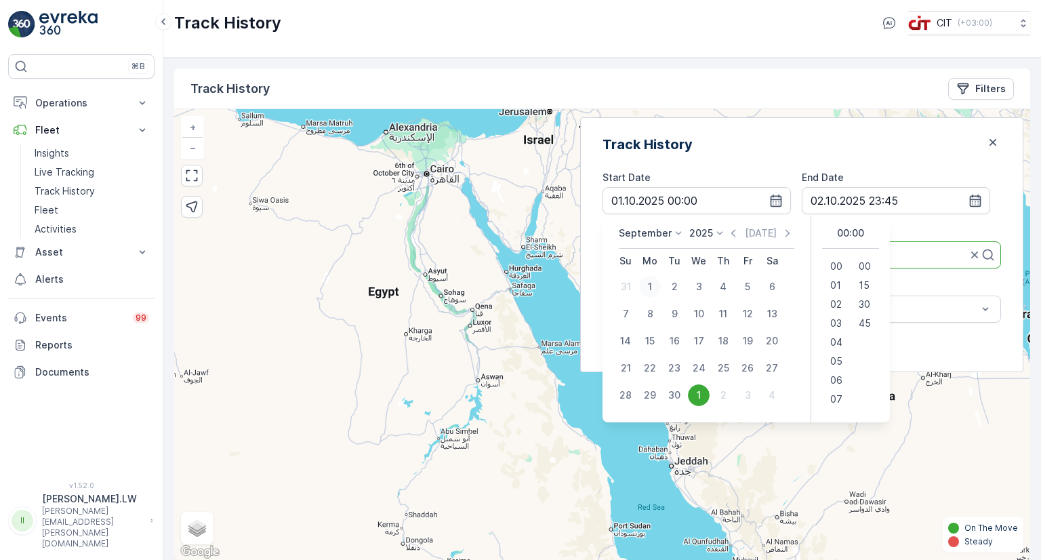
click at [661, 287] on div "1" at bounding box center [650, 287] width 22 height 22
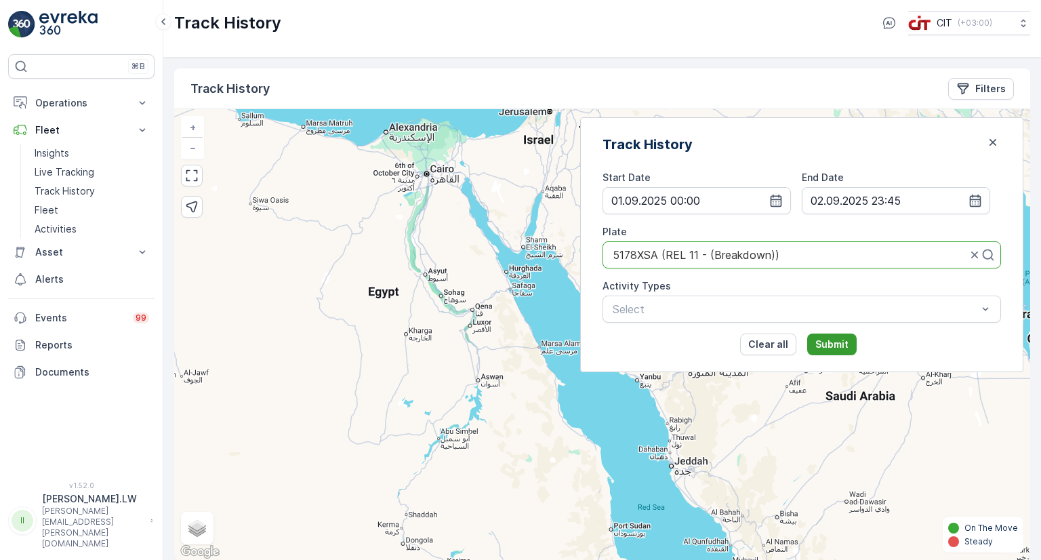
click at [857, 340] on button "Submit" at bounding box center [832, 345] width 49 height 22
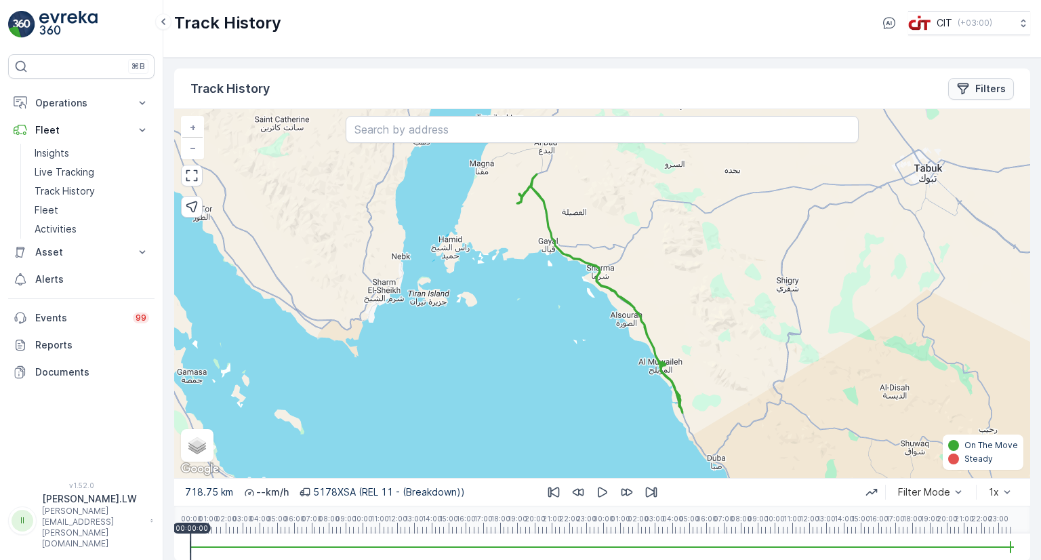
click at [971, 87] on div "Filters" at bounding box center [981, 89] width 49 height 14
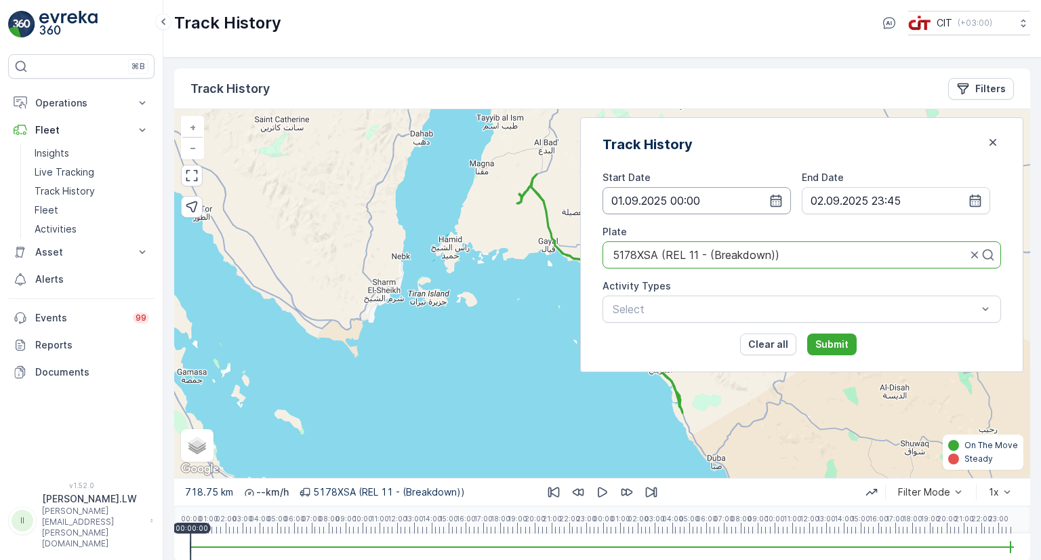
click at [791, 204] on input "[DATE] 10:00" at bounding box center [697, 200] width 188 height 27
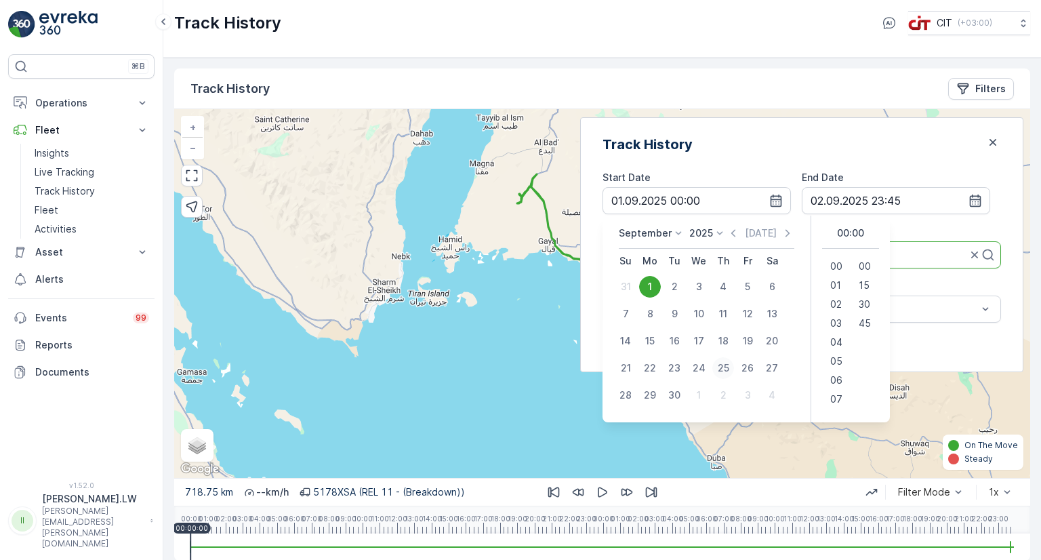
click at [734, 361] on div "25" at bounding box center [724, 368] width 22 height 22
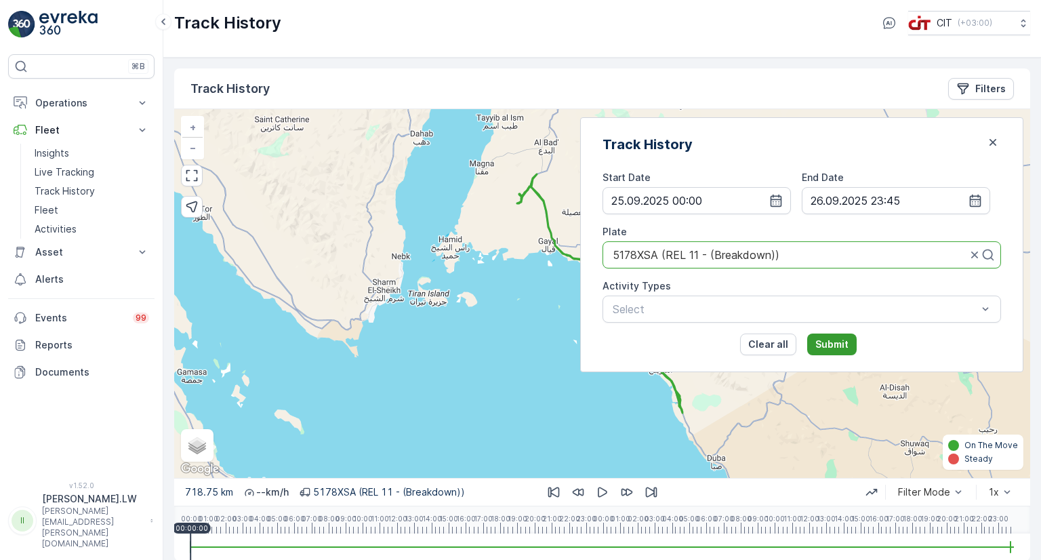
click at [839, 339] on p "Submit" at bounding box center [832, 345] width 33 height 14
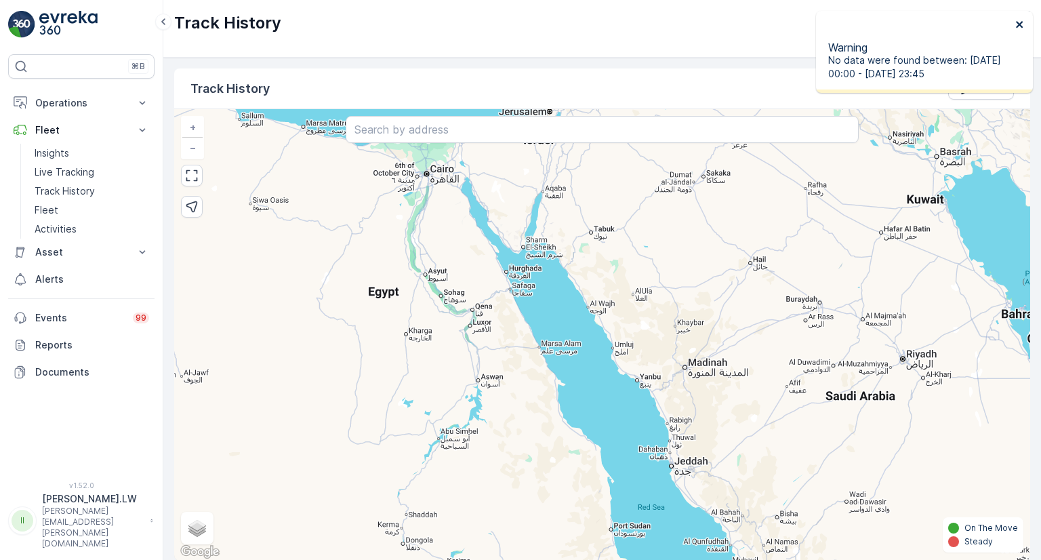
click at [1016, 25] on icon "close" at bounding box center [1020, 24] width 9 height 11
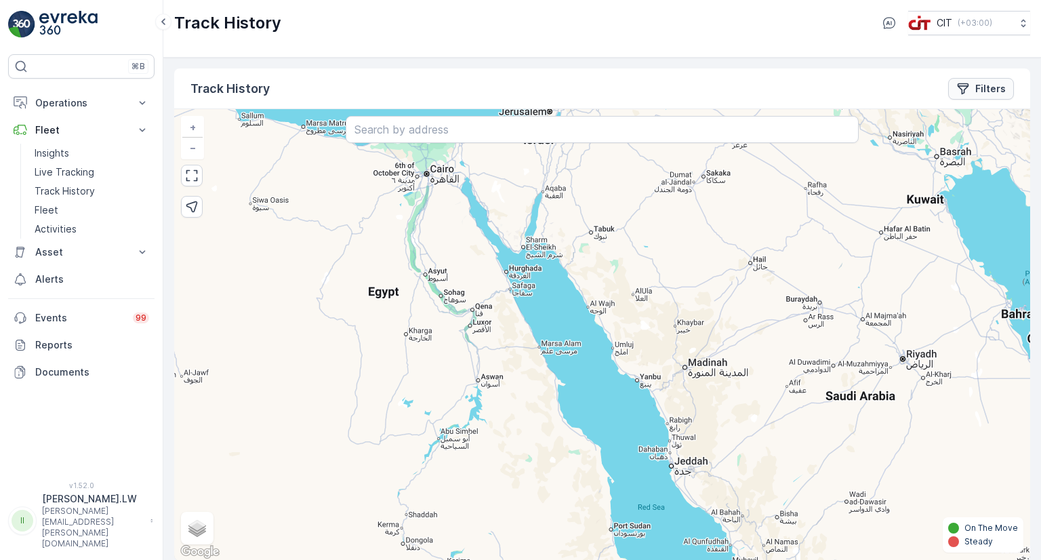
click at [958, 85] on icon "Filters" at bounding box center [964, 89] width 12 height 12
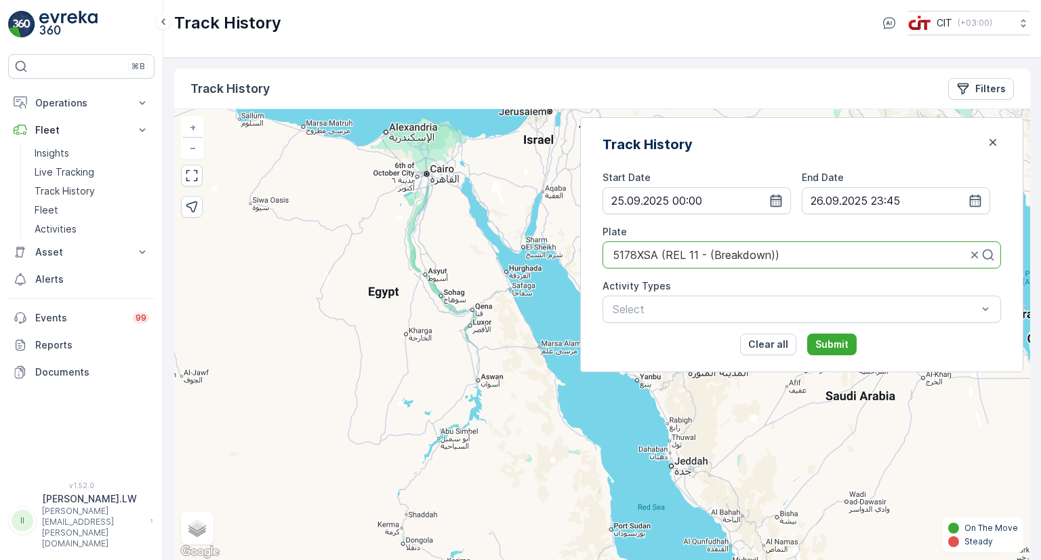
click at [783, 196] on icon "button" at bounding box center [777, 201] width 14 height 14
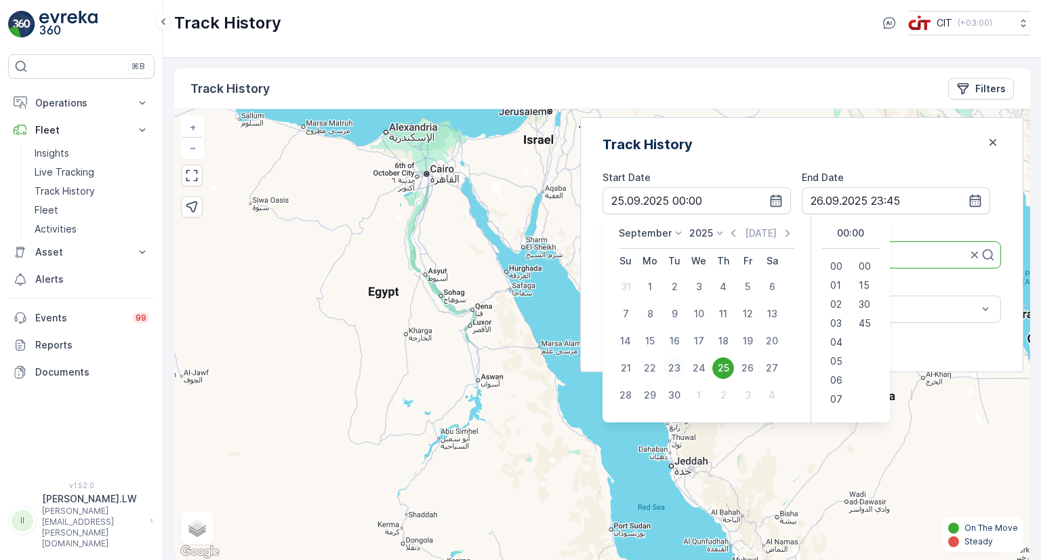
click at [686, 362] on div "23" at bounding box center [675, 368] width 22 height 22
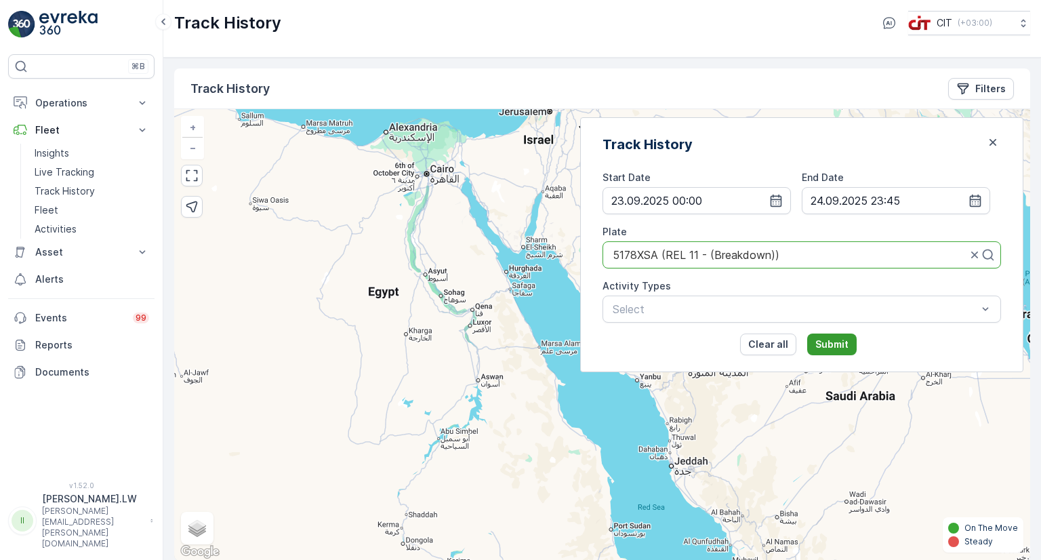
click at [846, 340] on p "Submit" at bounding box center [832, 345] width 33 height 14
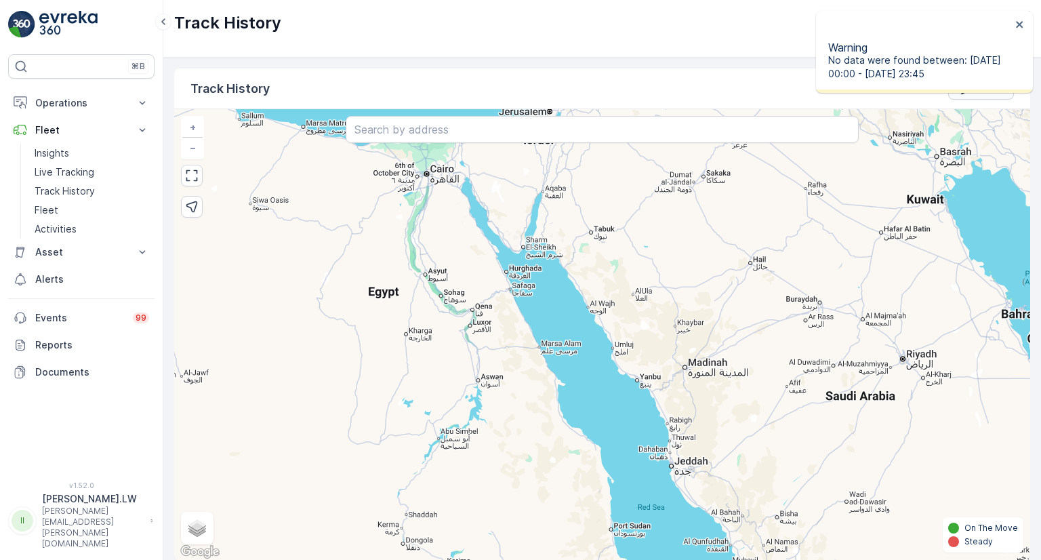
click at [980, 95] on button "Filters" at bounding box center [982, 89] width 66 height 22
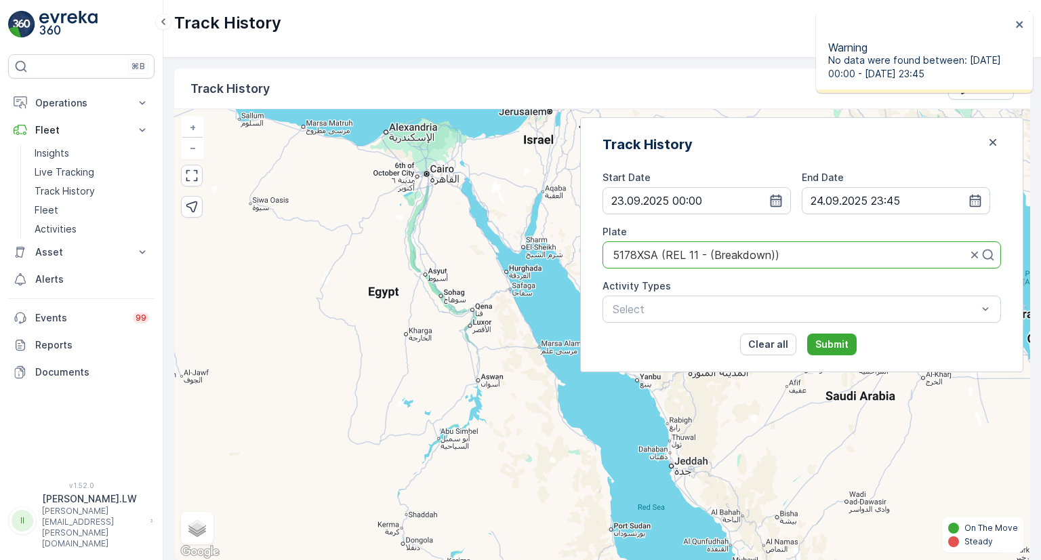
click at [783, 201] on icon "button" at bounding box center [777, 201] width 14 height 14
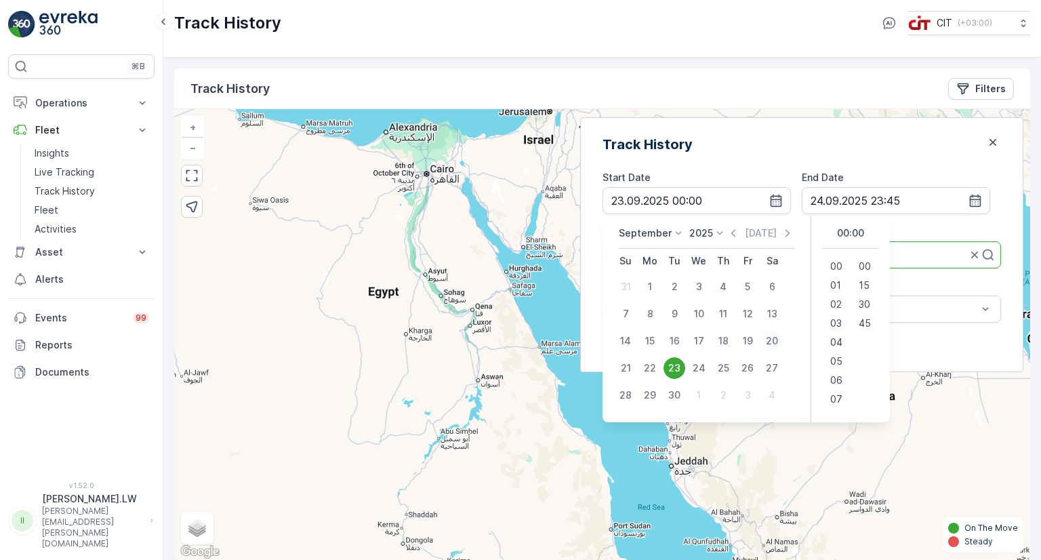
click at [784, 334] on button "20" at bounding box center [772, 341] width 24 height 24
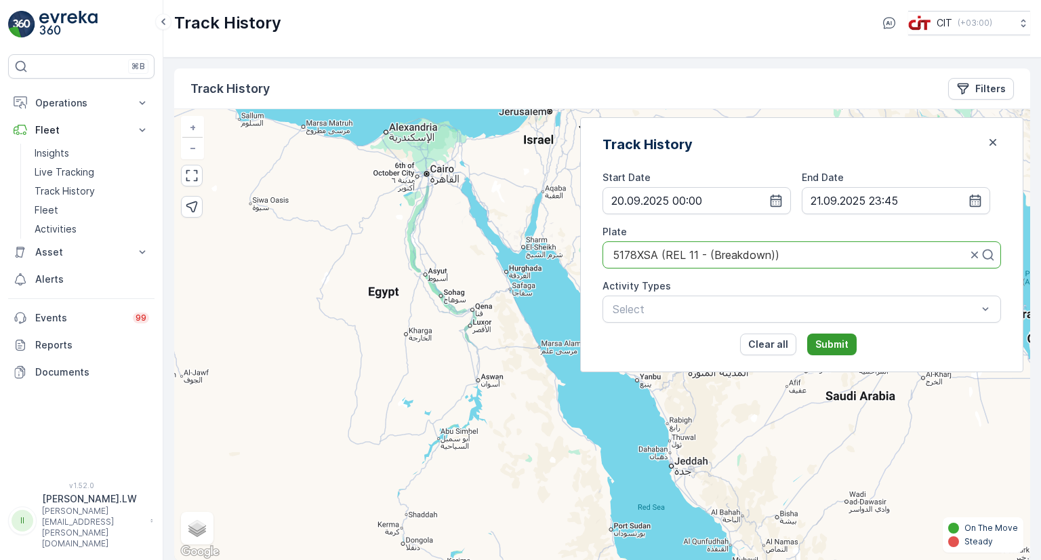
click at [837, 338] on p "Submit" at bounding box center [832, 345] width 33 height 14
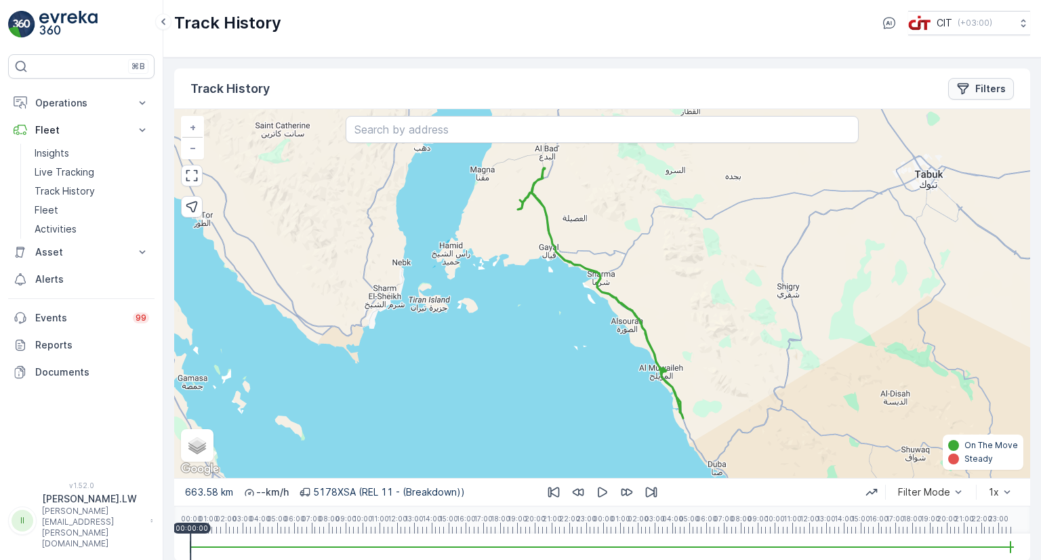
click at [966, 95] on button "Filters" at bounding box center [982, 89] width 66 height 22
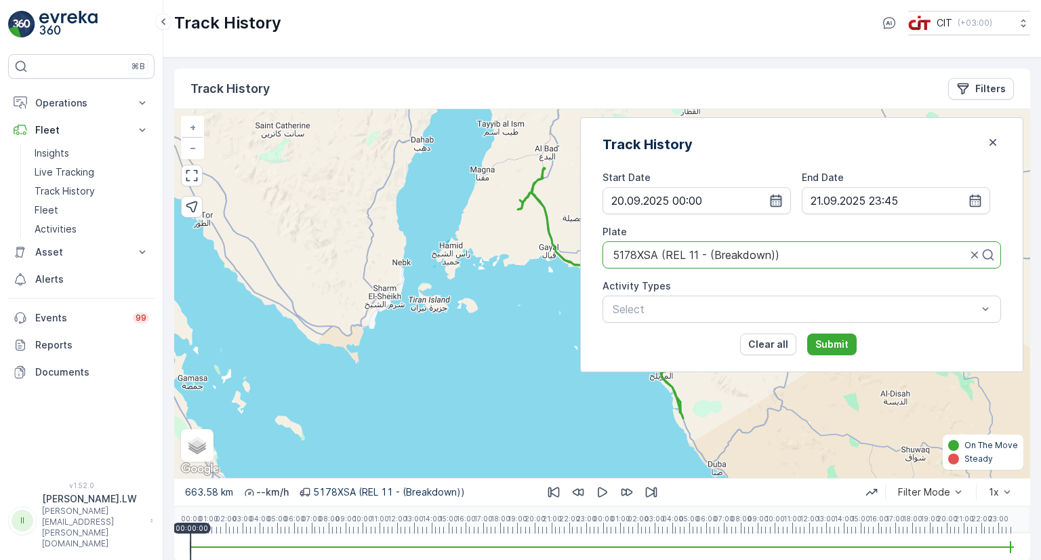
click at [783, 204] on icon "button" at bounding box center [777, 201] width 14 height 14
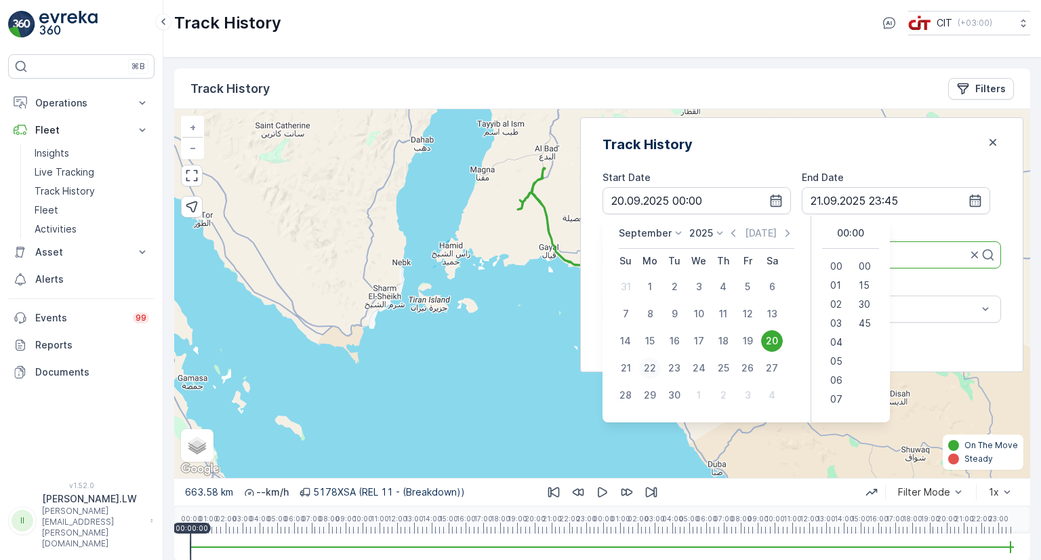
click at [661, 365] on div "22" at bounding box center [650, 368] width 22 height 22
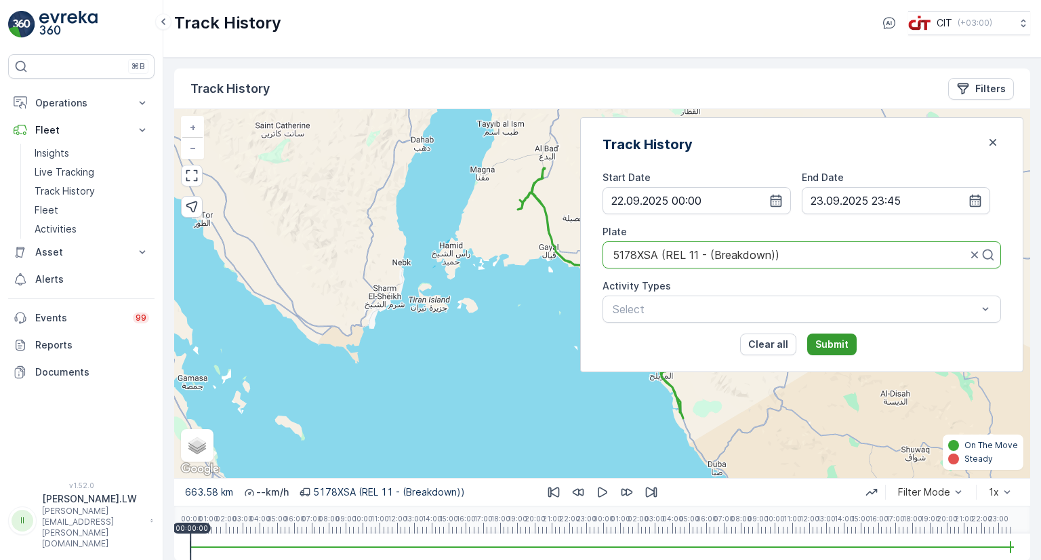
click at [836, 344] on p "Submit" at bounding box center [832, 345] width 33 height 14
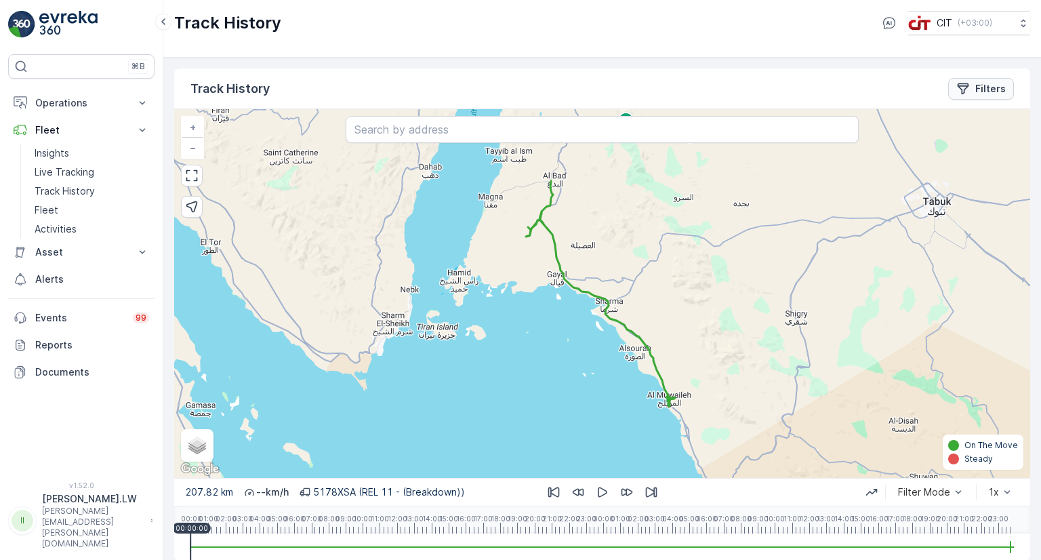
click at [974, 92] on div "Filters" at bounding box center [981, 89] width 49 height 14
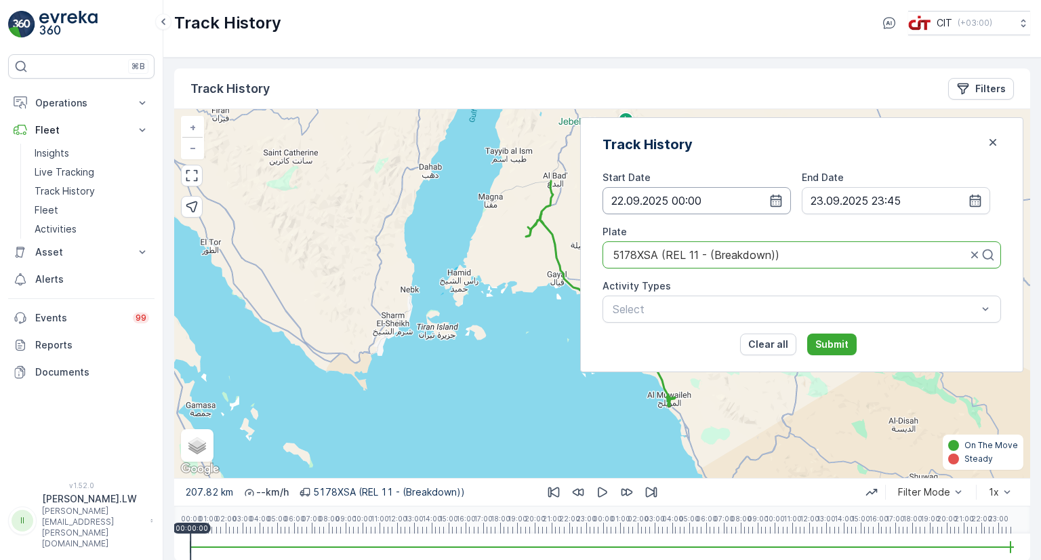
click at [784, 204] on input "[DATE] 10:00" at bounding box center [697, 200] width 188 height 27
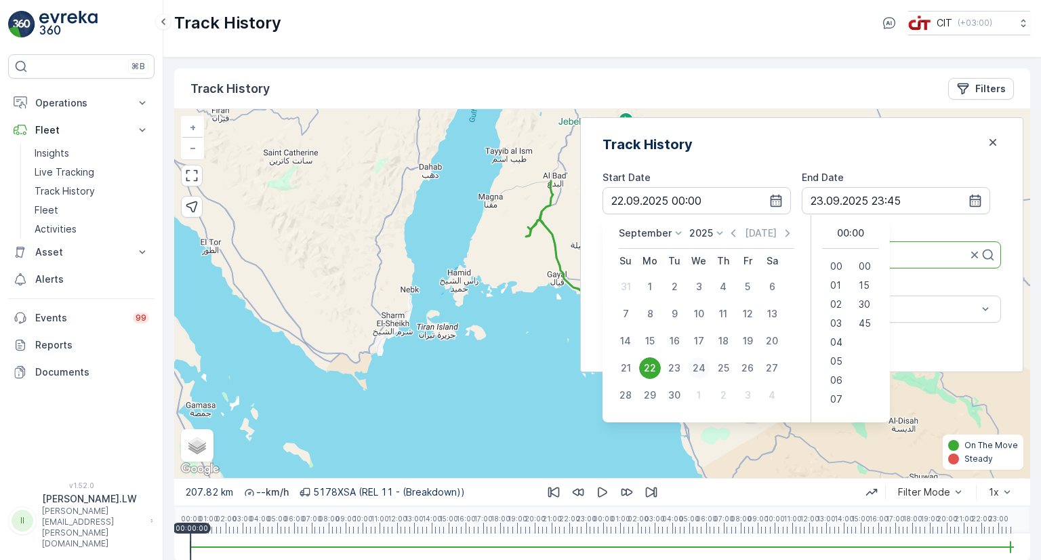
click at [710, 363] on div "24" at bounding box center [699, 368] width 22 height 22
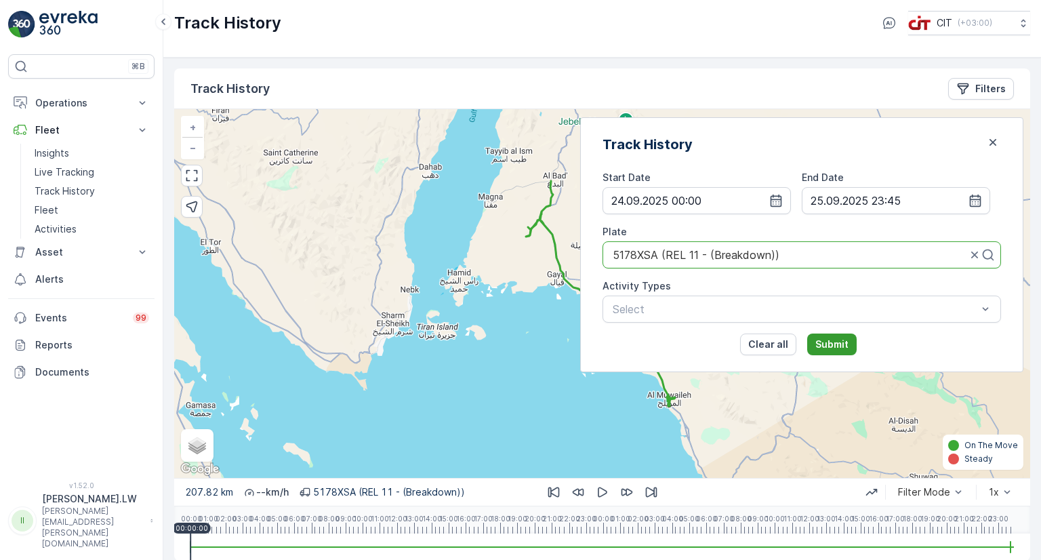
click at [849, 348] on p "Submit" at bounding box center [832, 345] width 33 height 14
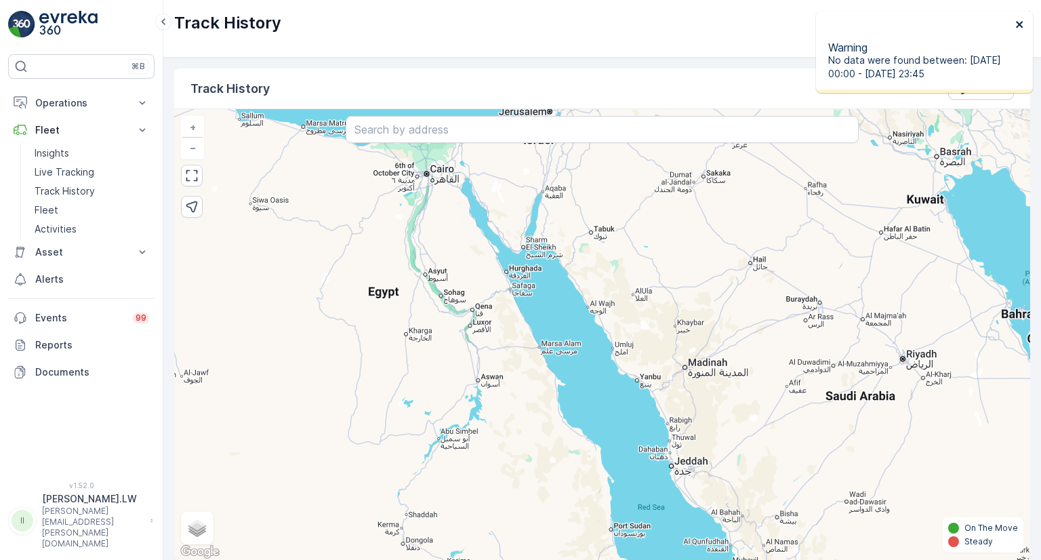
click at [1020, 22] on icon "close" at bounding box center [1020, 24] width 9 height 11
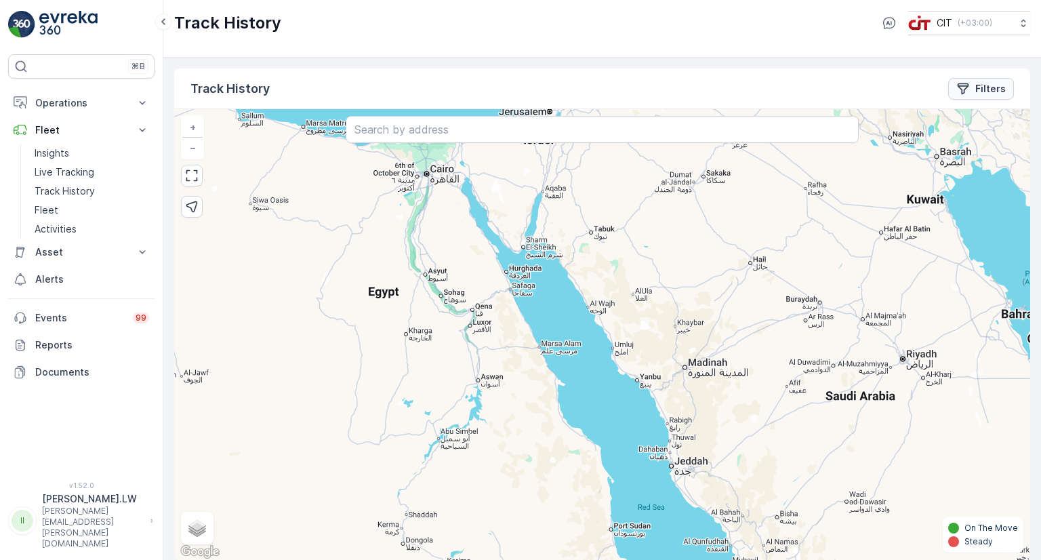
click at [961, 84] on icon "Filters" at bounding box center [964, 89] width 14 height 14
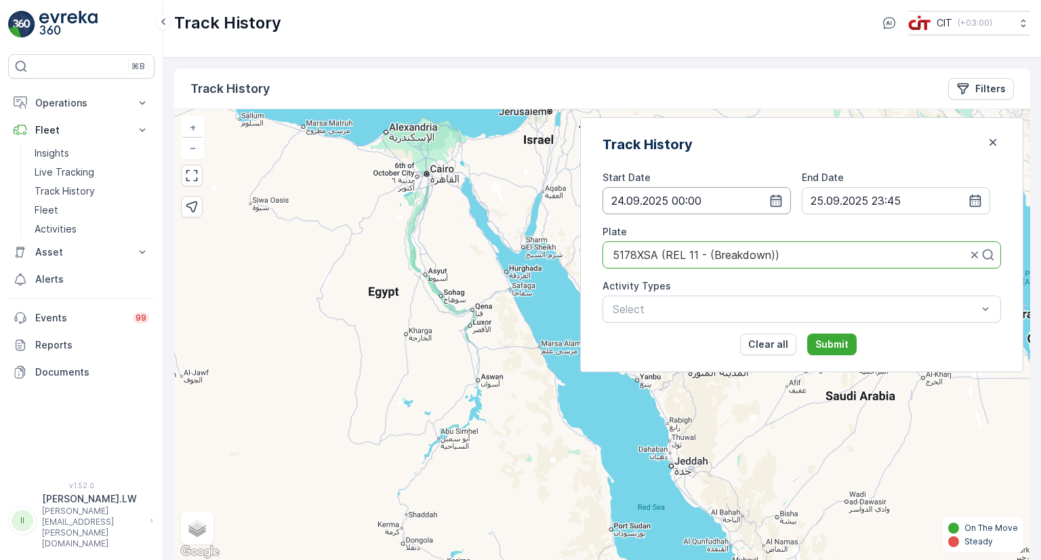
click at [772, 205] on input "[DATE] 10:00" at bounding box center [697, 200] width 188 height 27
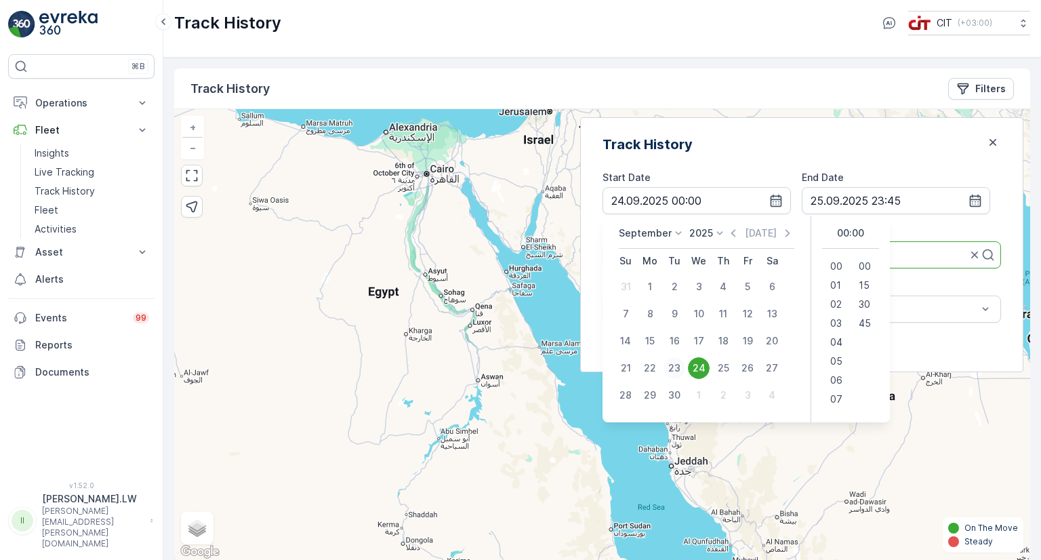
click at [686, 371] on div "23" at bounding box center [675, 368] width 22 height 22
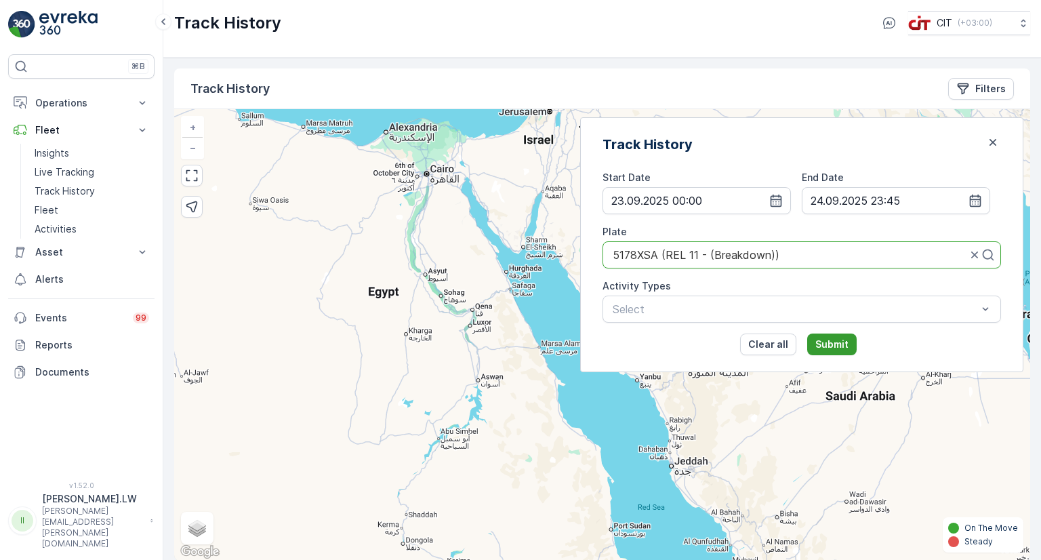
click at [849, 338] on p "Submit" at bounding box center [832, 345] width 33 height 14
